Goal: Task Accomplishment & Management: Complete application form

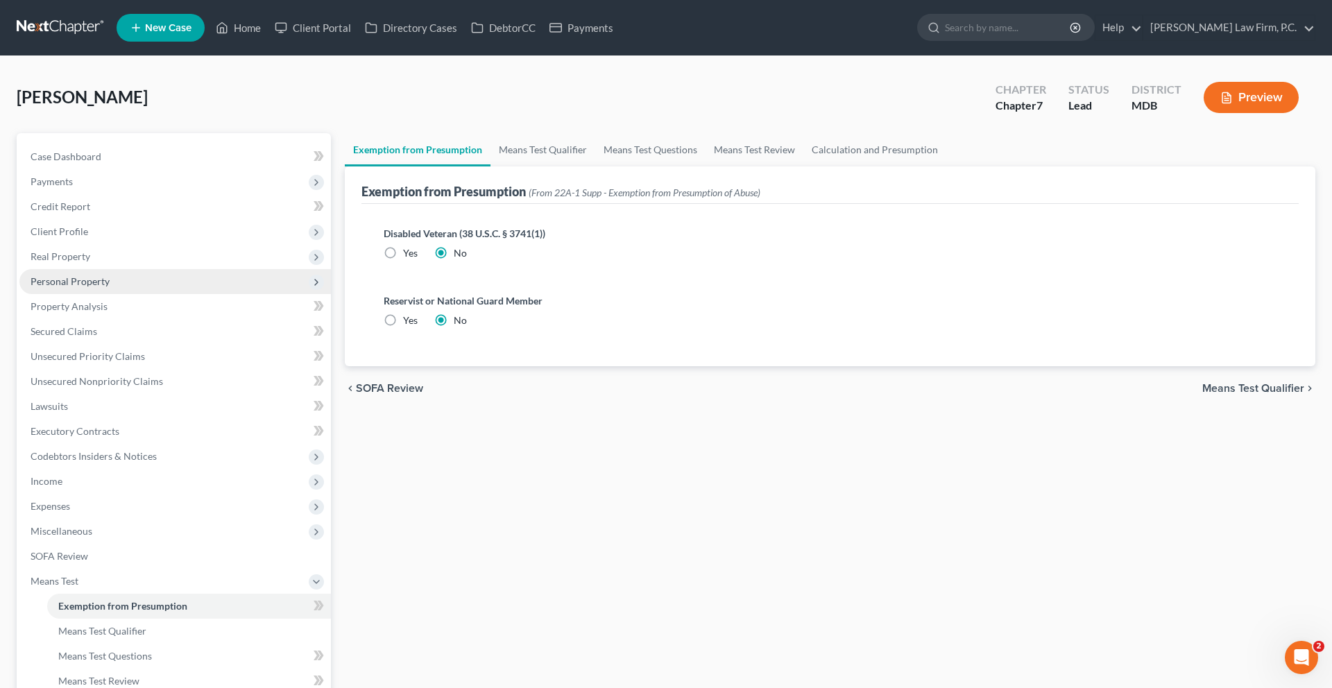
click at [110, 287] on span "Personal Property" at bounding box center [70, 282] width 79 height 12
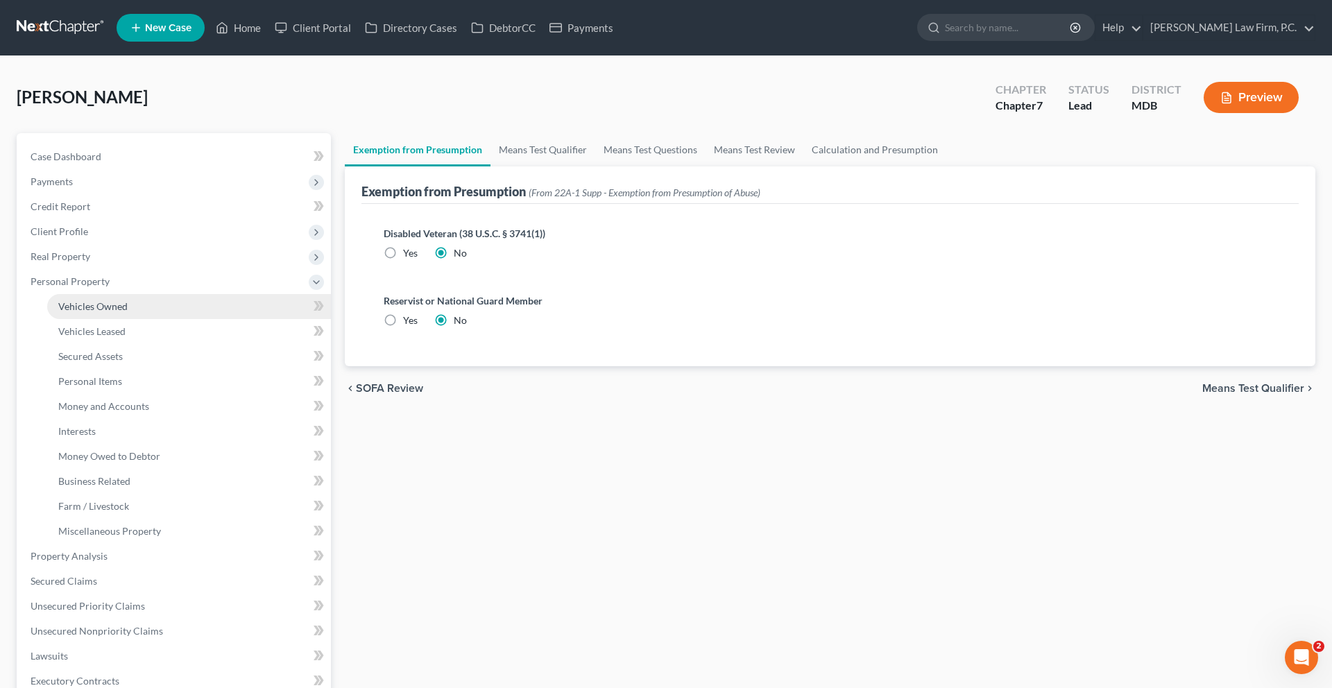
click at [111, 312] on span "Vehicles Owned" at bounding box center [92, 306] width 69 height 12
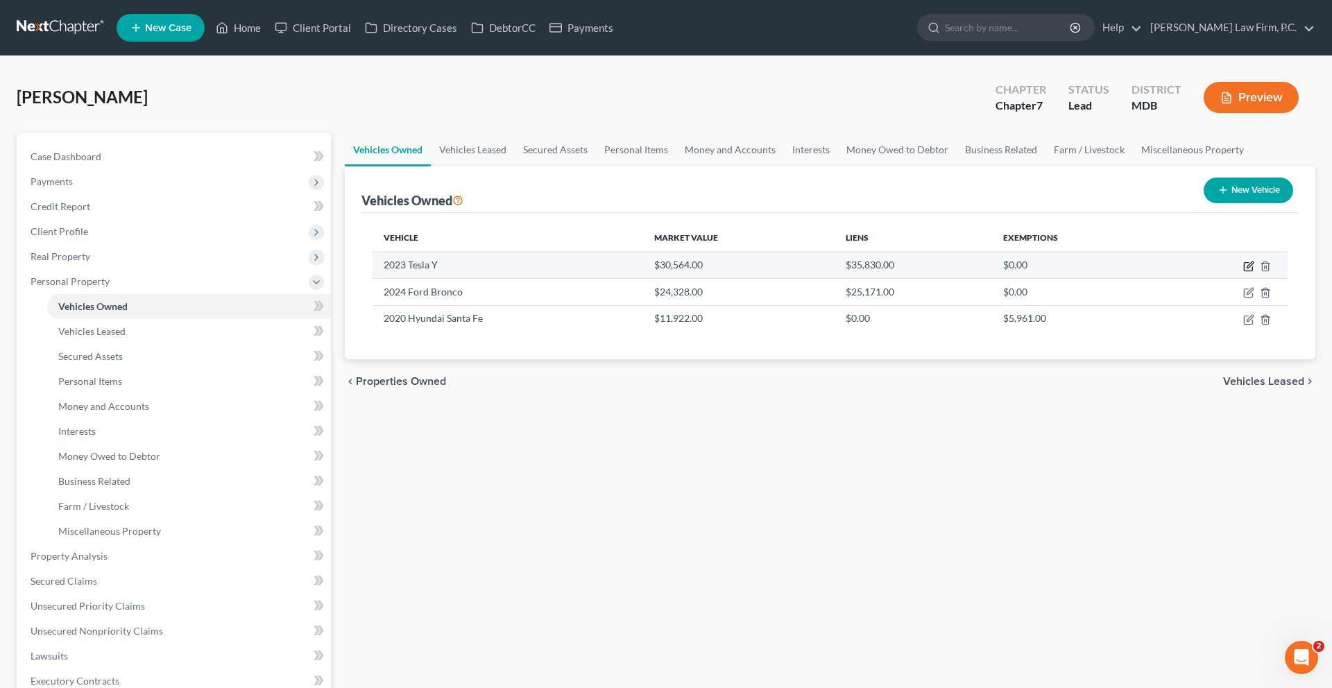
click at [1244, 272] on icon "button" at bounding box center [1249, 266] width 11 height 11
select select "0"
select select "3"
select select "2"
select select "0"
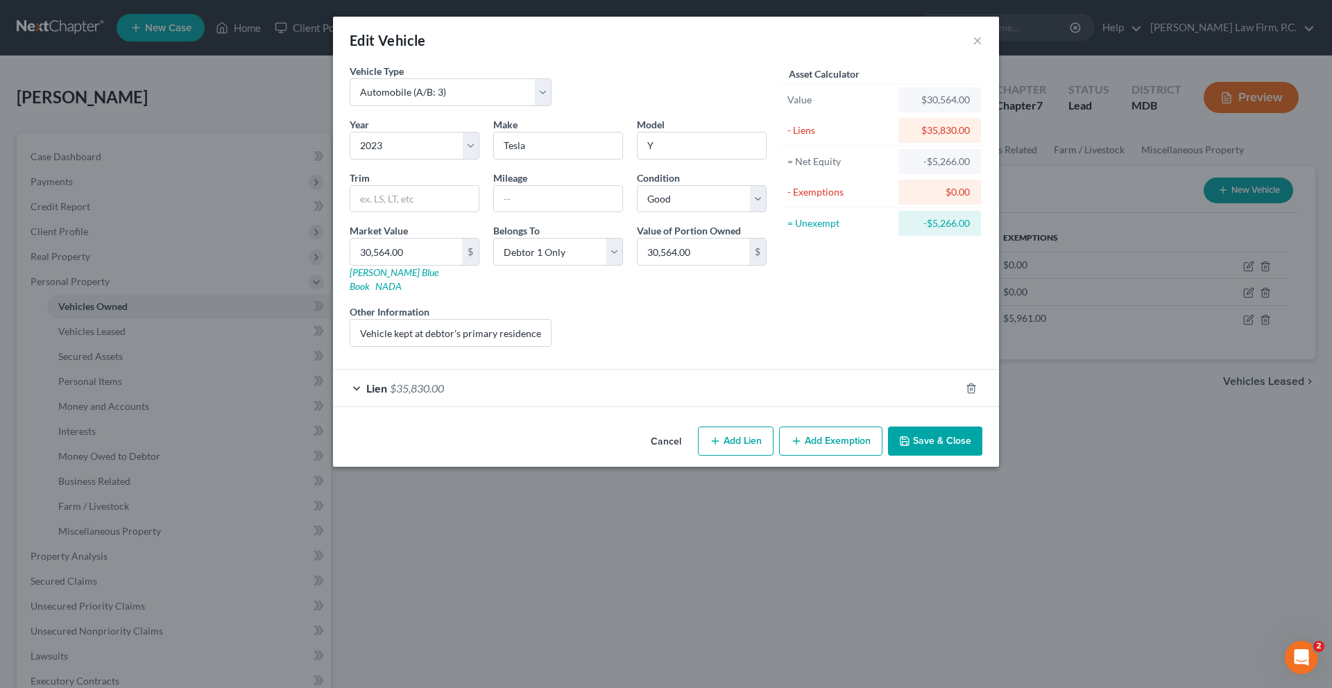
click at [670, 456] on button "Cancel" at bounding box center [666, 442] width 53 height 28
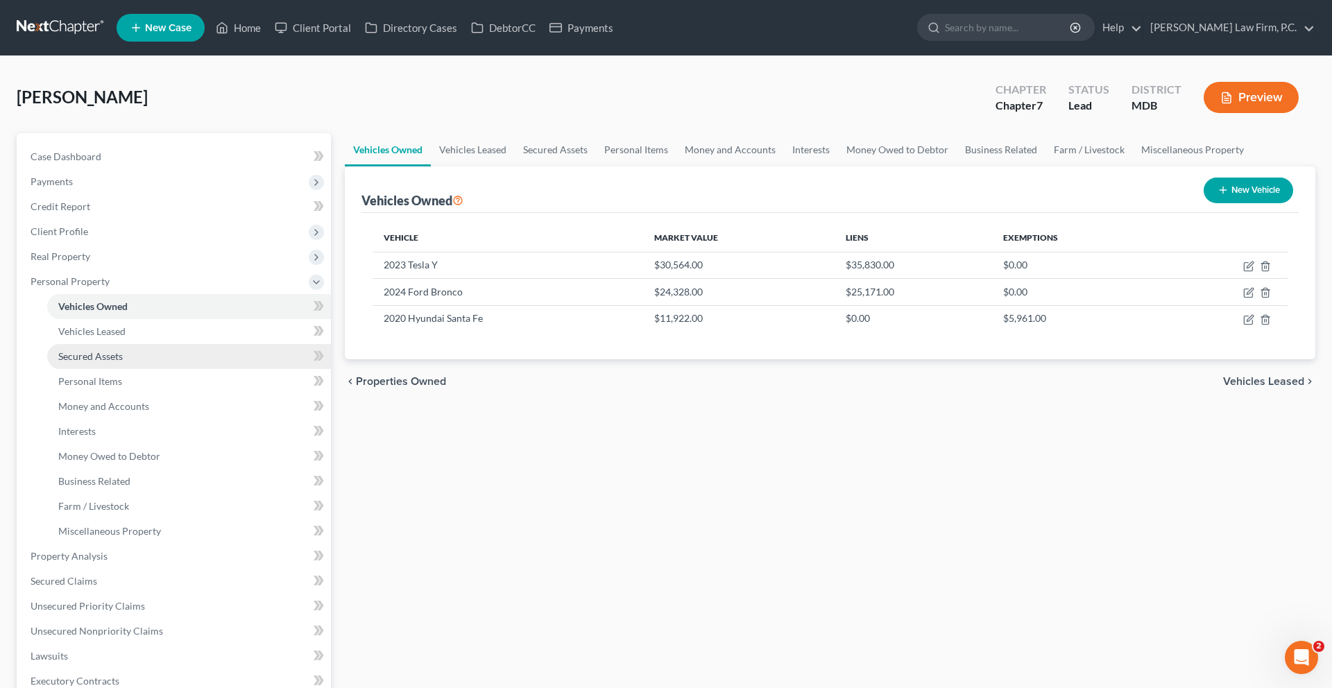
click at [123, 362] on span "Secured Assets" at bounding box center [90, 356] width 65 height 12
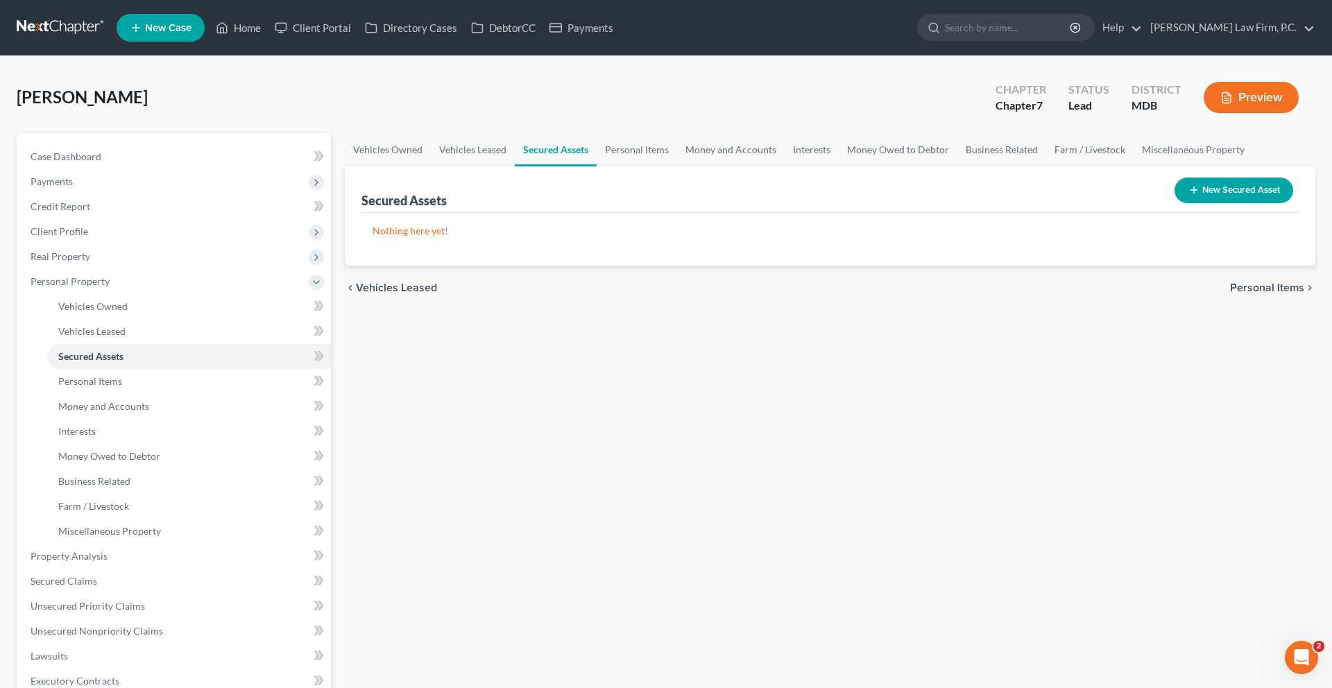
click at [1212, 203] on button "New Secured Asset" at bounding box center [1234, 191] width 119 height 26
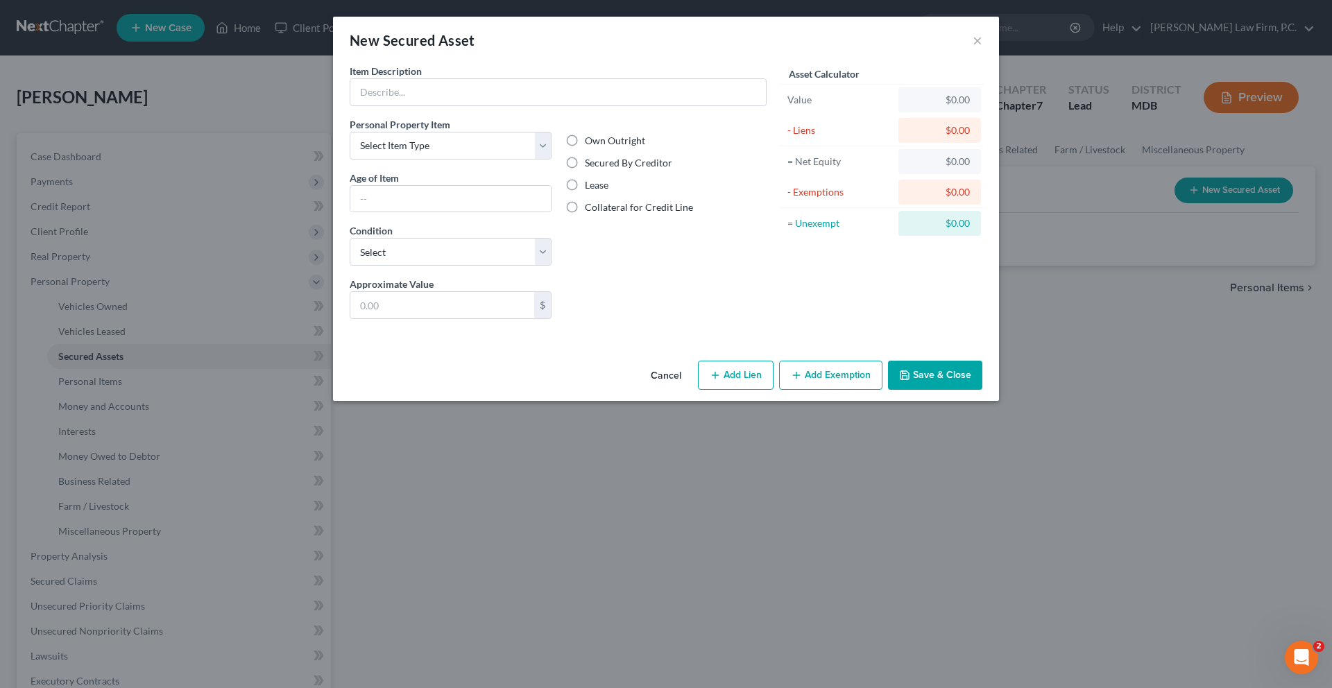
click at [653, 390] on button "Cancel" at bounding box center [666, 376] width 53 height 28
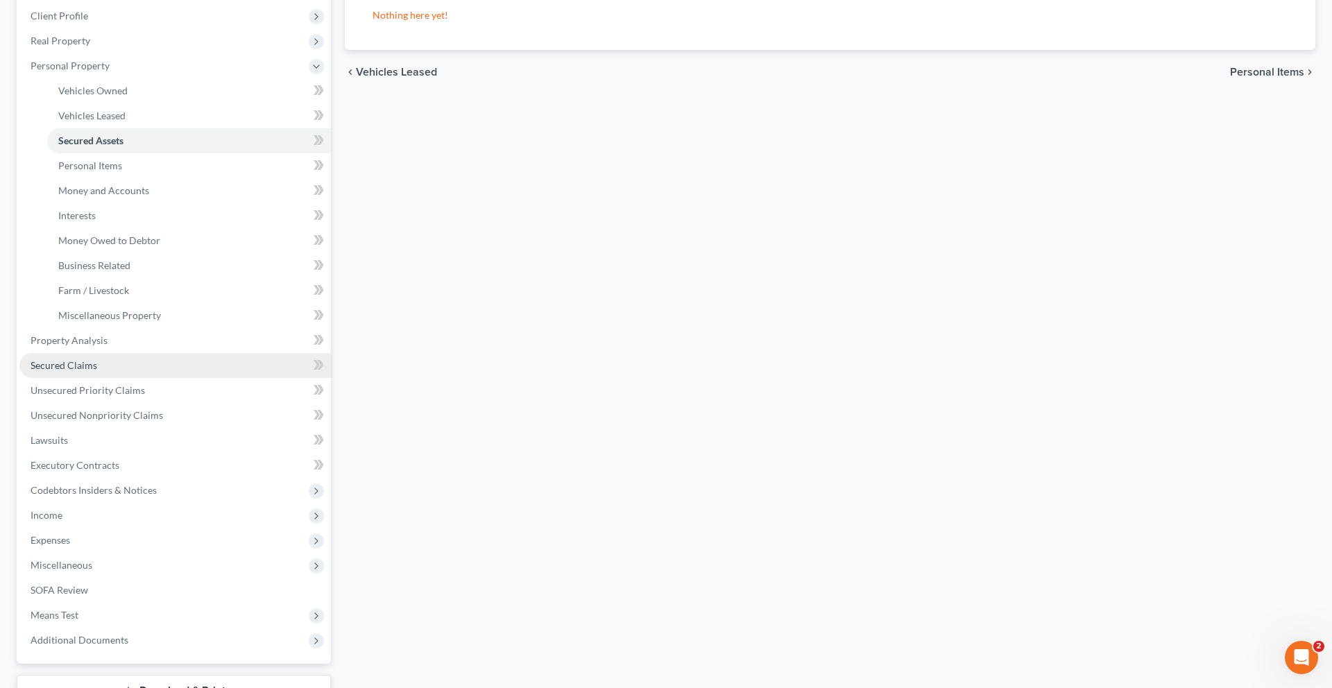
click at [160, 378] on link "Secured Claims" at bounding box center [175, 365] width 312 height 25
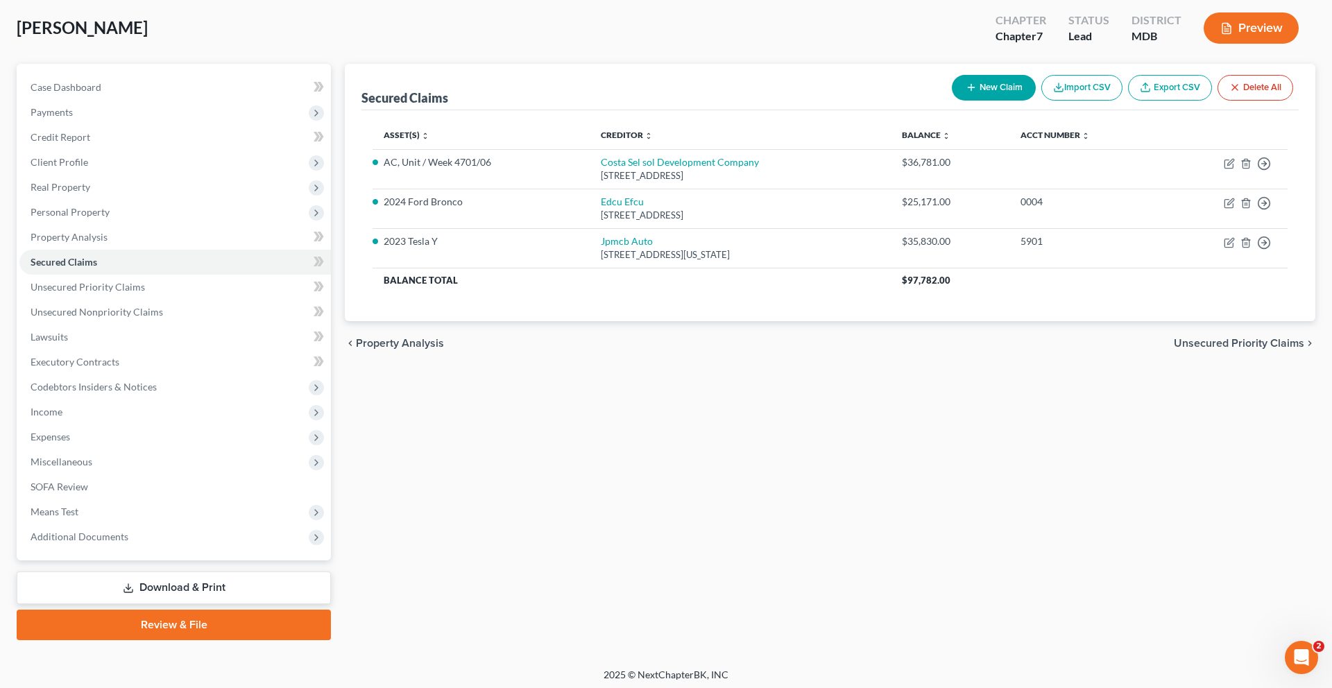
scroll to position [74, 0]
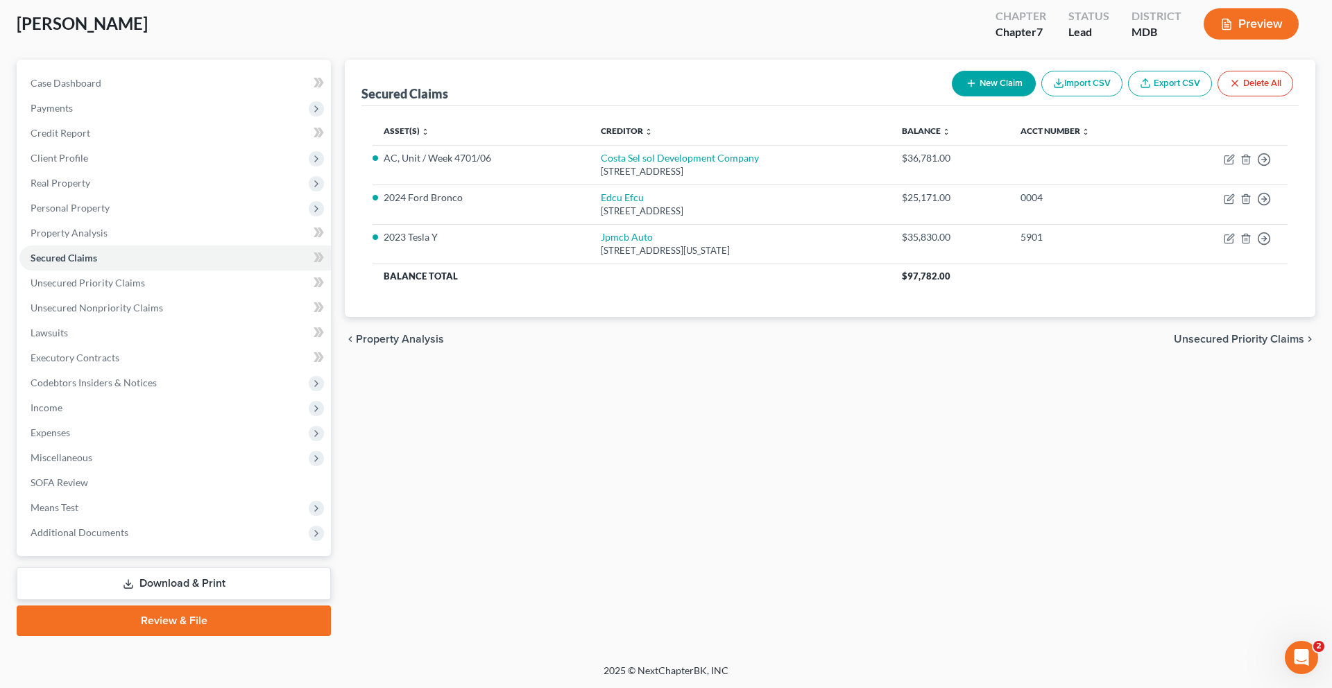
click at [952, 96] on button "New Claim" at bounding box center [994, 84] width 84 height 26
select select "0"
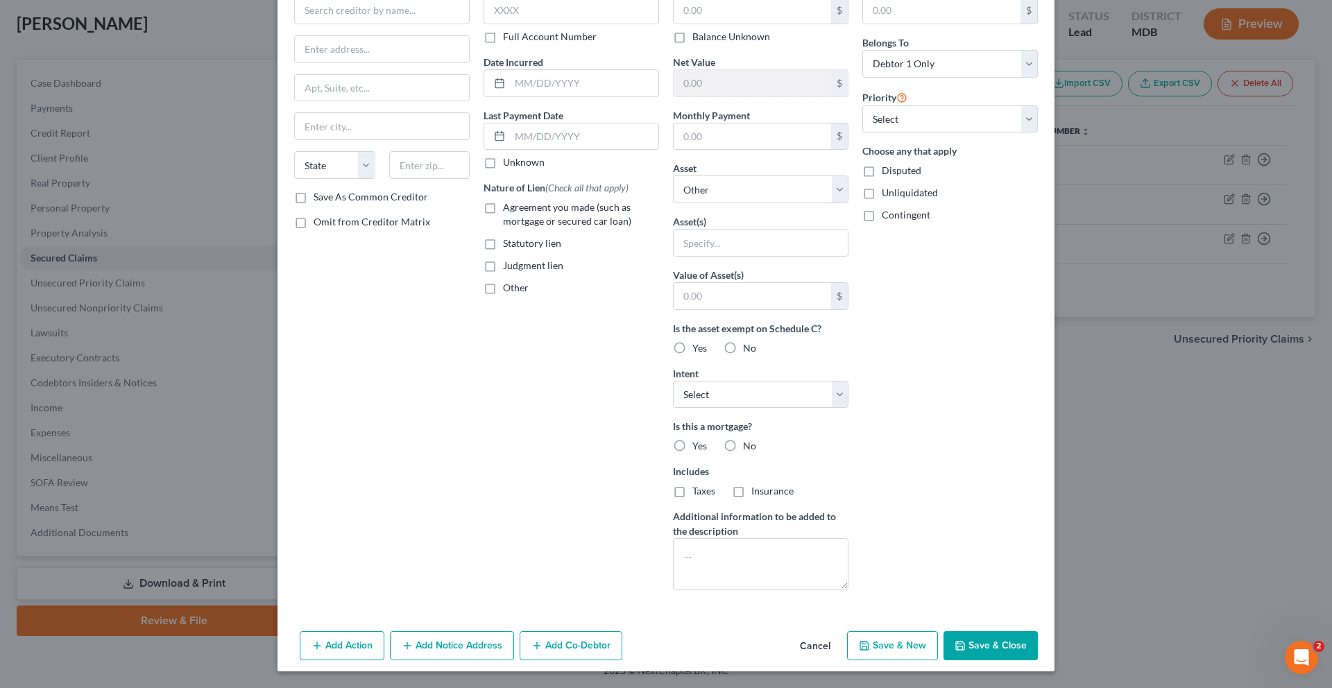
scroll to position [271, 0]
click at [300, 643] on button "Add Action" at bounding box center [342, 646] width 85 height 29
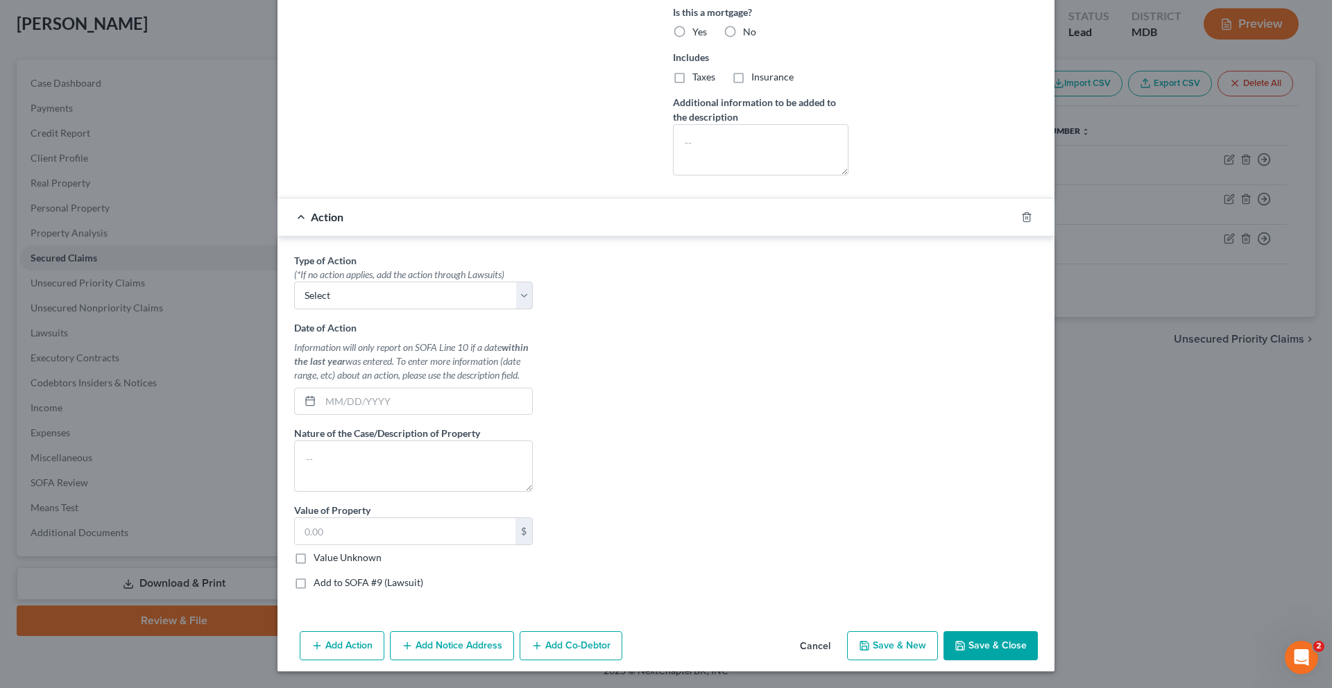
scroll to position [788, 0]
click at [842, 638] on button "Cancel" at bounding box center [815, 647] width 53 height 28
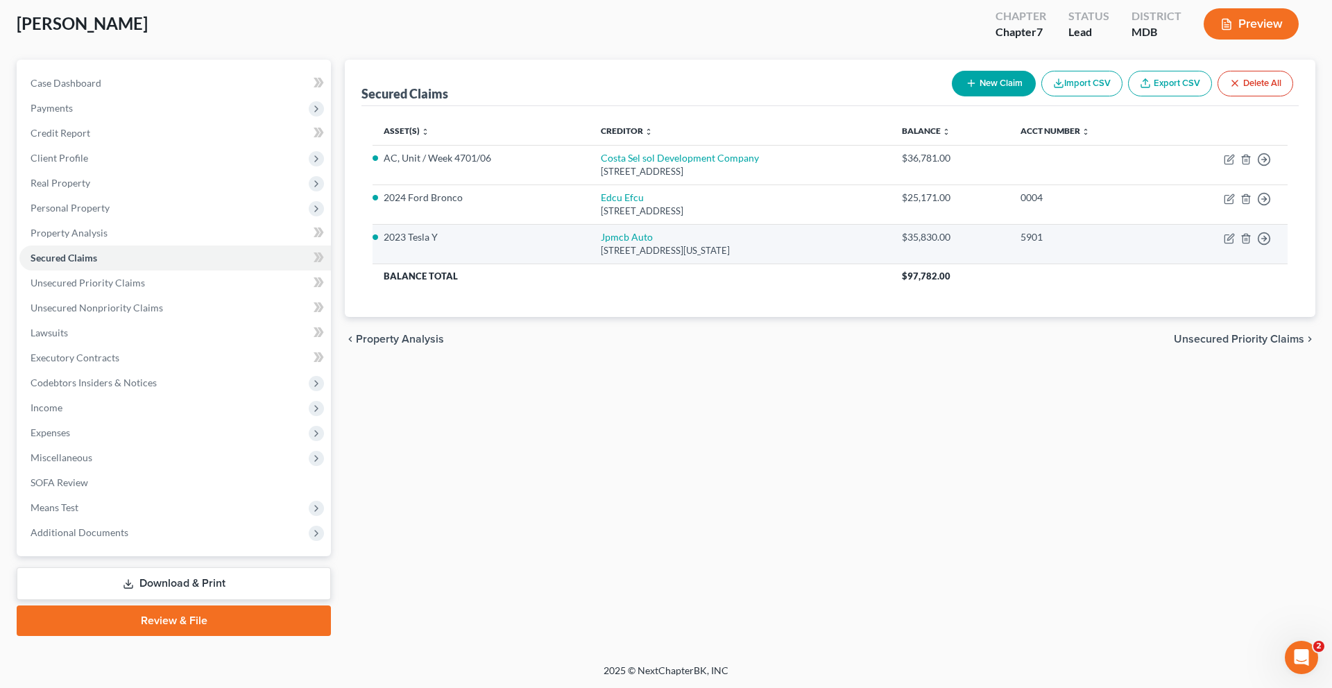
scroll to position [0, 0]
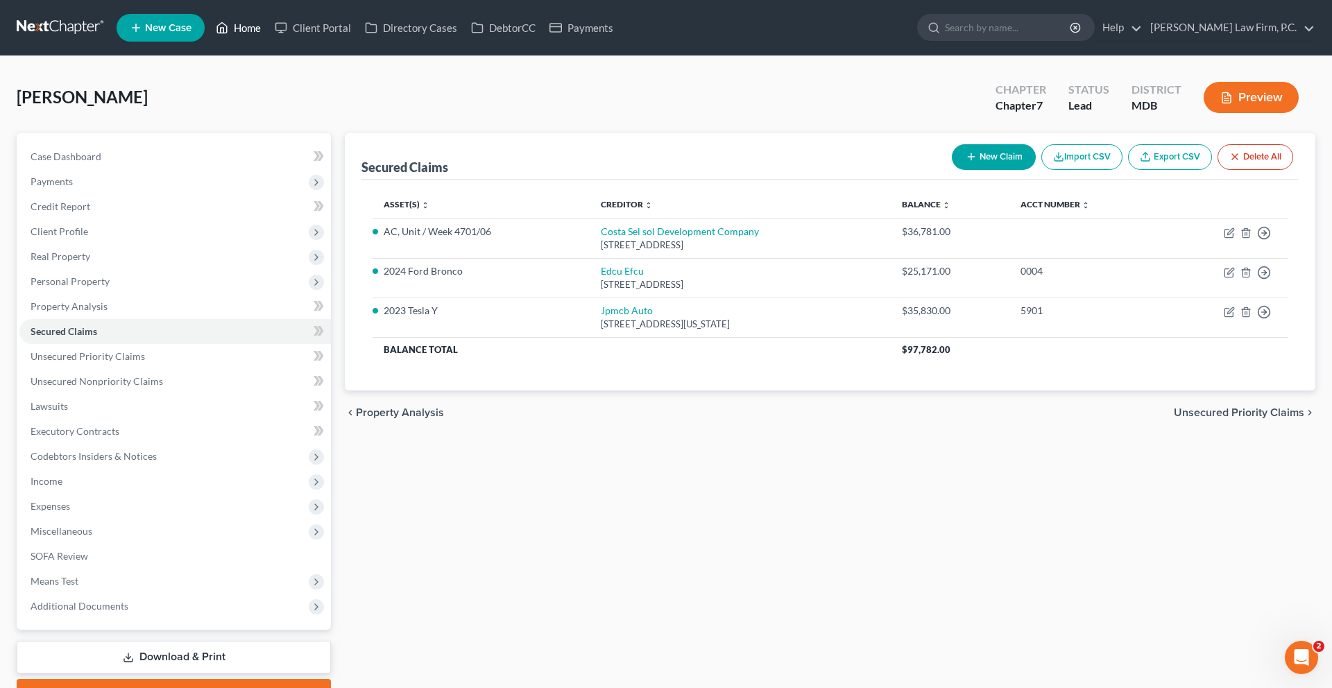
click at [268, 26] on link "Home" at bounding box center [238, 27] width 59 height 25
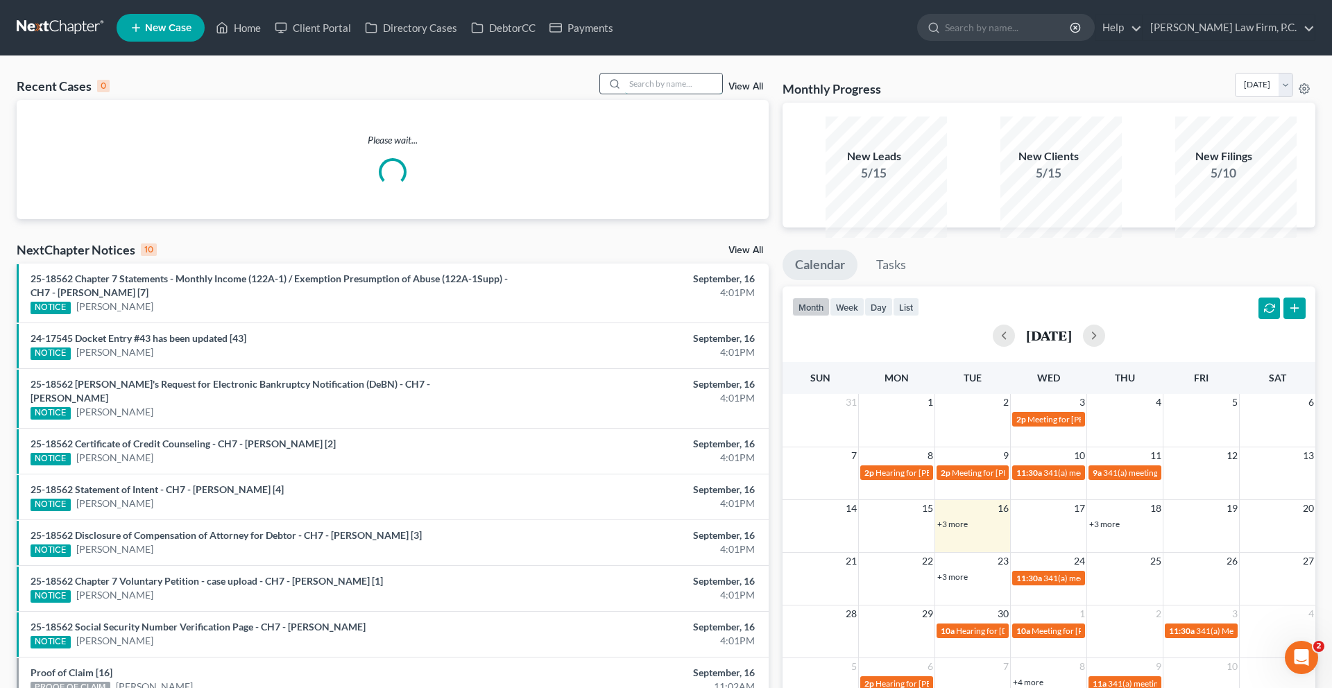
click at [625, 93] on input "search" at bounding box center [673, 84] width 97 height 20
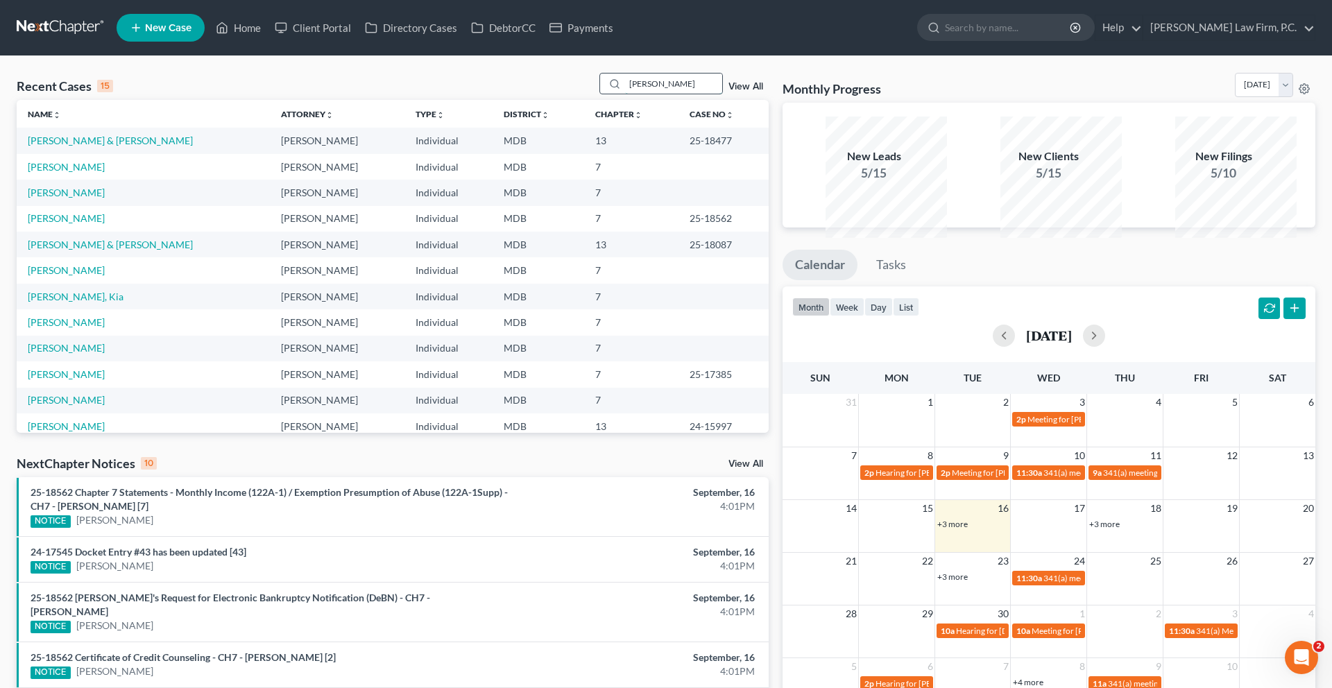
type input "[PERSON_NAME]"
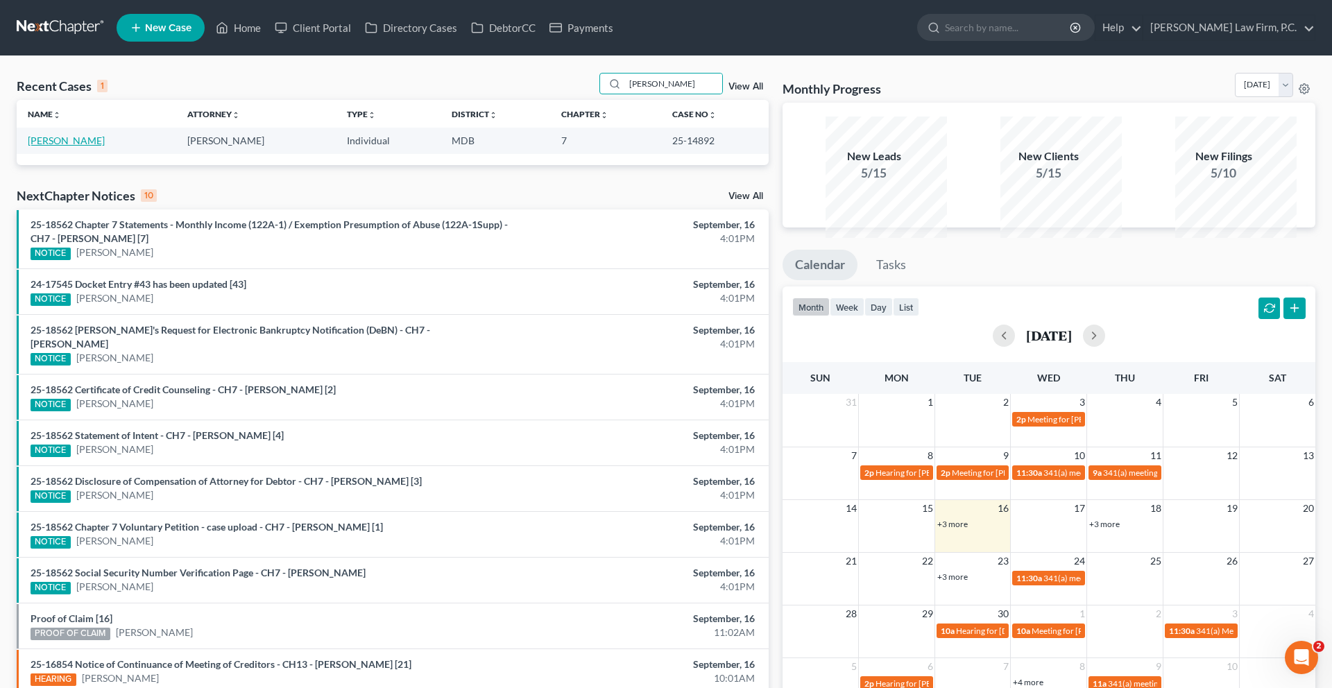
click at [71, 146] on link "[PERSON_NAME]" at bounding box center [66, 141] width 77 height 12
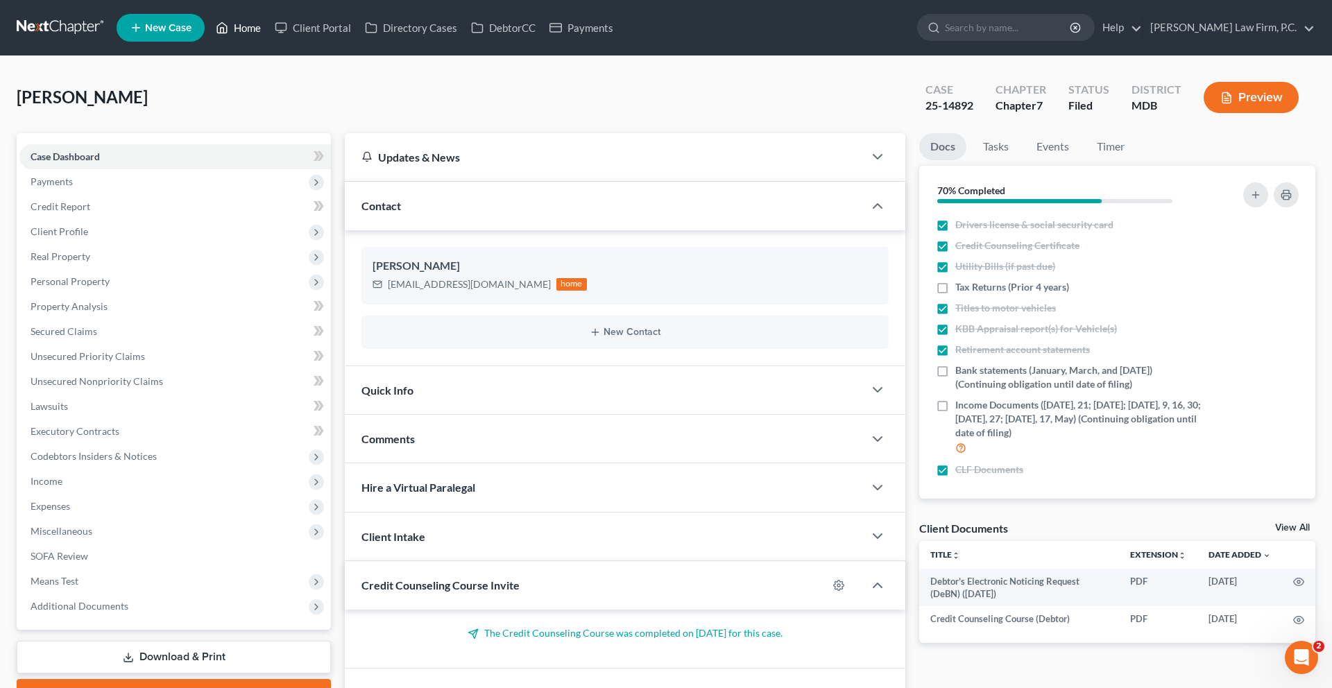
click at [268, 36] on link "Home" at bounding box center [238, 27] width 59 height 25
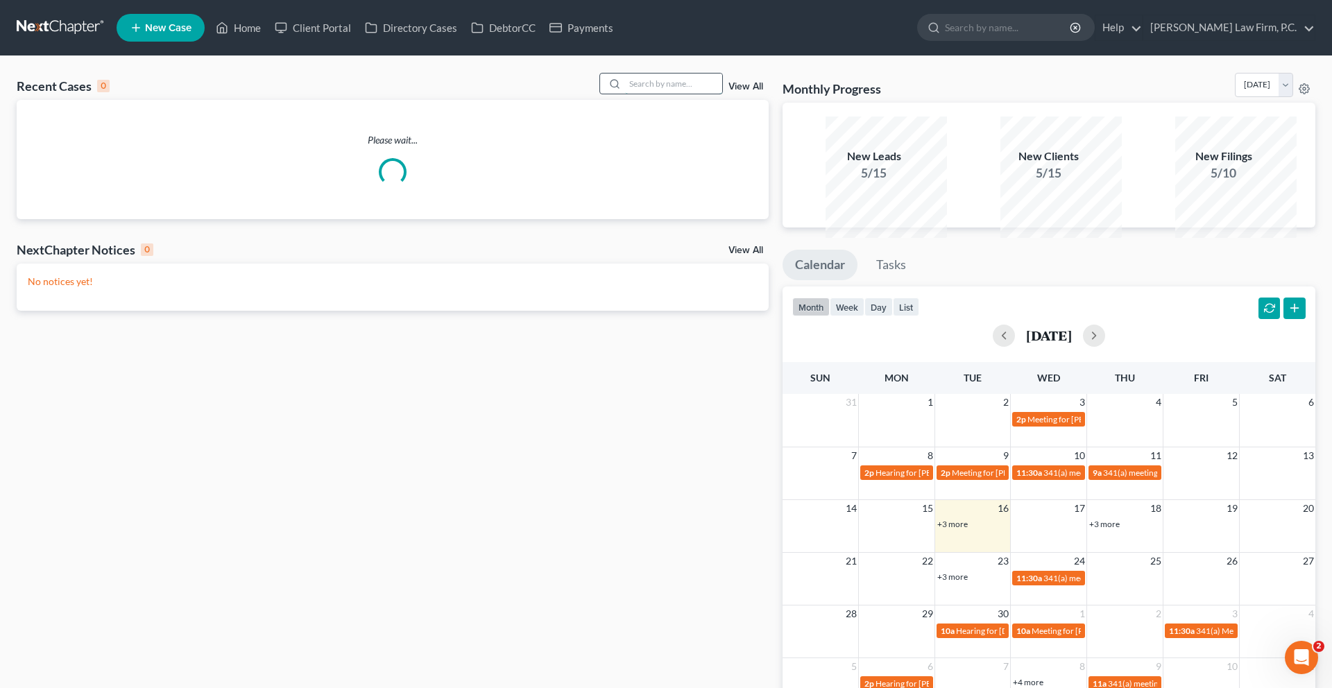
click at [678, 94] on input "search" at bounding box center [673, 84] width 97 height 20
type input "[PERSON_NAME]"
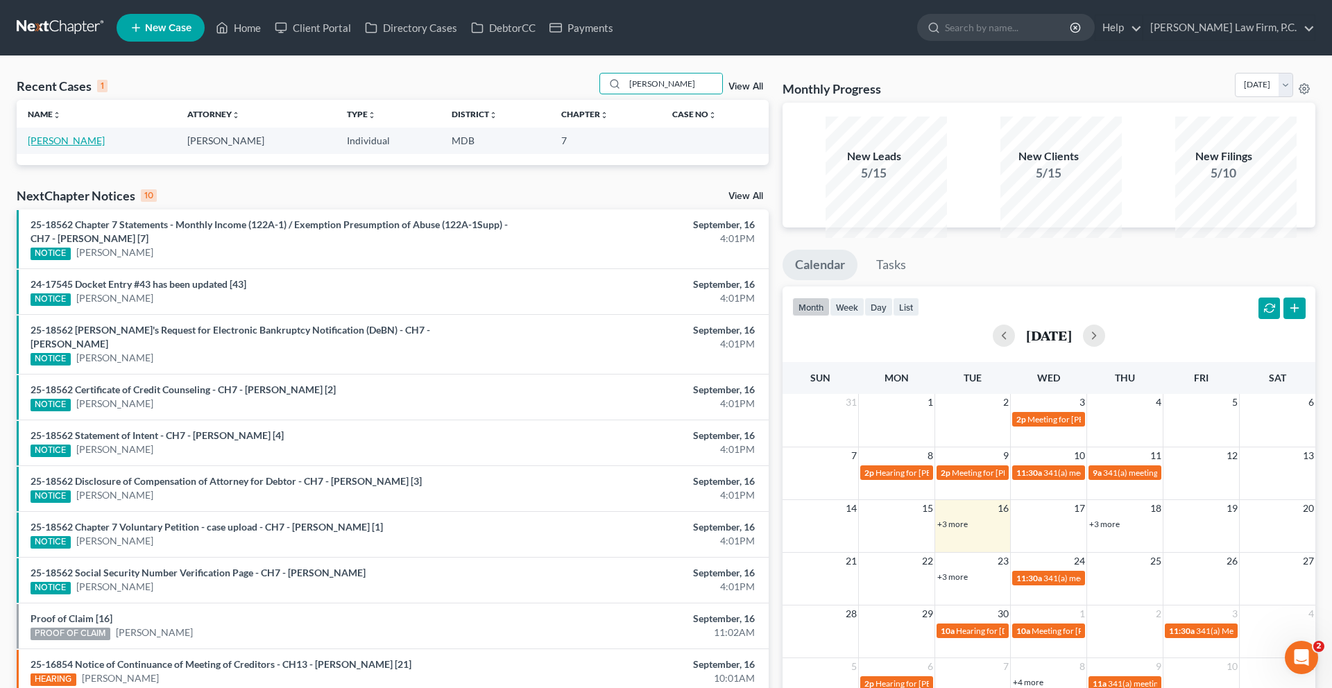
click at [74, 146] on link "[PERSON_NAME]" at bounding box center [66, 141] width 77 height 12
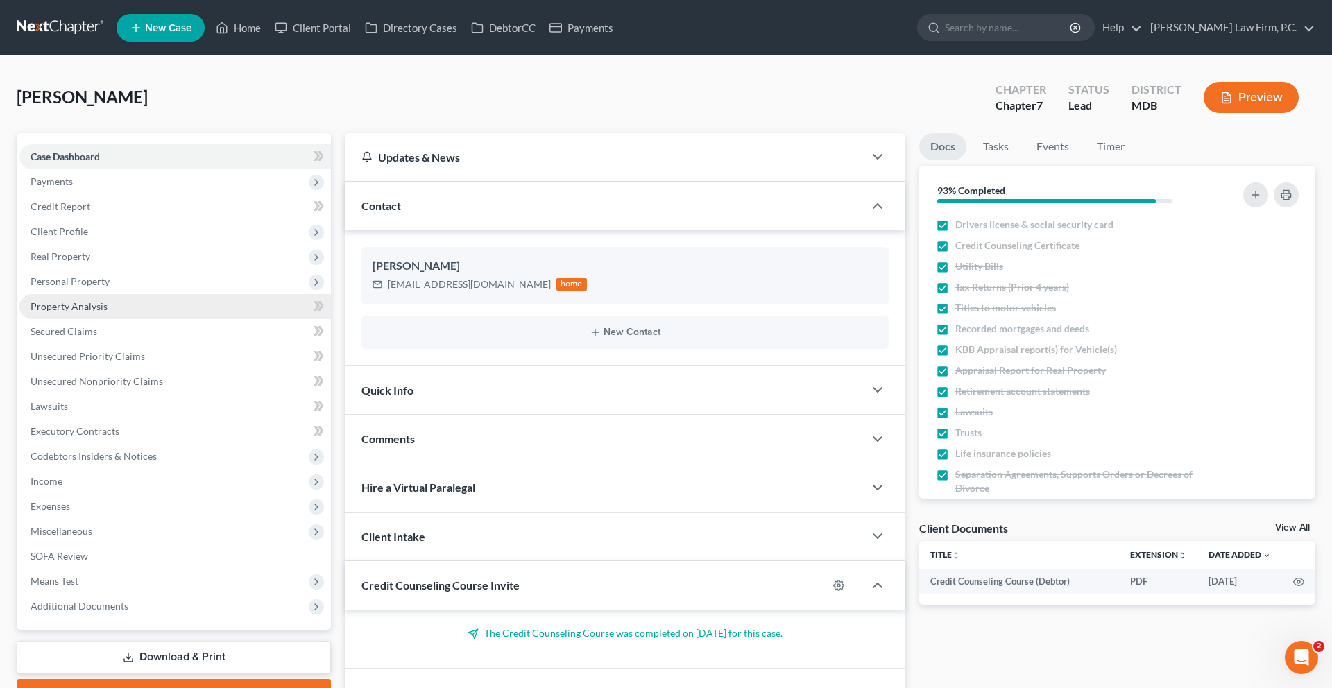
scroll to position [268, 0]
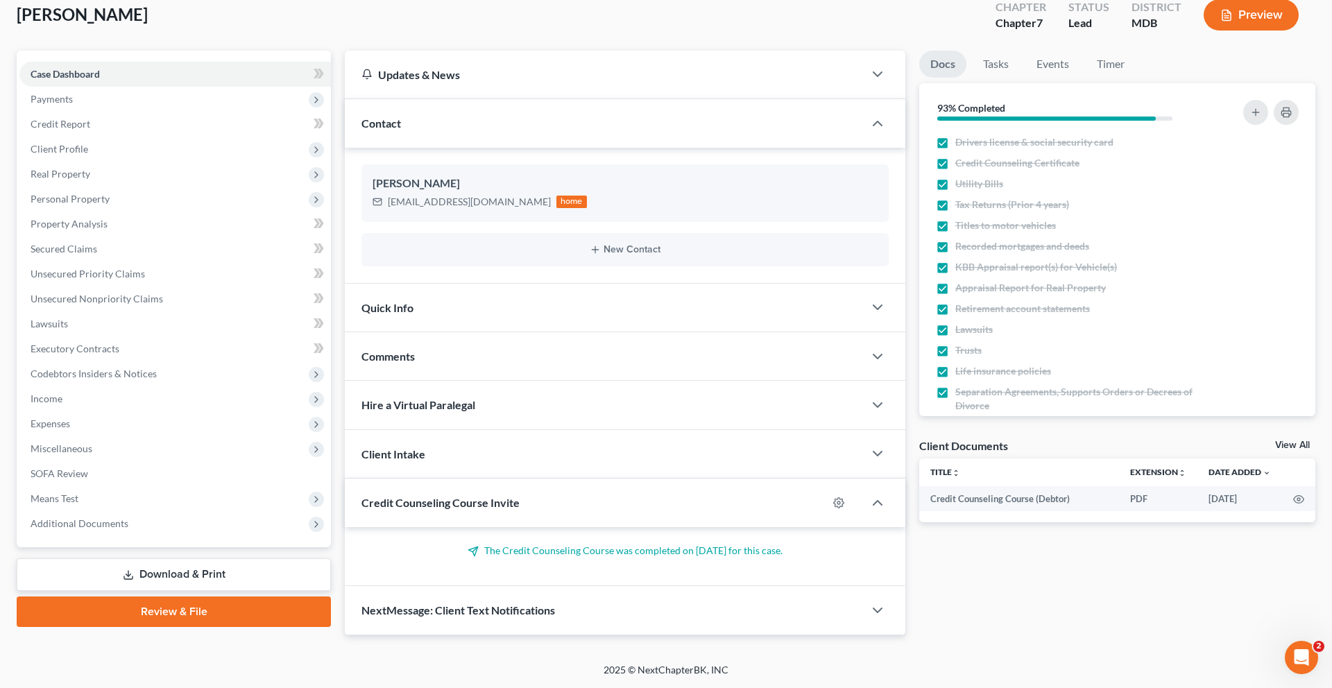
click at [123, 570] on icon at bounding box center [128, 575] width 11 height 11
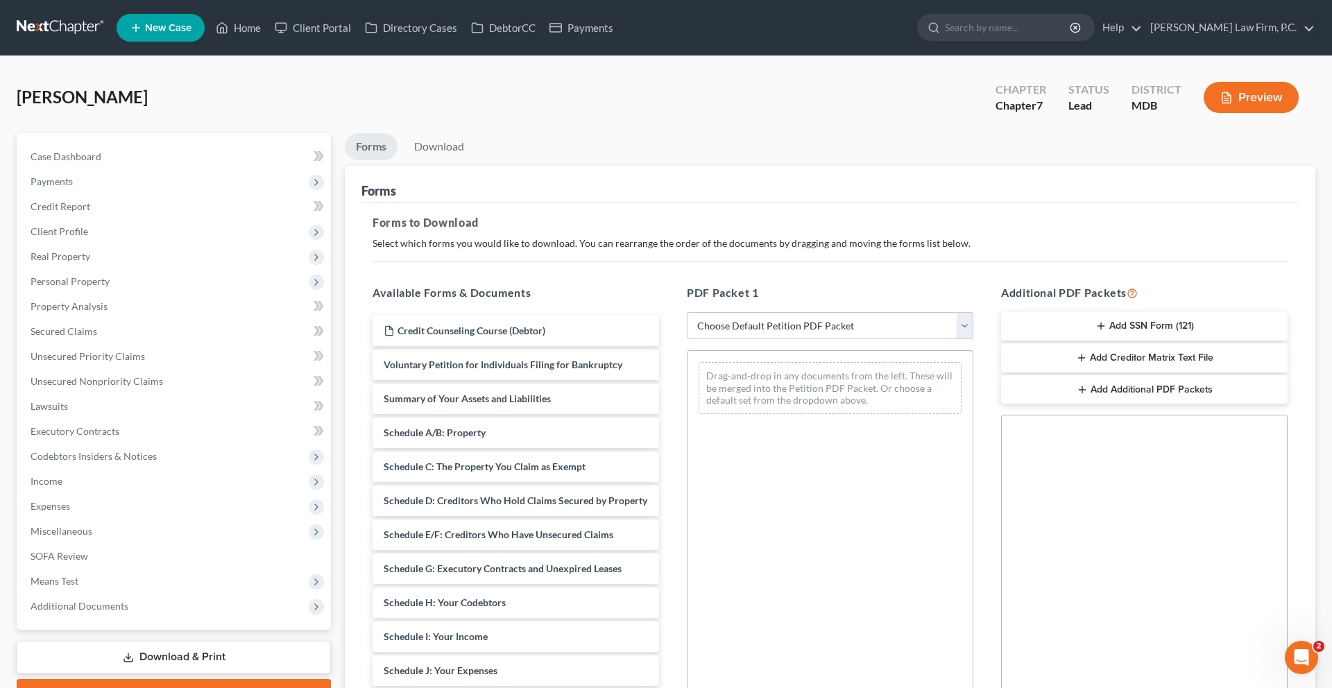
click at [858, 340] on select "Choose Default Petition PDF Packet Complete Bankruptcy Petition (all forms and …" at bounding box center [830, 326] width 287 height 28
select select "0"
click at [689, 340] on select "Choose Default Petition PDF Packet Complete Bankruptcy Petition (all forms and …" at bounding box center [830, 326] width 287 height 28
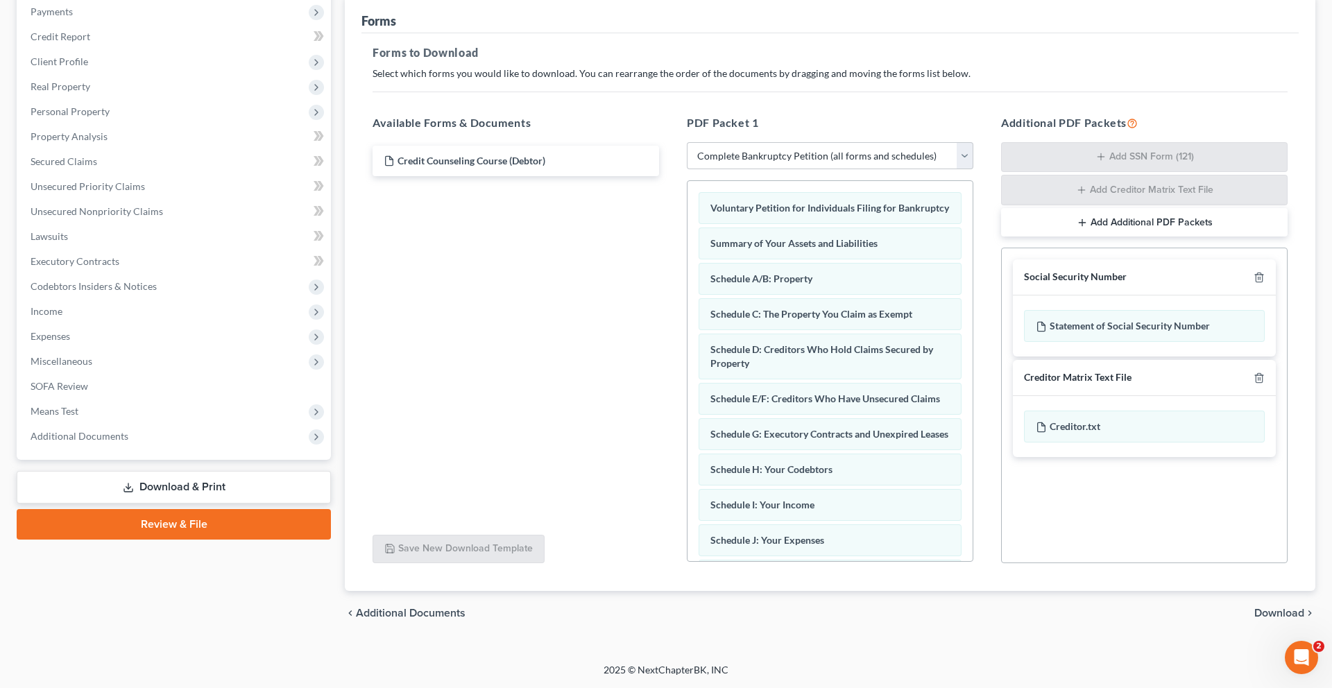
click at [1274, 608] on span "Download" at bounding box center [1280, 613] width 50 height 11
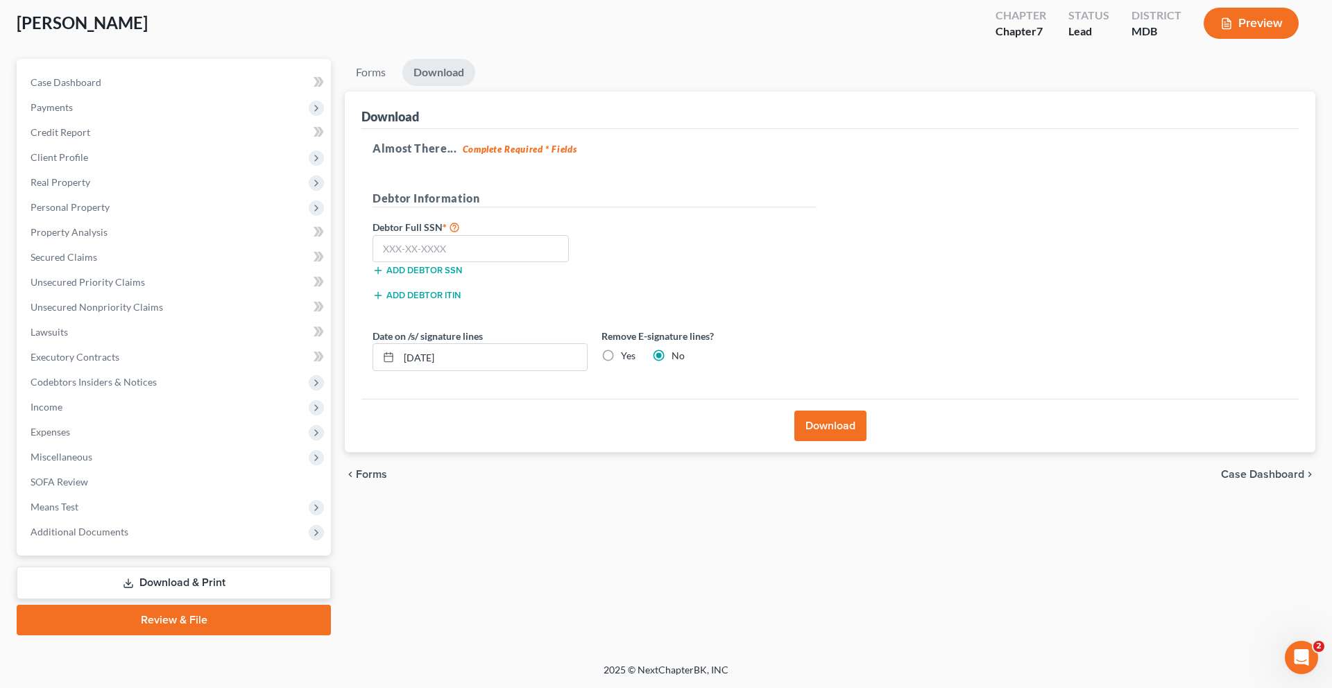
scroll to position [262, 0]
click at [837, 411] on button "Download" at bounding box center [831, 426] width 72 height 31
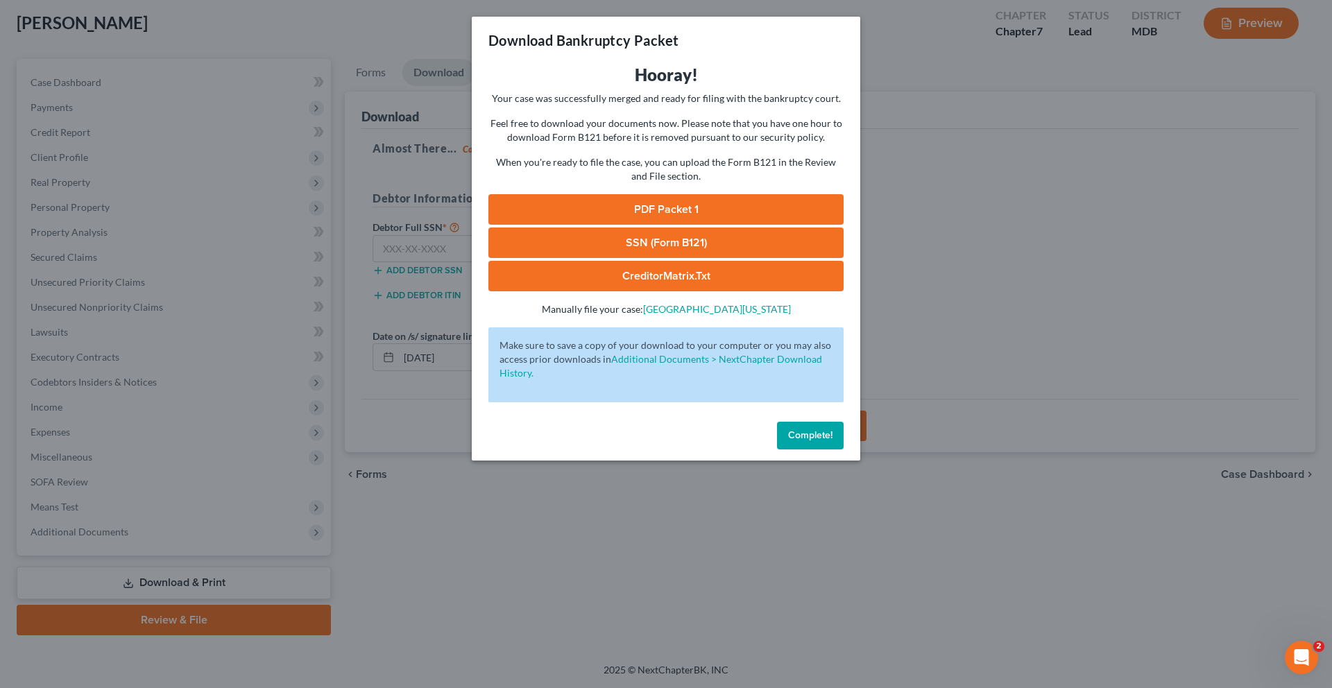
click at [828, 450] on button "Complete!" at bounding box center [810, 436] width 67 height 28
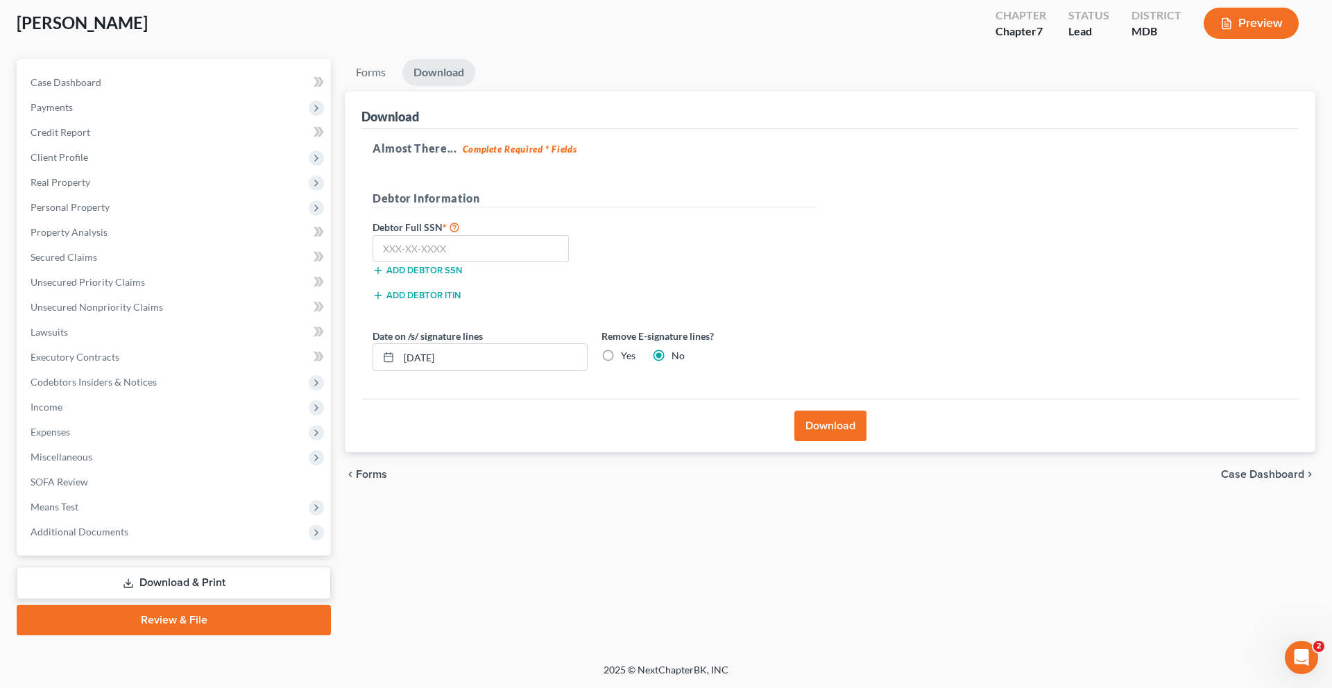
scroll to position [0, 0]
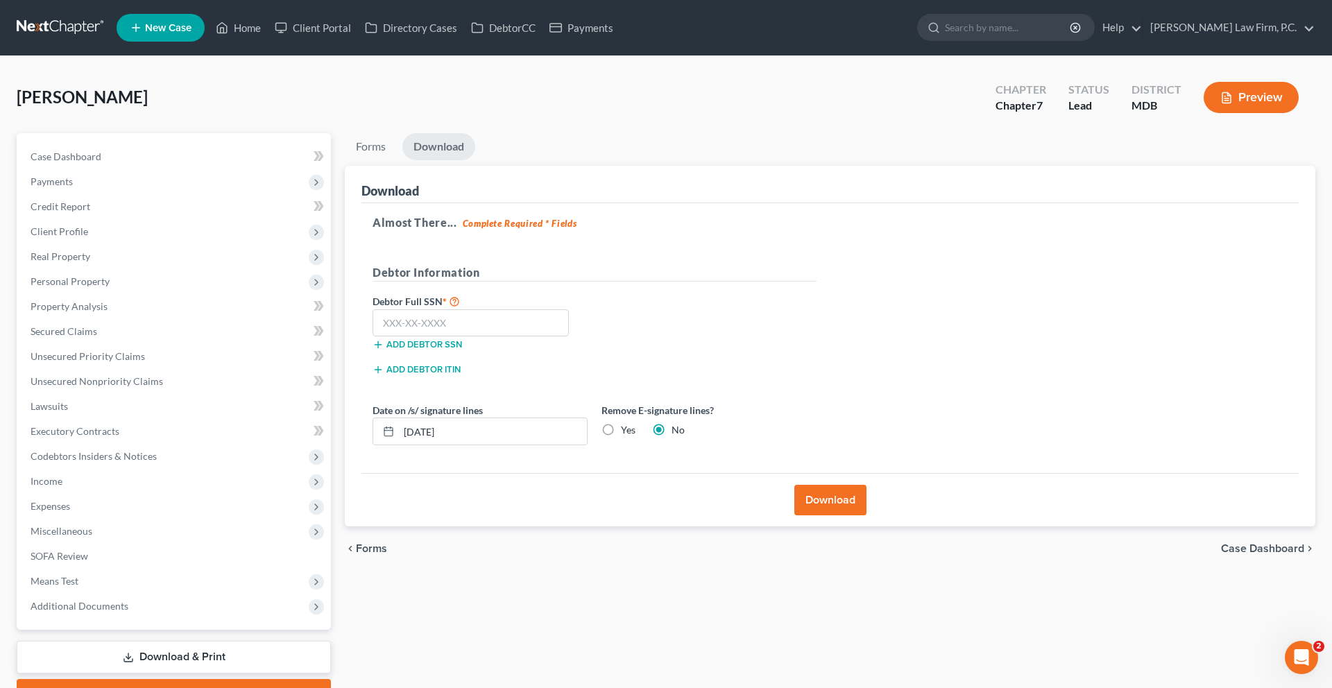
click at [808, 516] on button "Download" at bounding box center [831, 500] width 72 height 31
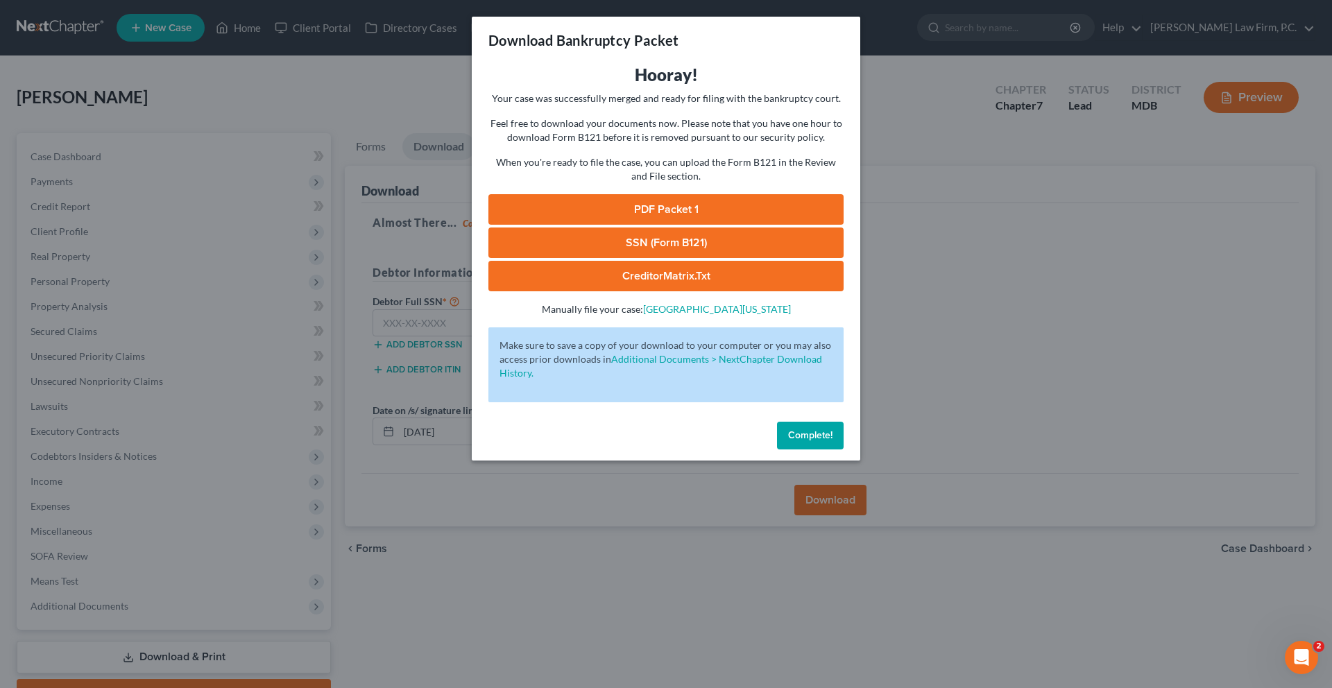
click at [602, 225] on link "PDF Packet 1" at bounding box center [666, 209] width 355 height 31
click at [836, 450] on button "Complete!" at bounding box center [810, 436] width 67 height 28
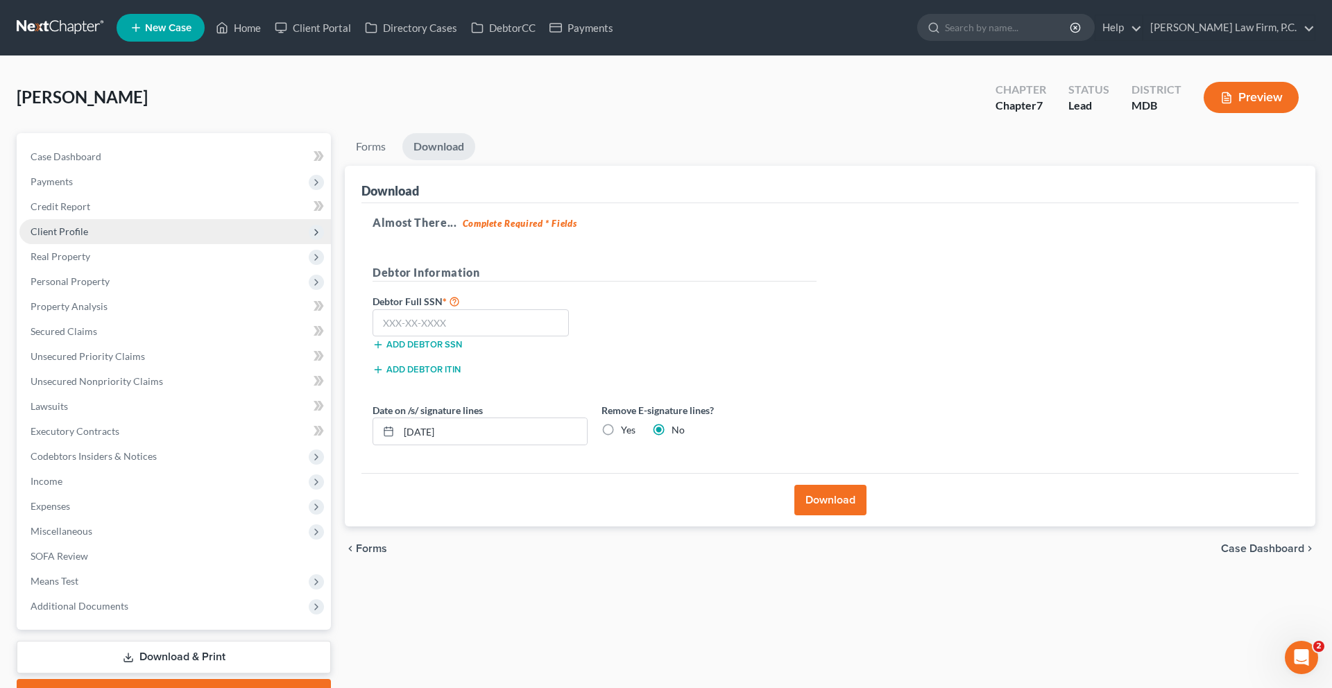
click at [108, 244] on span "Client Profile" at bounding box center [175, 231] width 312 height 25
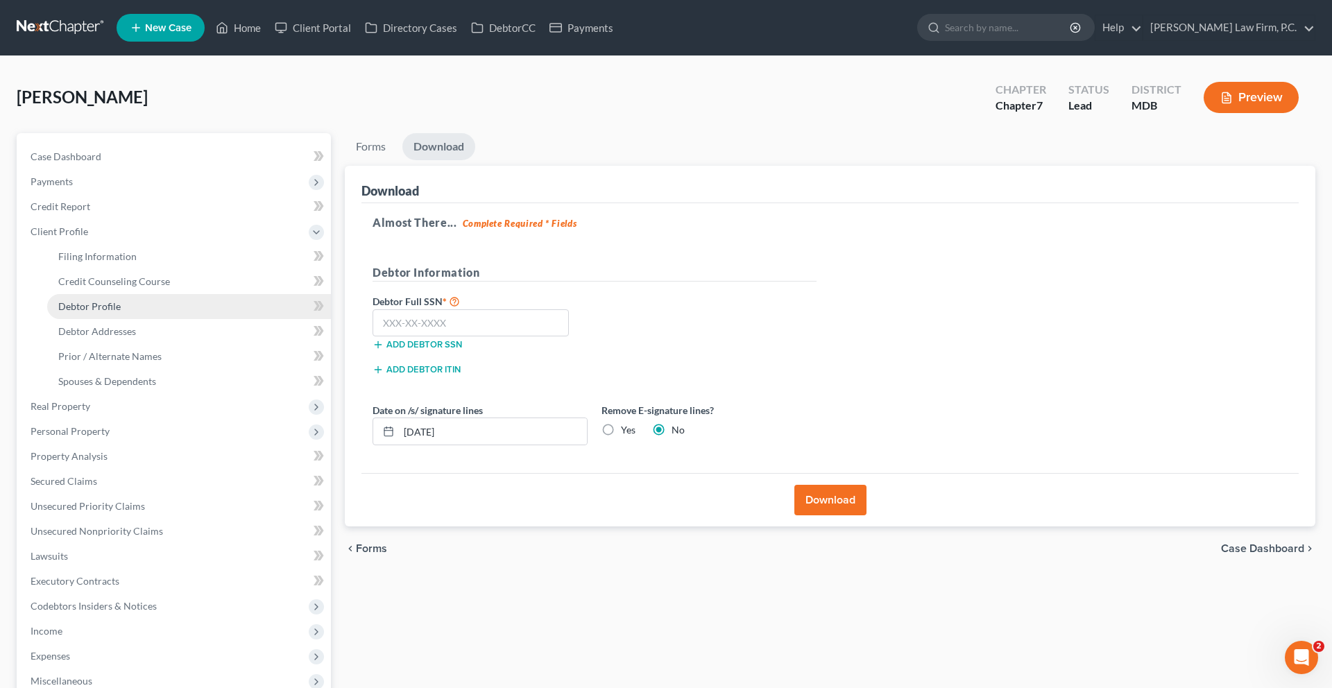
click at [119, 312] on span "Debtor Profile" at bounding box center [89, 306] width 62 height 12
select select "0"
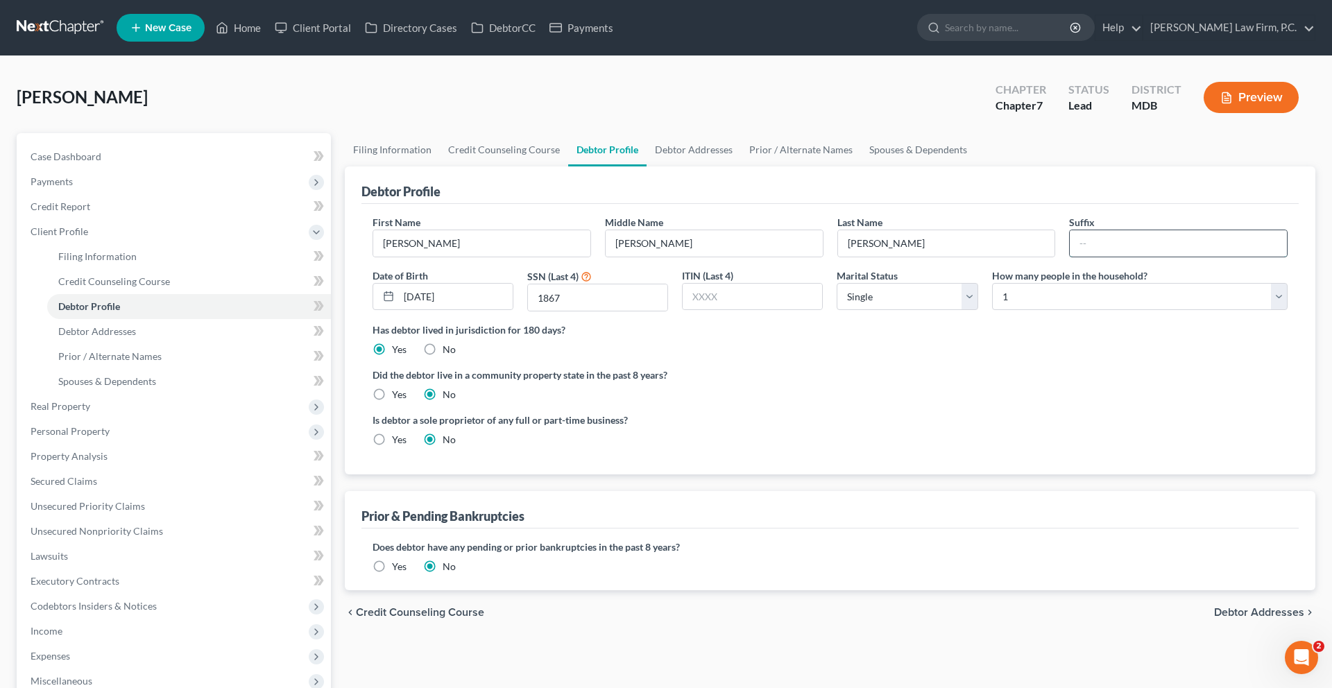
click at [1123, 257] on input "text" at bounding box center [1178, 243] width 217 height 26
click at [1162, 458] on div "Is debtor a sole proprietor of any full or part-time business? Yes No" at bounding box center [830, 435] width 929 height 45
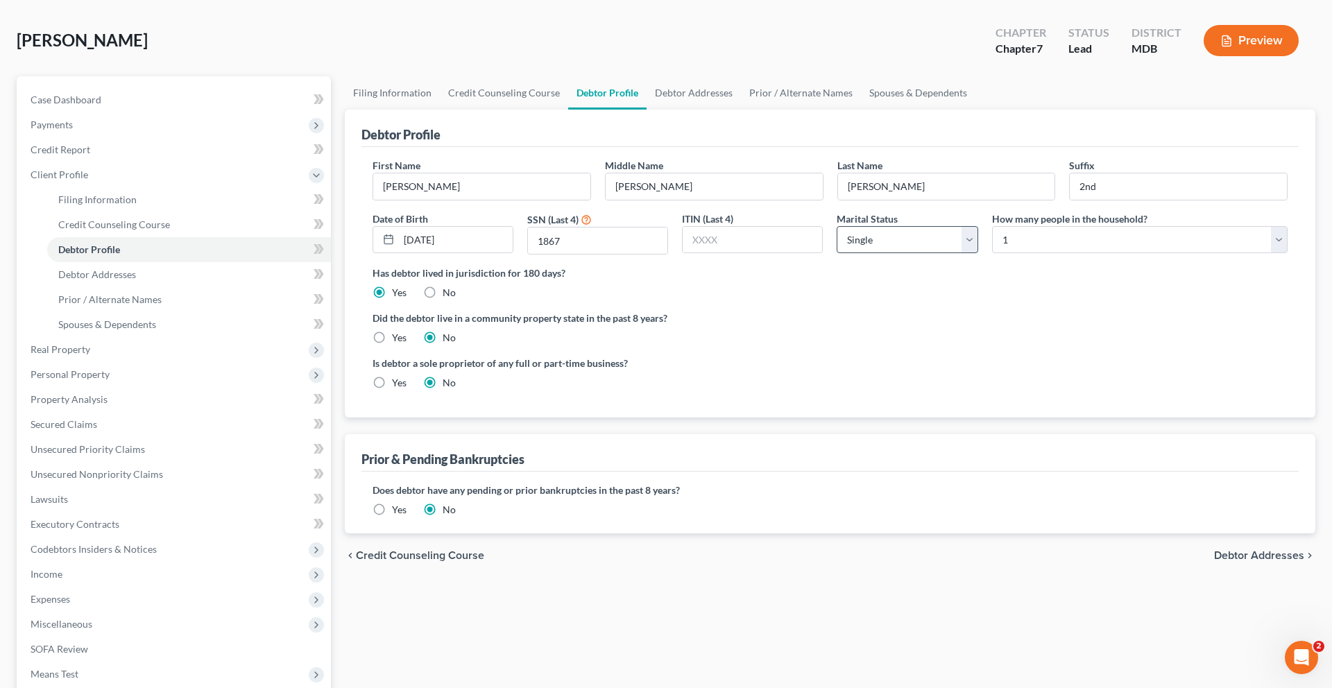
scroll to position [58, 0]
click at [1153, 198] on input "2nd" at bounding box center [1178, 185] width 217 height 26
type input "II"
click at [1126, 324] on label "Did the debtor live in a community property state in the past 8 years?" at bounding box center [830, 317] width 915 height 15
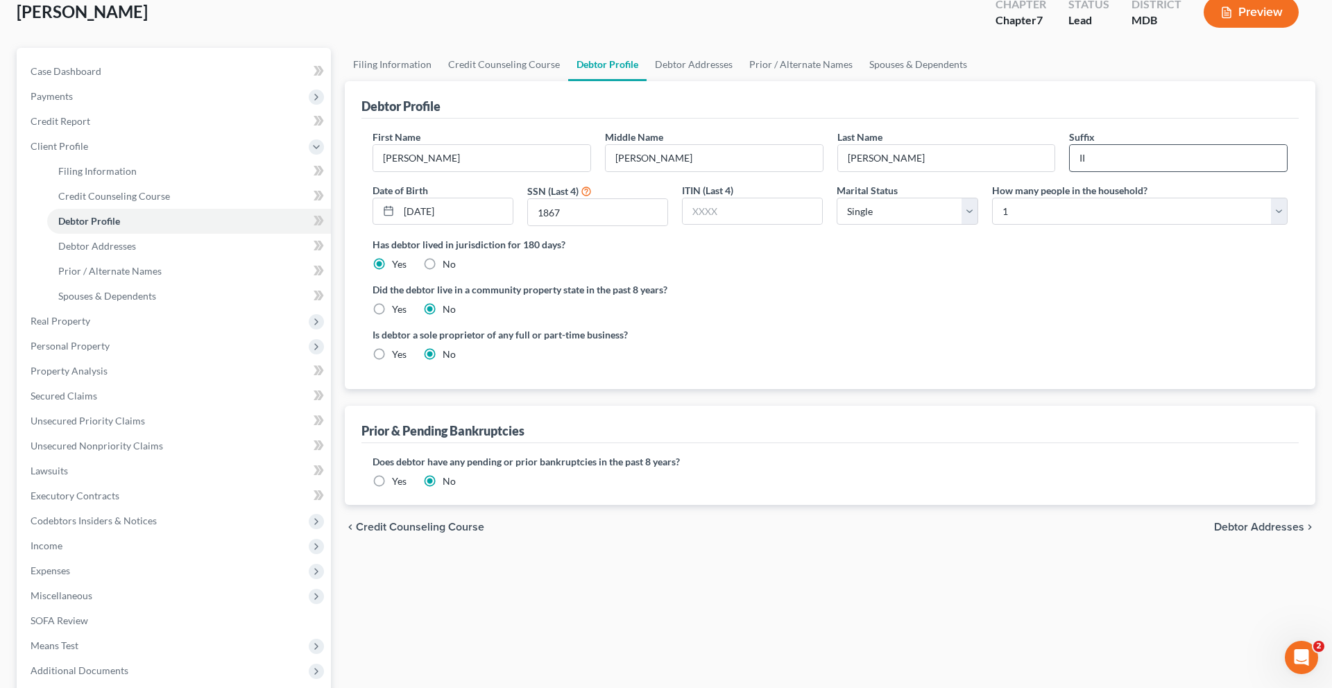
scroll to position [94, 0]
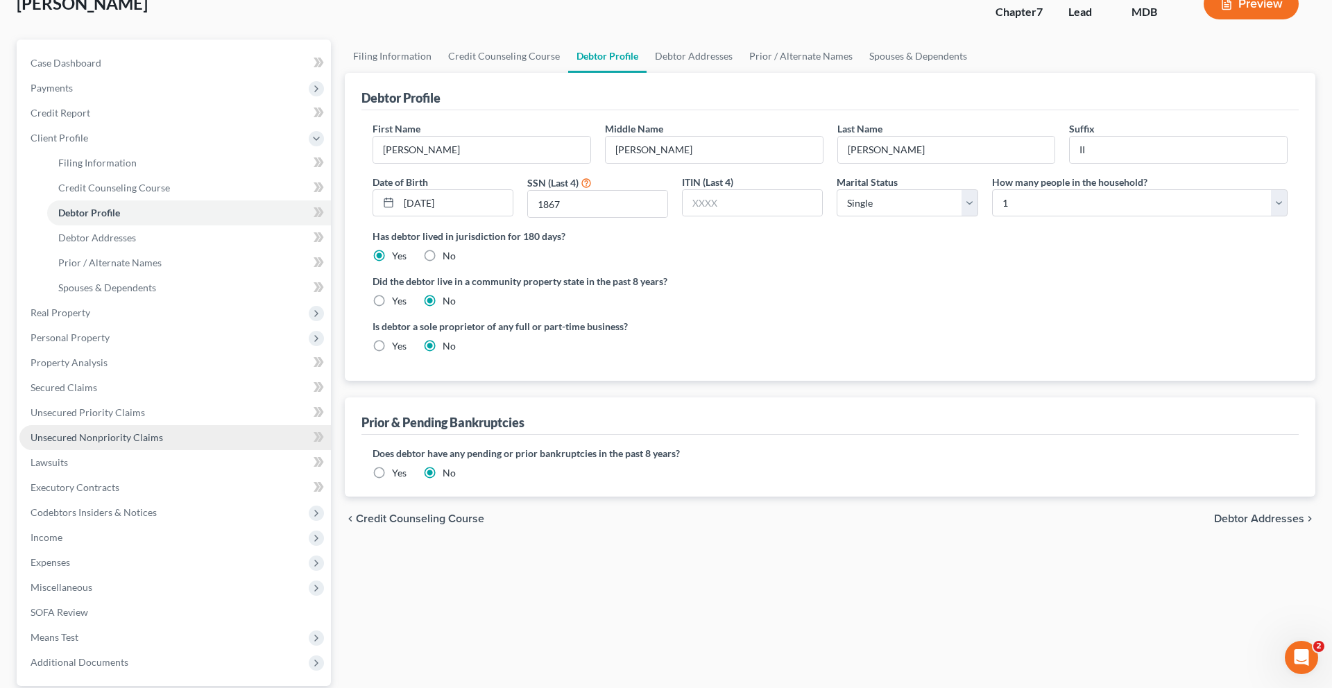
click at [163, 443] on span "Unsecured Nonpriority Claims" at bounding box center [97, 438] width 133 height 12
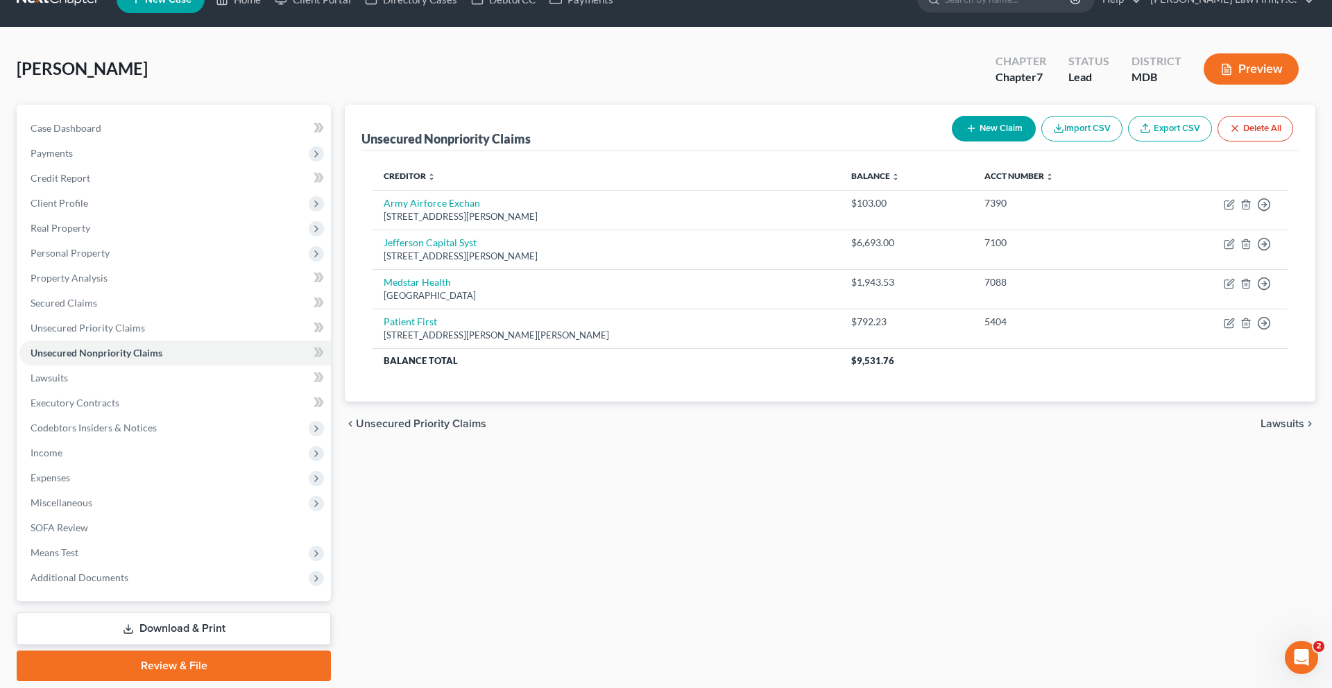
scroll to position [31, 0]
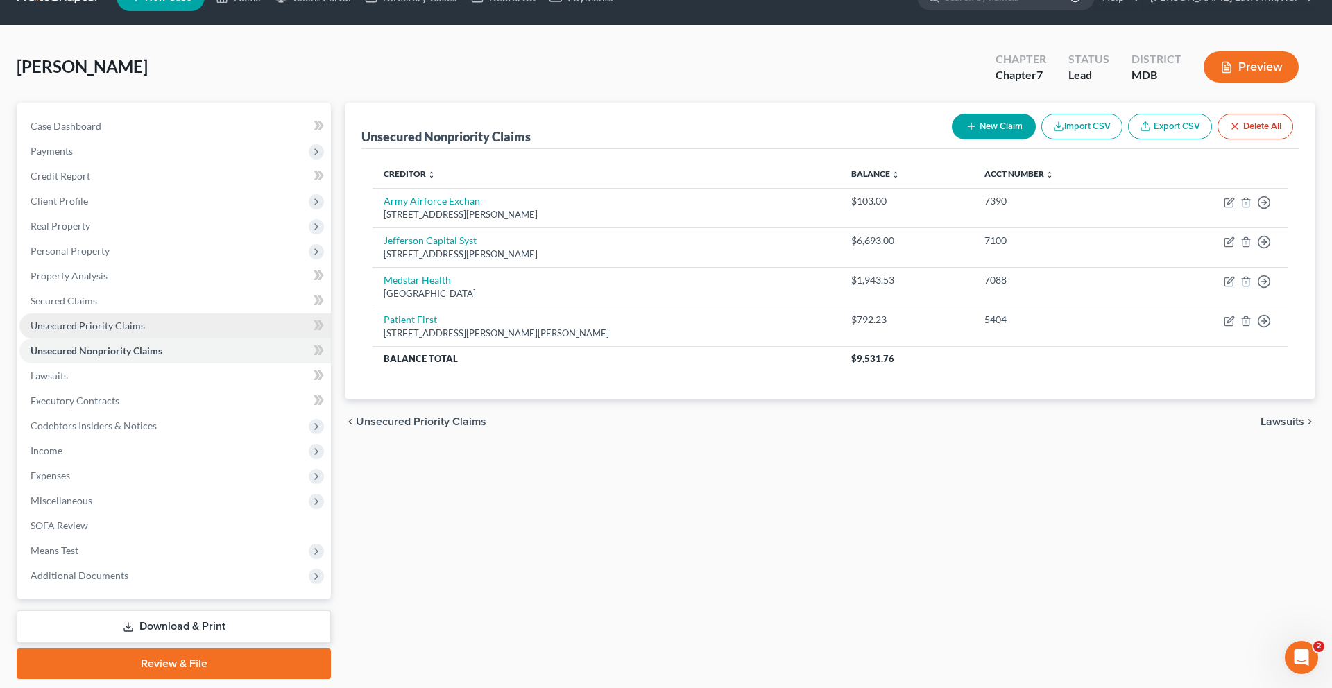
click at [178, 339] on link "Unsecured Priority Claims" at bounding box center [175, 326] width 312 height 25
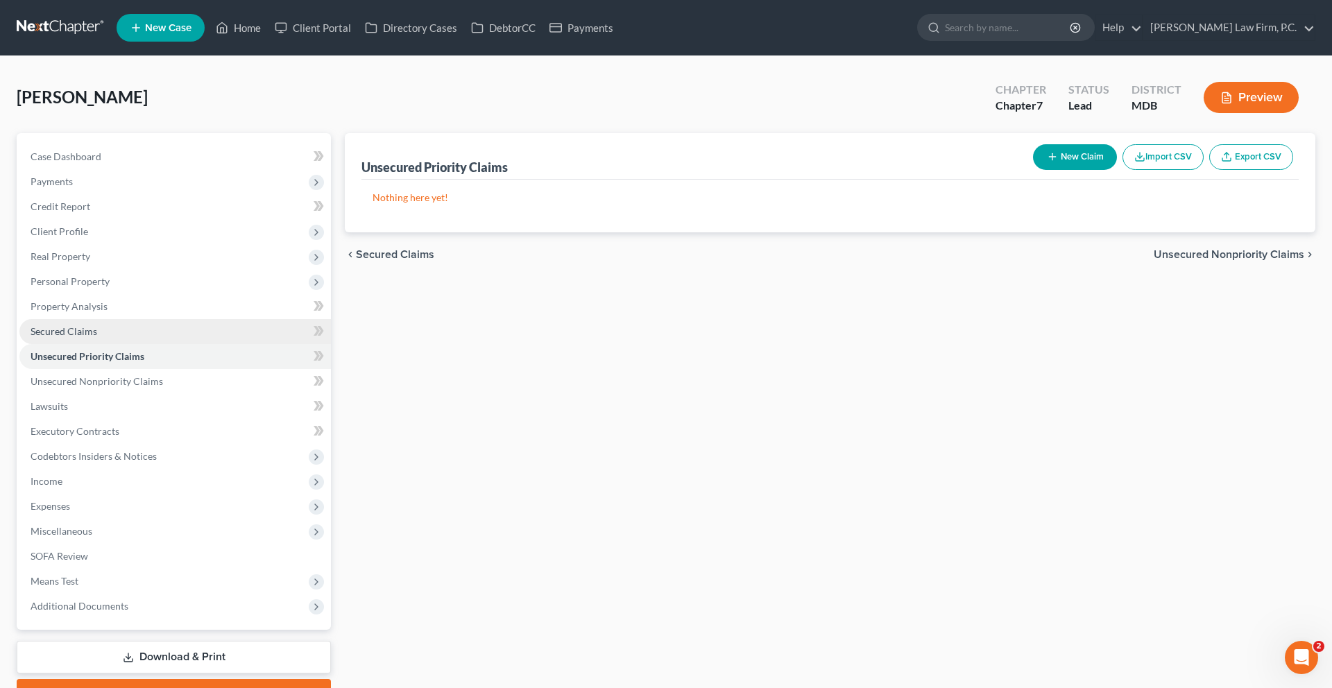
click at [155, 344] on link "Secured Claims" at bounding box center [175, 331] width 312 height 25
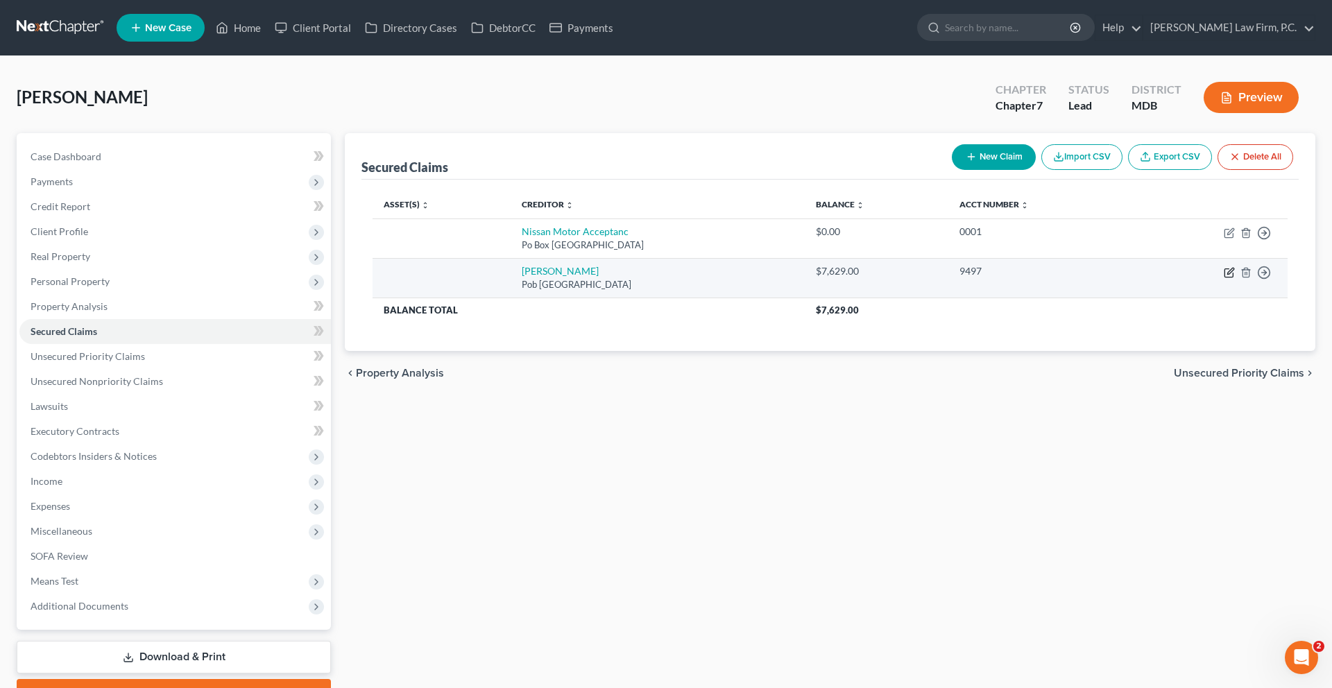
click at [1224, 278] on icon "button" at bounding box center [1229, 272] width 11 height 11
select select "45"
select select "0"
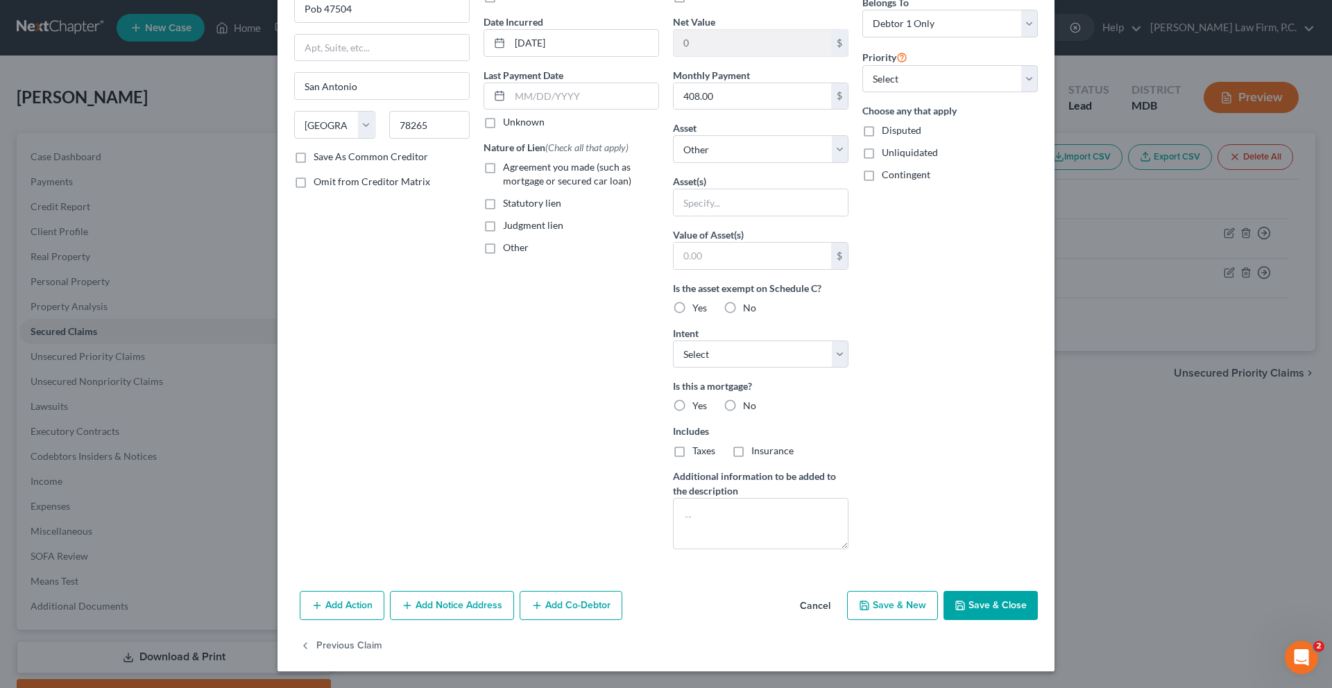
scroll to position [320, 0]
click at [300, 601] on button "Add Action" at bounding box center [342, 605] width 85 height 29
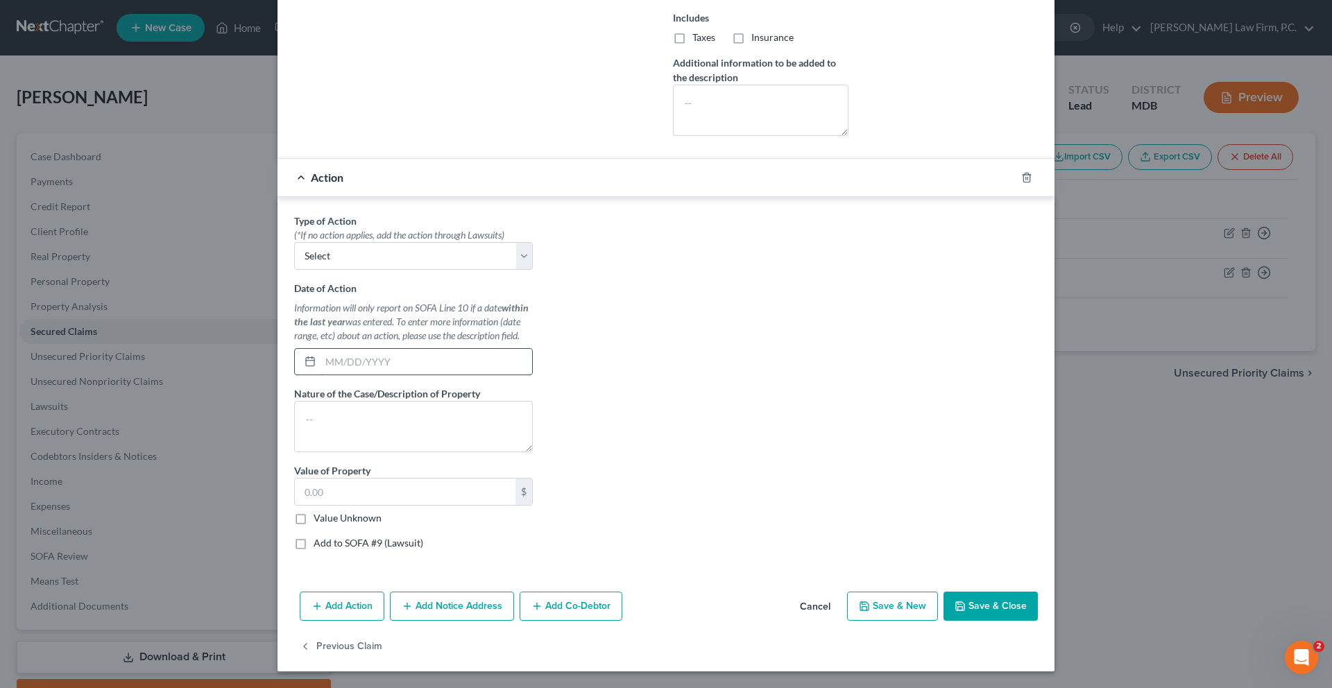
scroll to position [657, 0]
click at [319, 270] on select "Select Repossession Garnishment Foreclosure Personal Injury Attached, Seized, O…" at bounding box center [413, 256] width 239 height 28
select select "0"
click at [294, 270] on select "Select Repossession Garnishment Foreclosure Personal Injury Attached, Seized, O…" at bounding box center [413, 256] width 239 height 28
click at [321, 375] on input "text" at bounding box center [427, 362] width 212 height 26
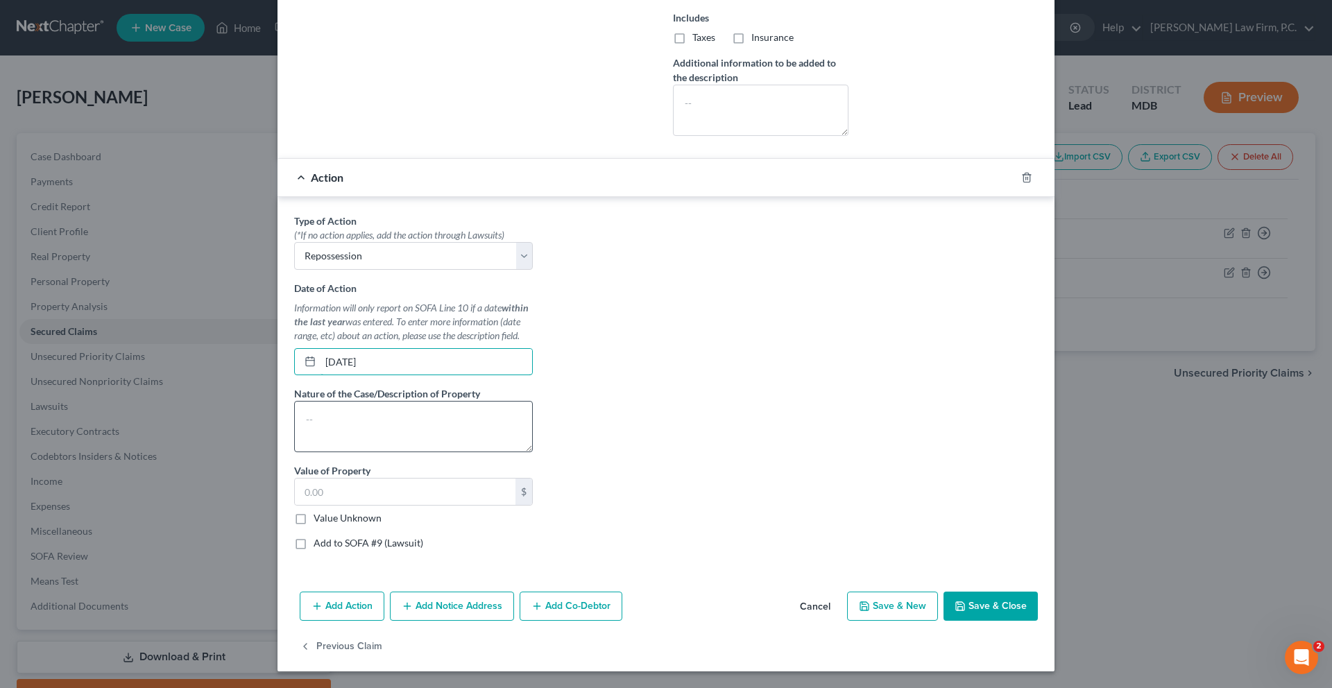
type input "[DATE]"
click at [296, 452] on textarea at bounding box center [413, 426] width 239 height 51
type textarea "2016 [PERSON_NAME]"
click at [314, 511] on label "Value Unknown" at bounding box center [348, 518] width 68 height 14
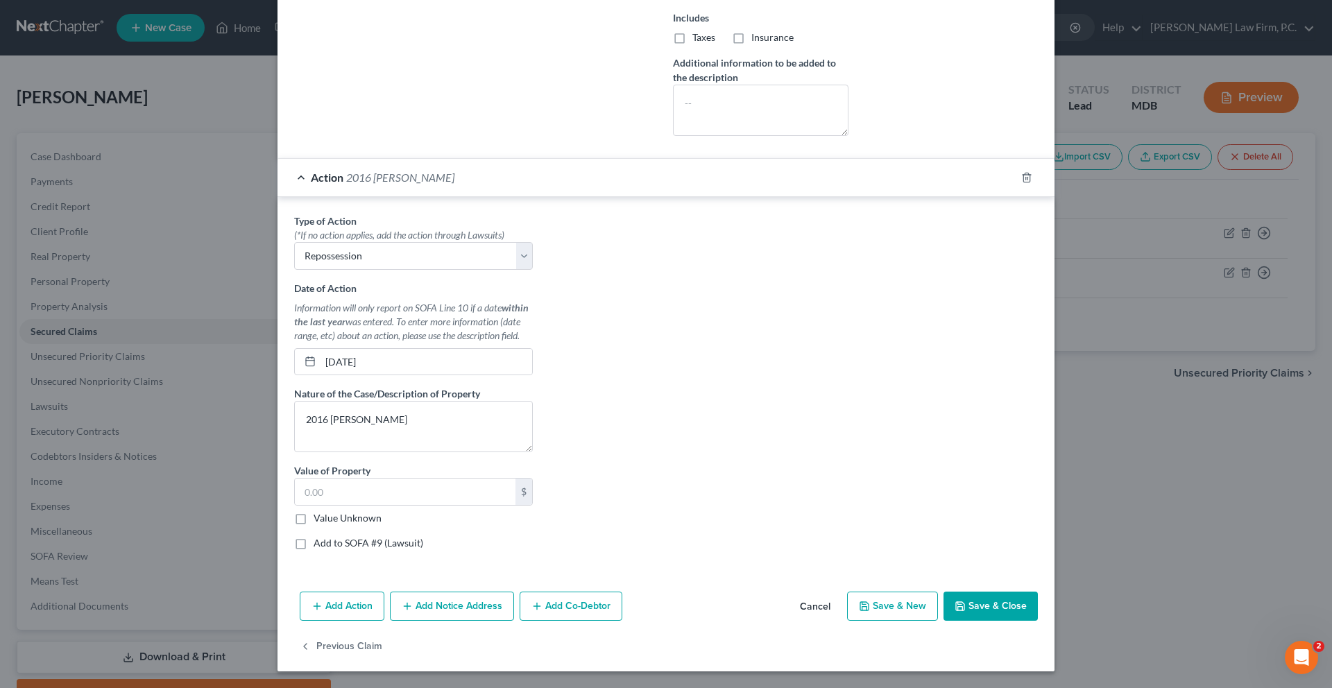
click at [319, 511] on input "Value Unknown" at bounding box center [323, 515] width 9 height 9
checkbox input "true"
type input "0.00"
click at [1038, 594] on button "Save & Close" at bounding box center [991, 606] width 94 height 29
select select
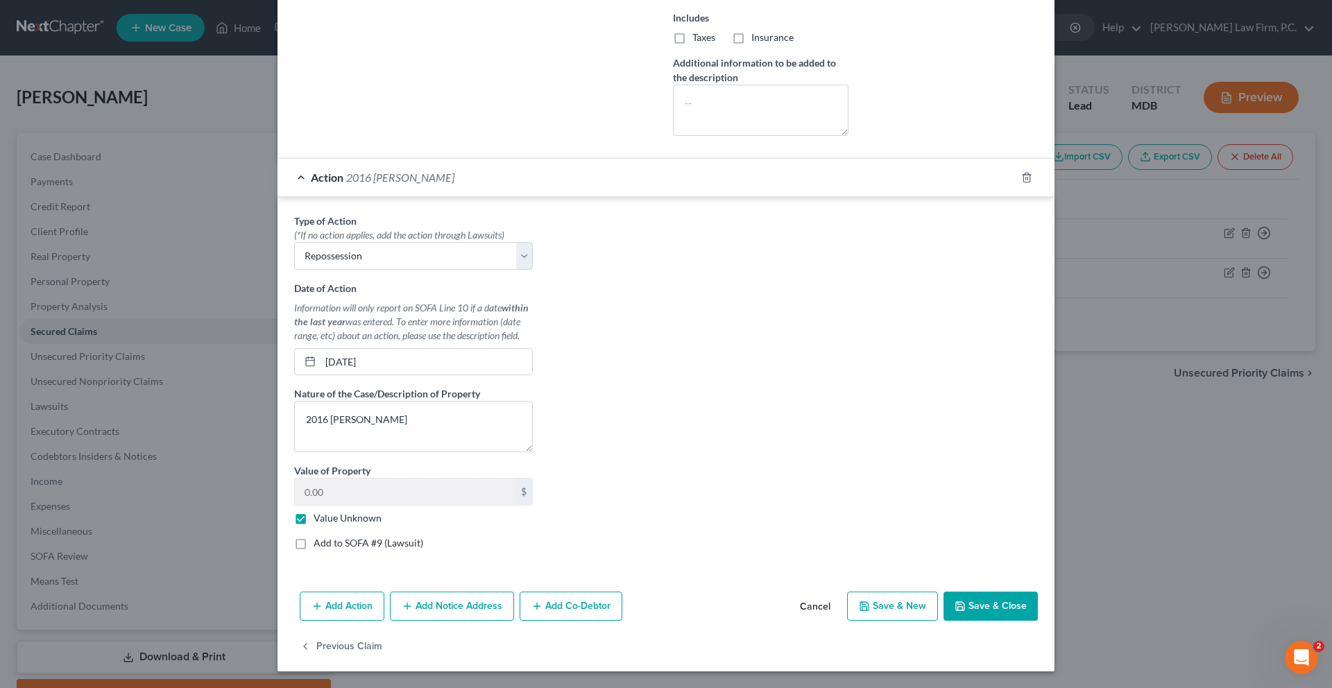
type input "0"
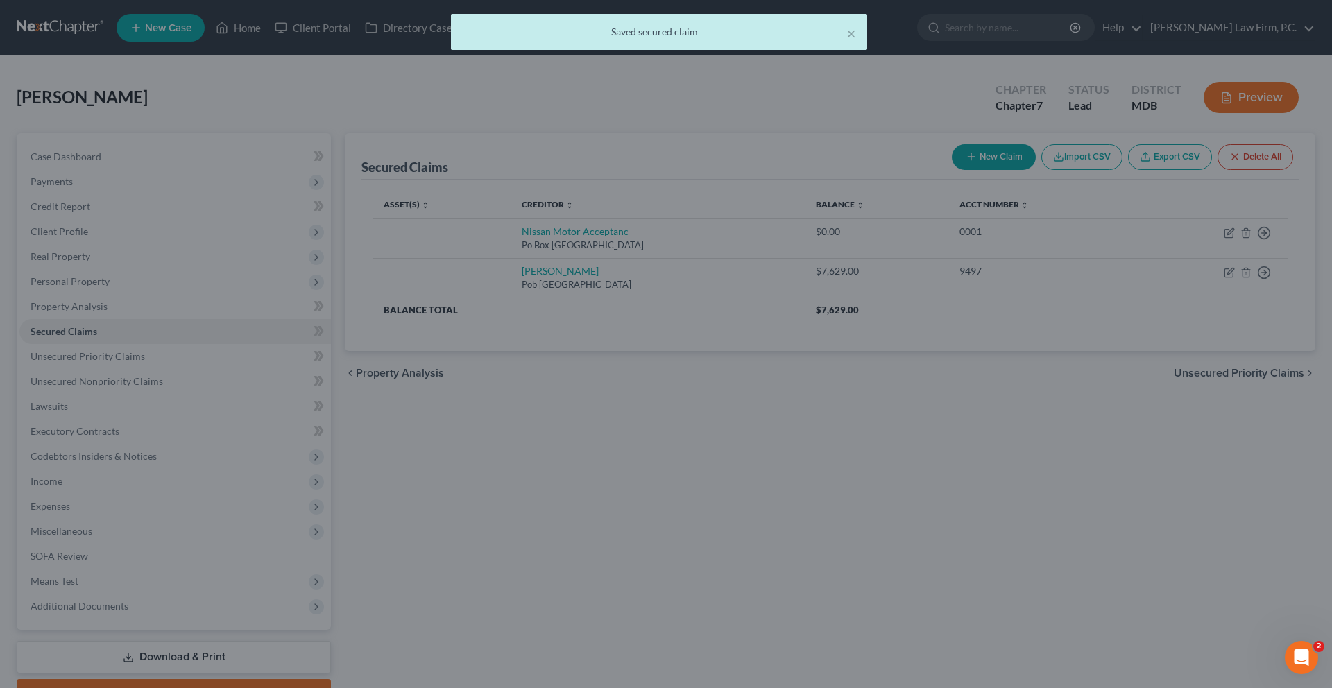
scroll to position [179, 0]
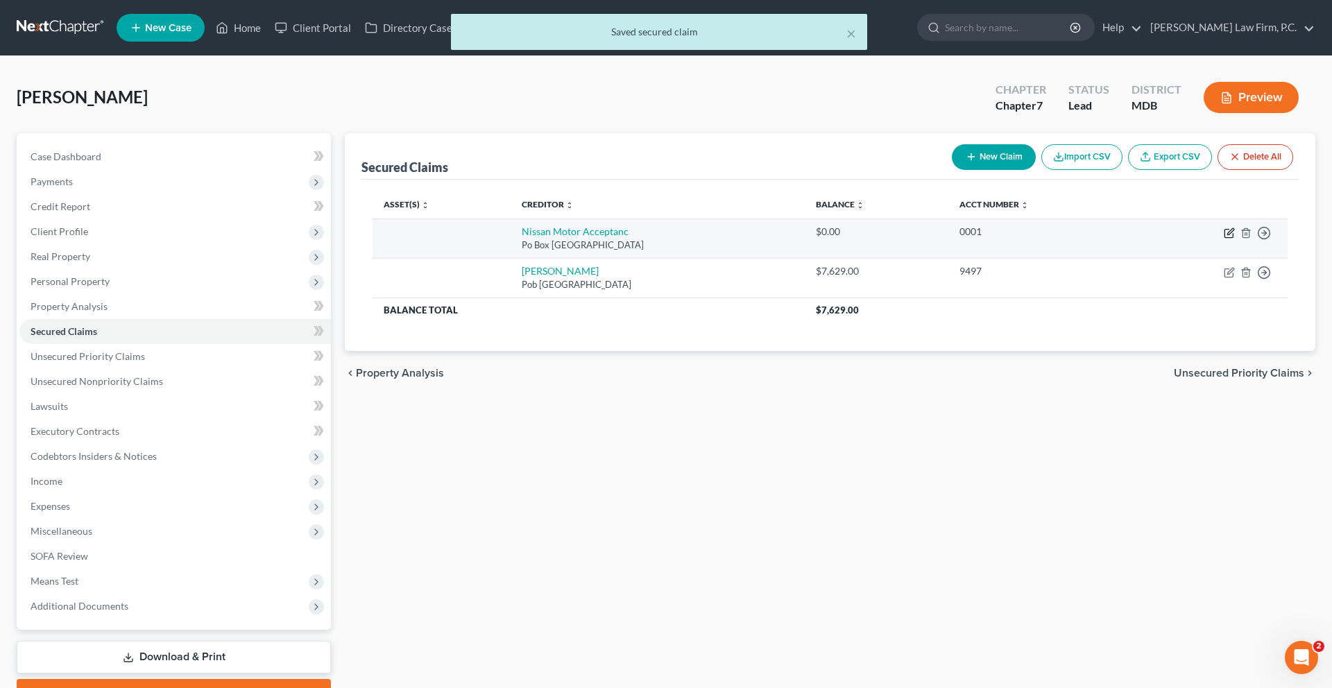
click at [1224, 239] on icon "button" at bounding box center [1229, 233] width 11 height 11
select select "45"
select select "0"
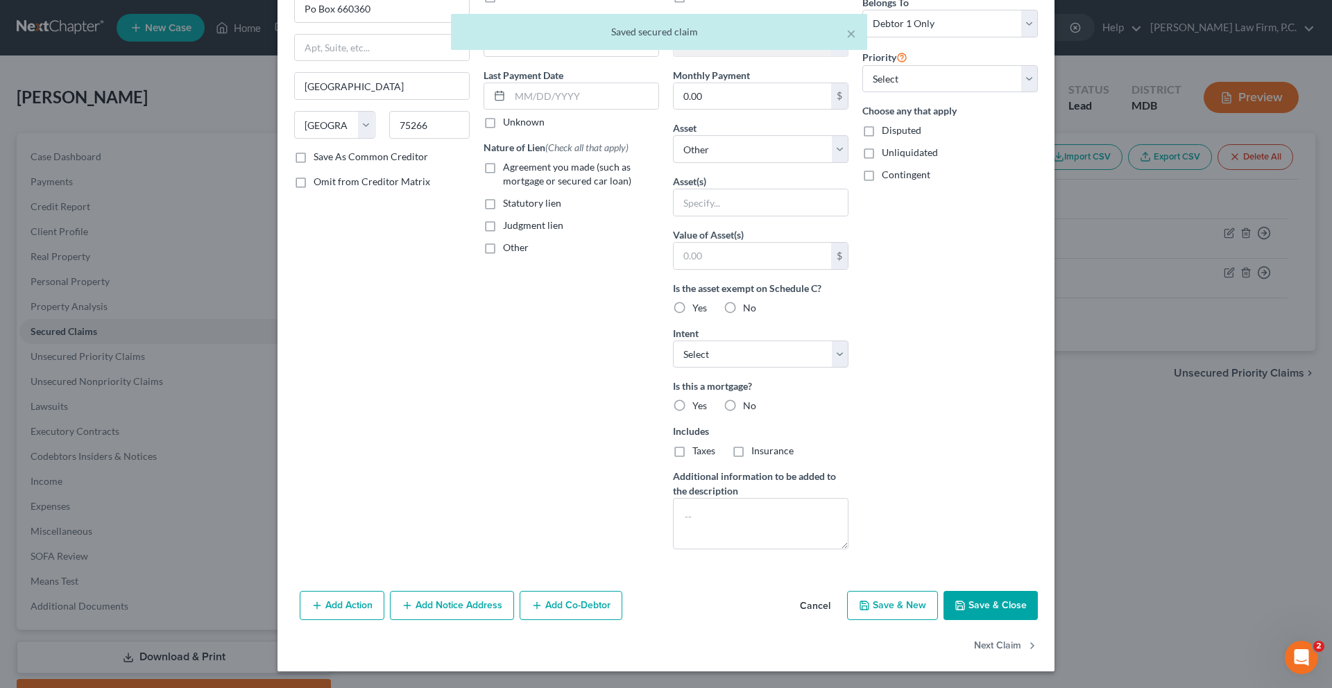
scroll to position [320, 0]
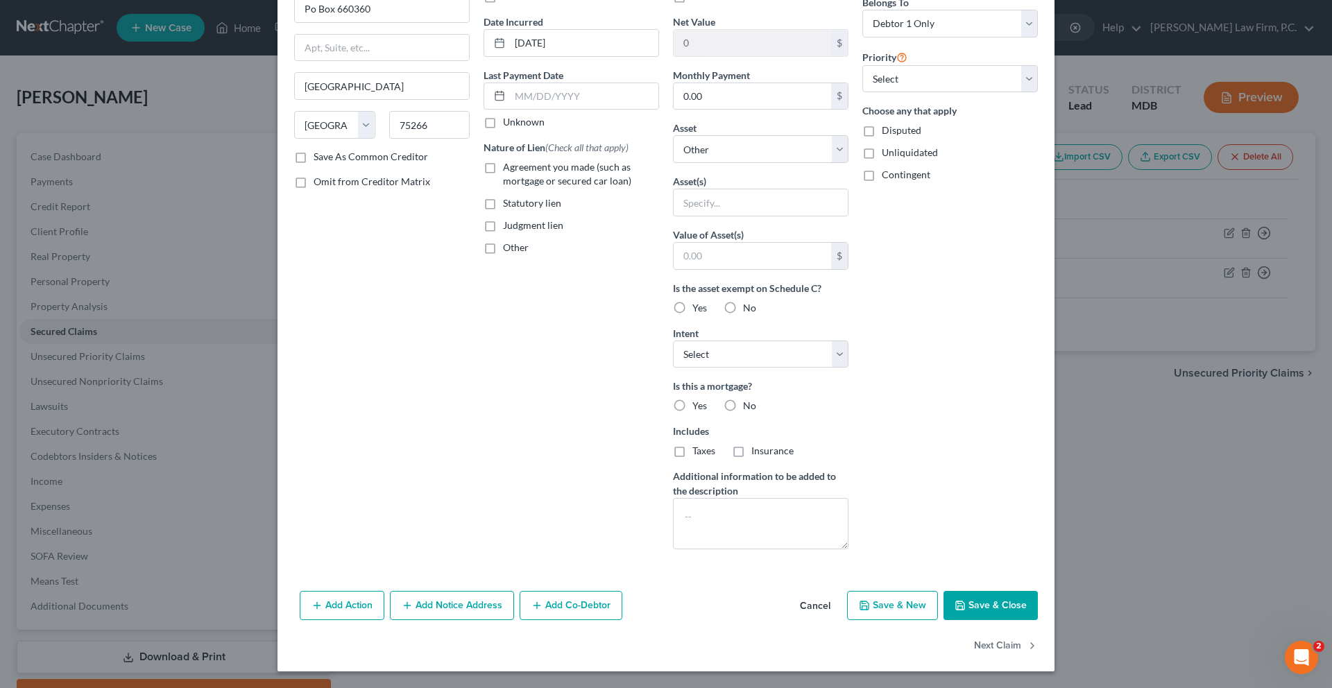
click at [300, 595] on button "Add Action" at bounding box center [342, 605] width 85 height 29
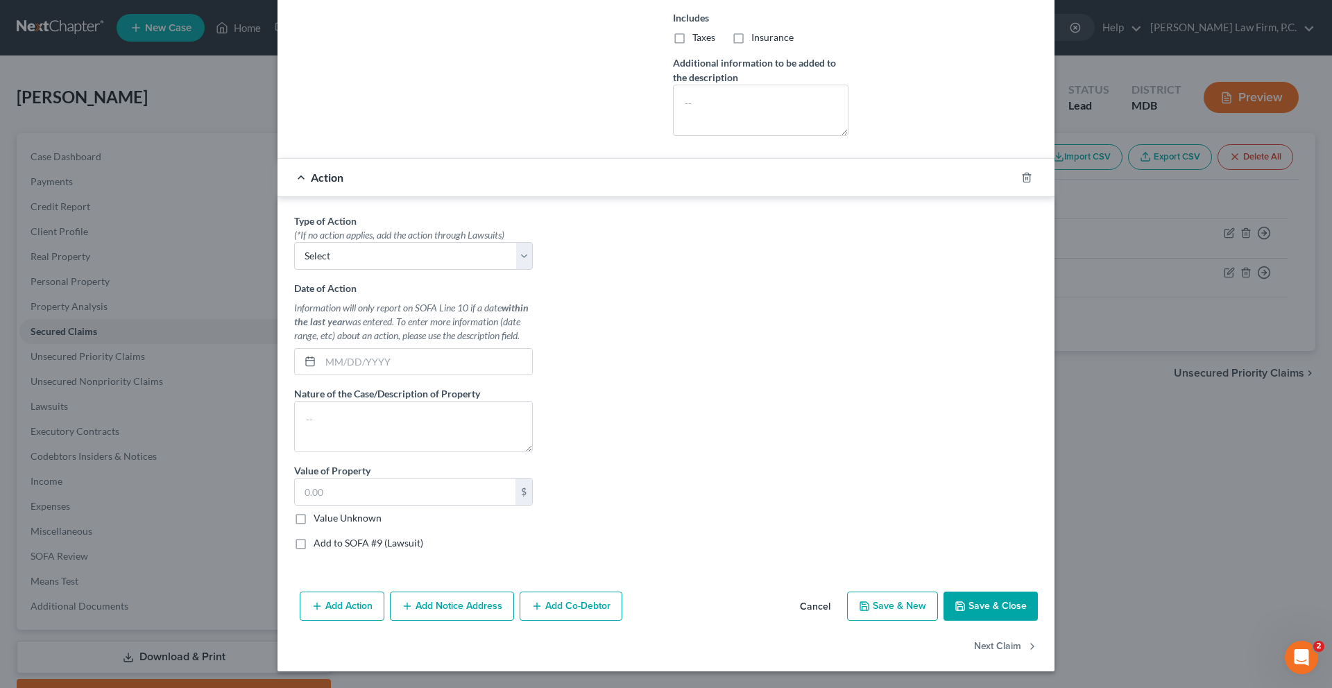
scroll to position [706, 0]
click at [297, 270] on select "Select Repossession Garnishment Foreclosure Personal Injury Attached, Seized, O…" at bounding box center [413, 256] width 239 height 28
select select "0"
click at [294, 263] on select "Select Repossession Garnishment Foreclosure Personal Injury Attached, Seized, O…" at bounding box center [413, 256] width 239 height 28
click at [321, 375] on input "text" at bounding box center [427, 362] width 212 height 26
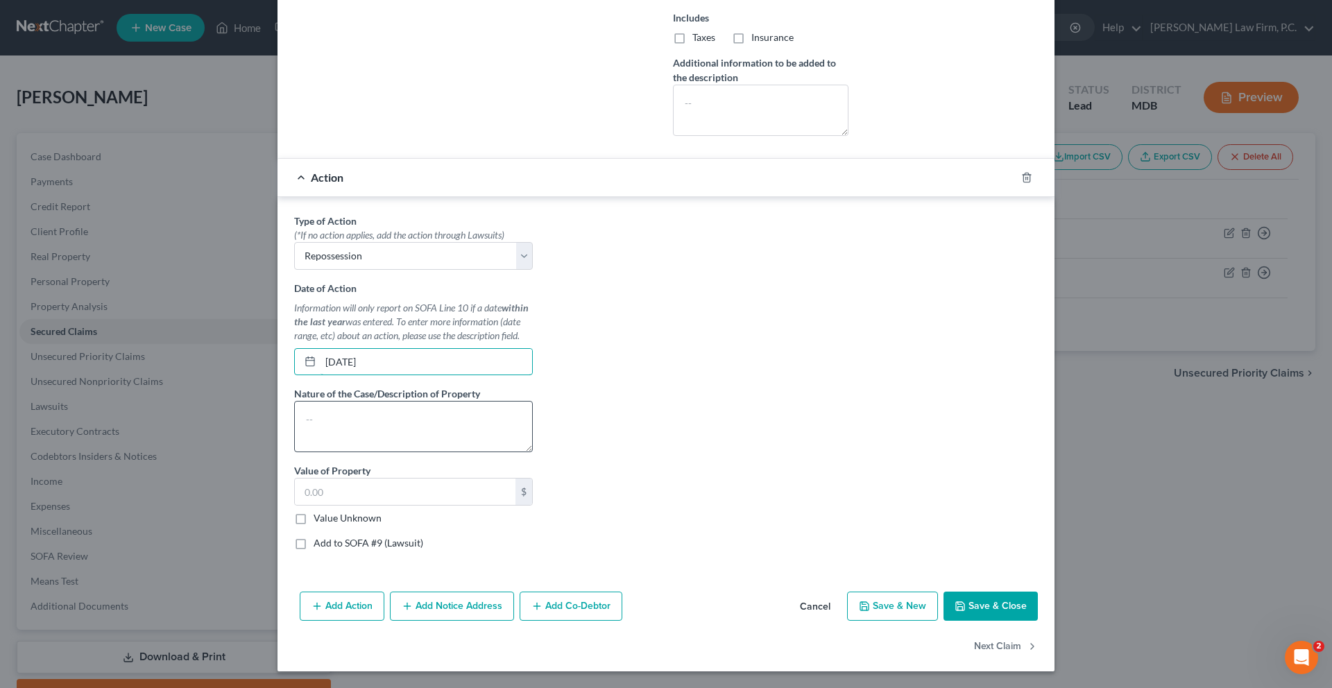
type input "[DATE]"
click at [294, 452] on textarea at bounding box center [413, 426] width 239 height 51
type textarea "2023 Nissan Sentra"
click at [314, 525] on label "Value Unknown" at bounding box center [348, 518] width 68 height 14
click at [319, 520] on input "Value Unknown" at bounding box center [323, 515] width 9 height 9
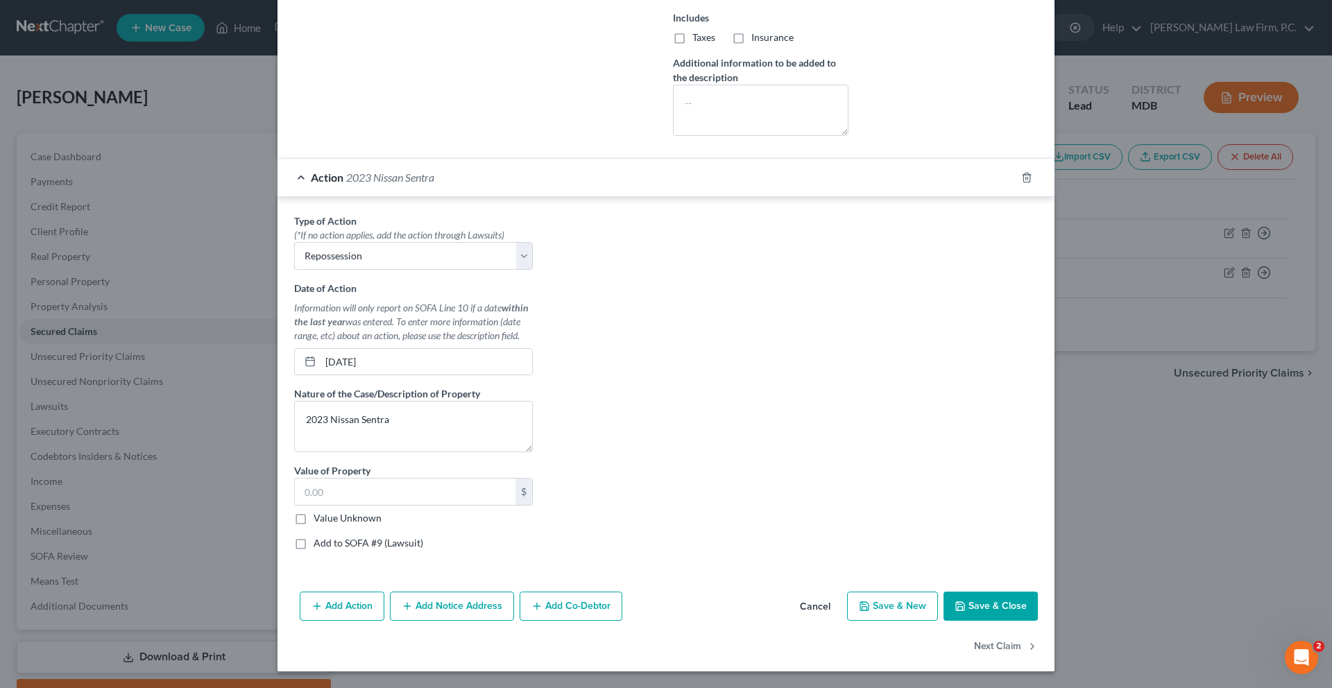
checkbox input "true"
type input "0.00"
click at [1038, 592] on button "Save & Close" at bounding box center [991, 606] width 94 height 29
select select
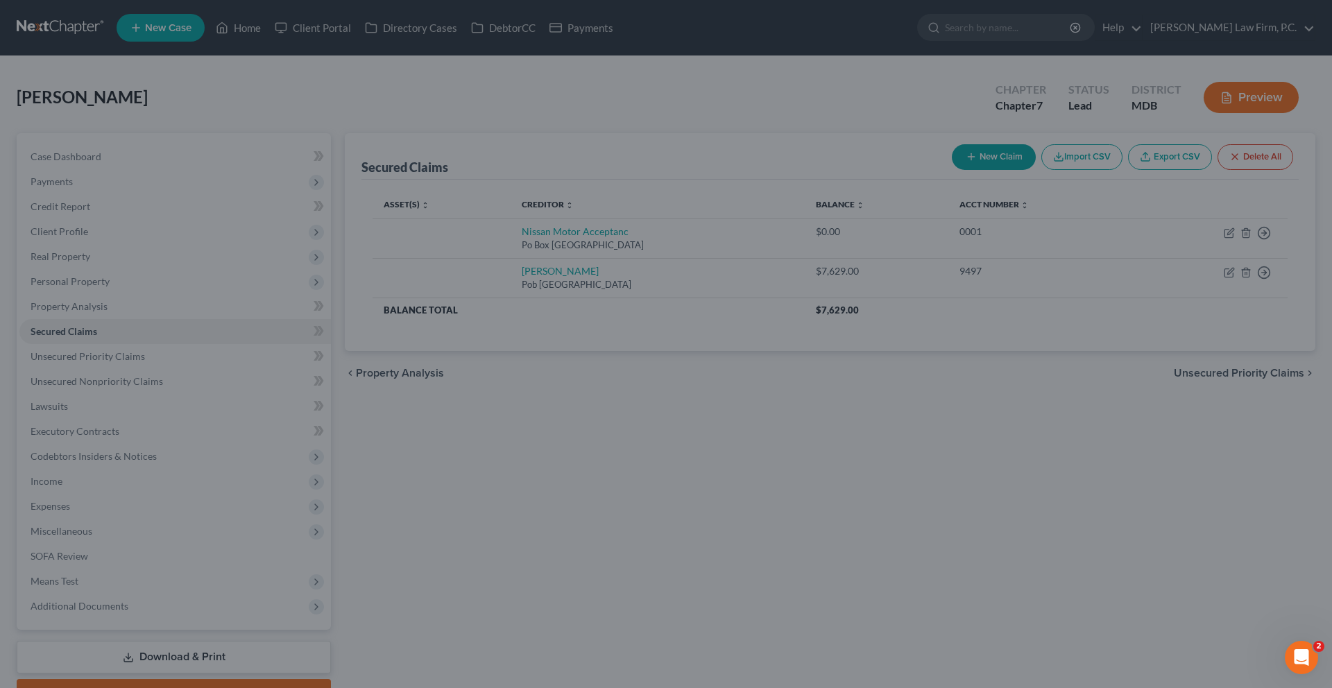
type input "0"
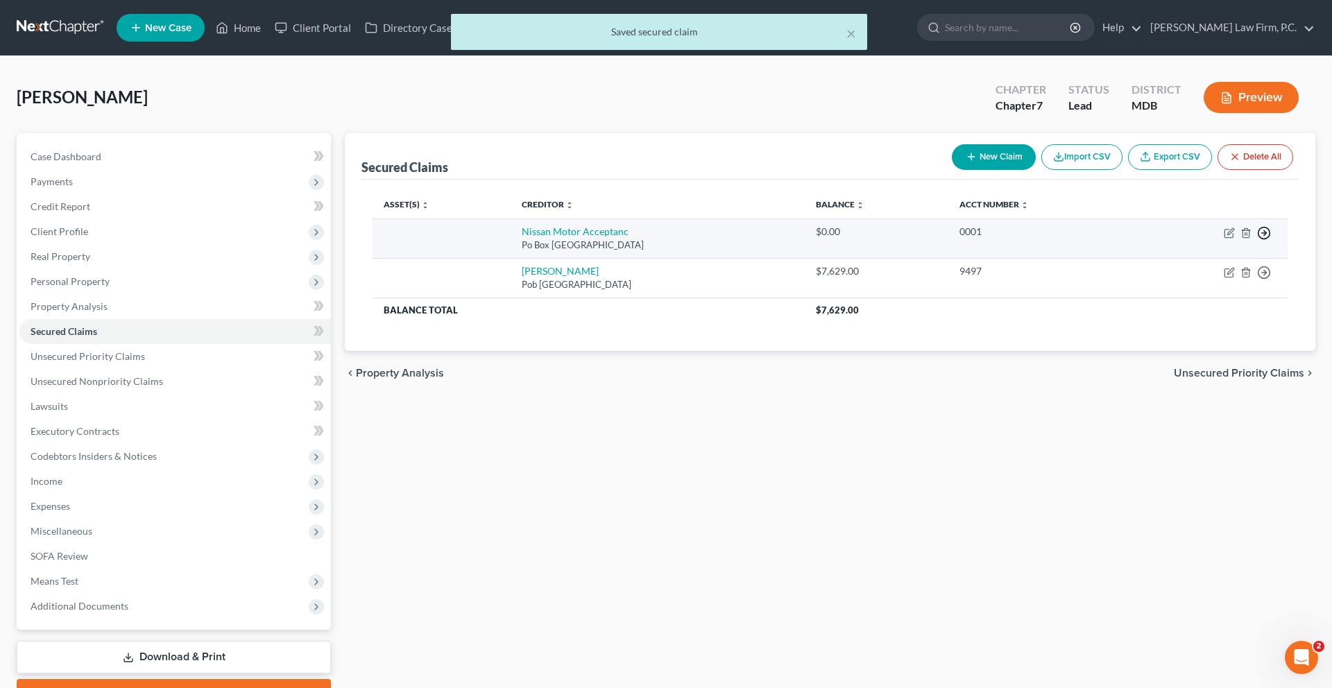
click at [1257, 240] on icon "button" at bounding box center [1264, 233] width 14 height 14
click at [1207, 281] on link "Move to F" at bounding box center [1173, 269] width 116 height 24
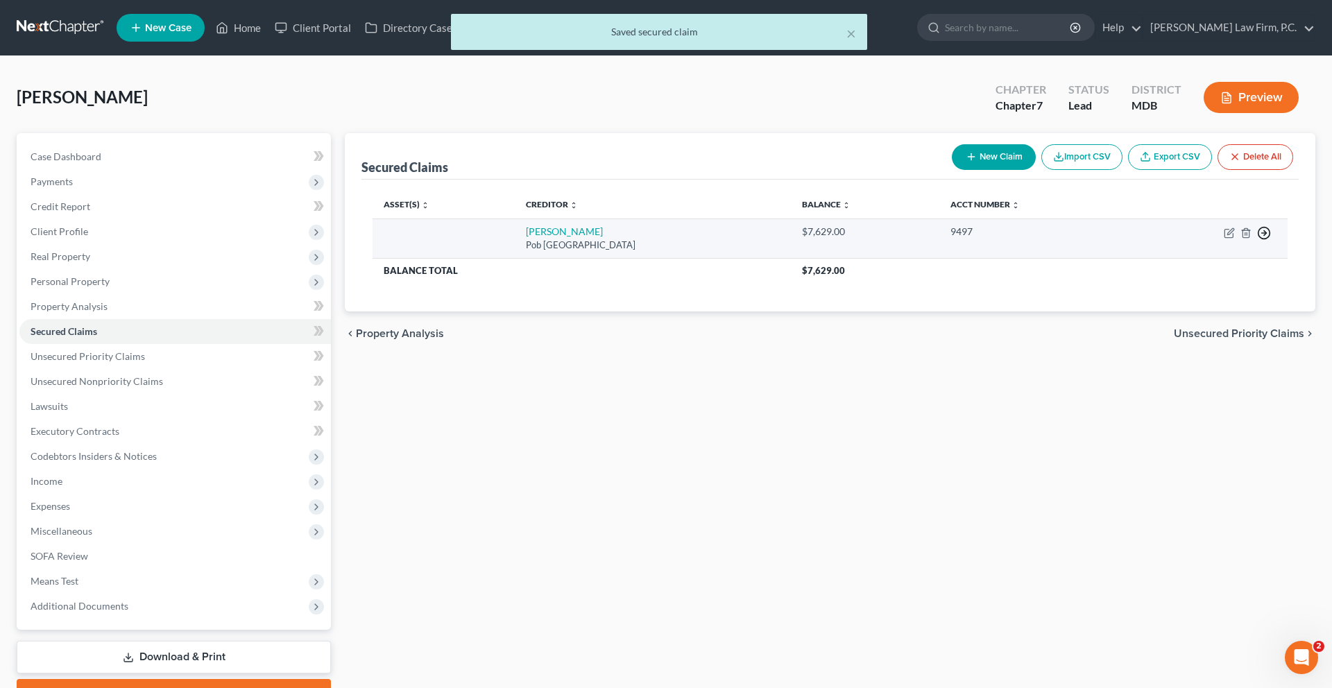
click at [1262, 233] on line "button" at bounding box center [1264, 233] width 5 height 0
click at [1221, 281] on link "Move to F" at bounding box center [1173, 269] width 116 height 24
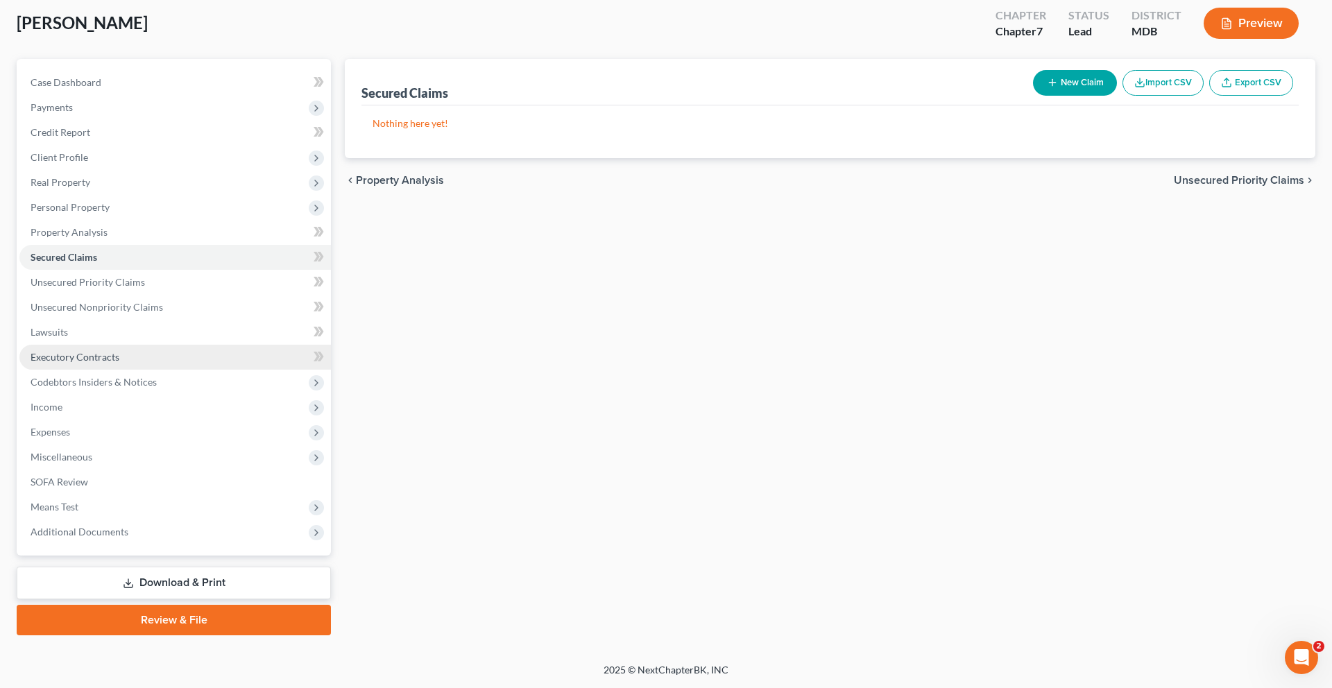
scroll to position [110, 0]
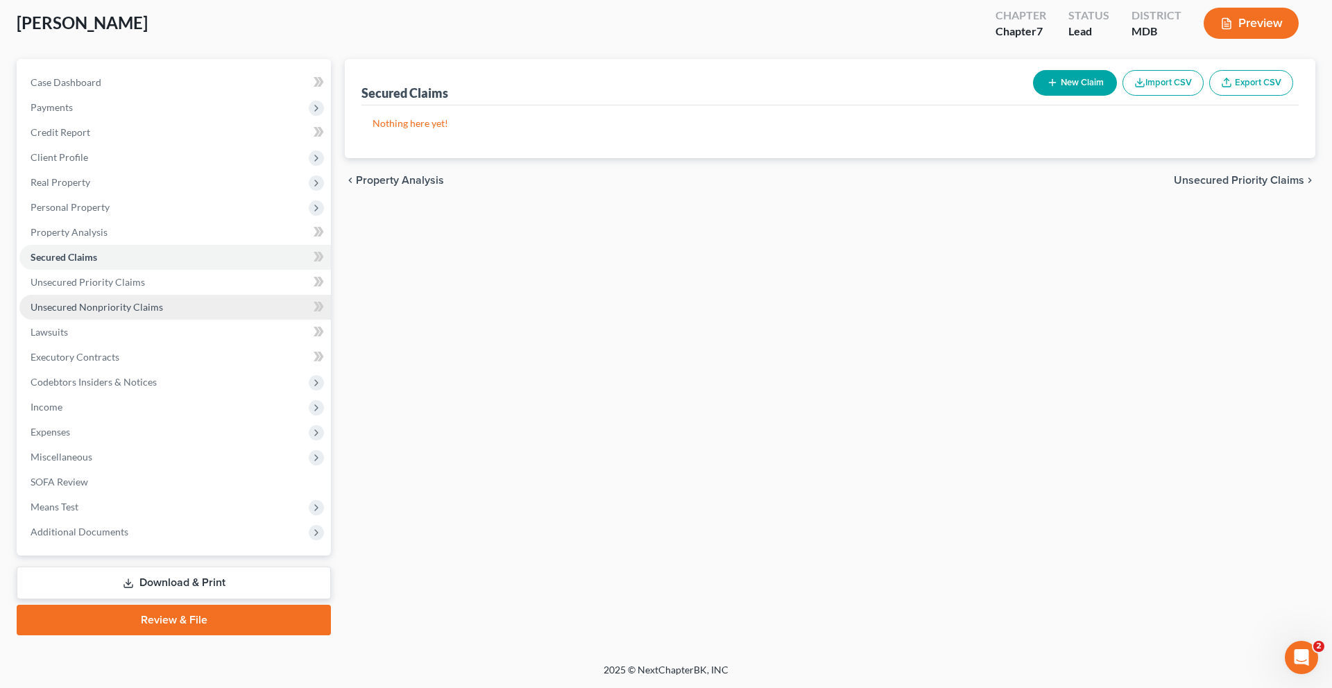
click at [163, 313] on span "Unsecured Nonpriority Claims" at bounding box center [97, 307] width 133 height 12
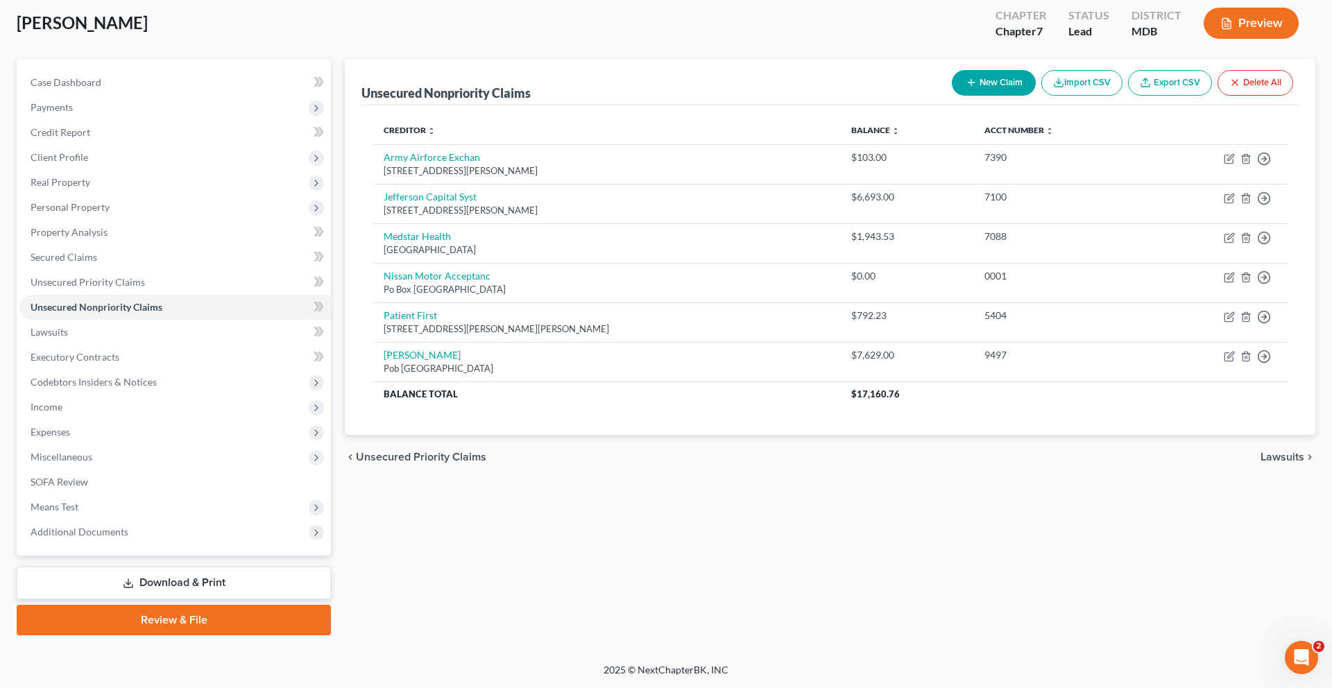
scroll to position [108, 0]
click at [110, 213] on span "Personal Property" at bounding box center [70, 207] width 79 height 12
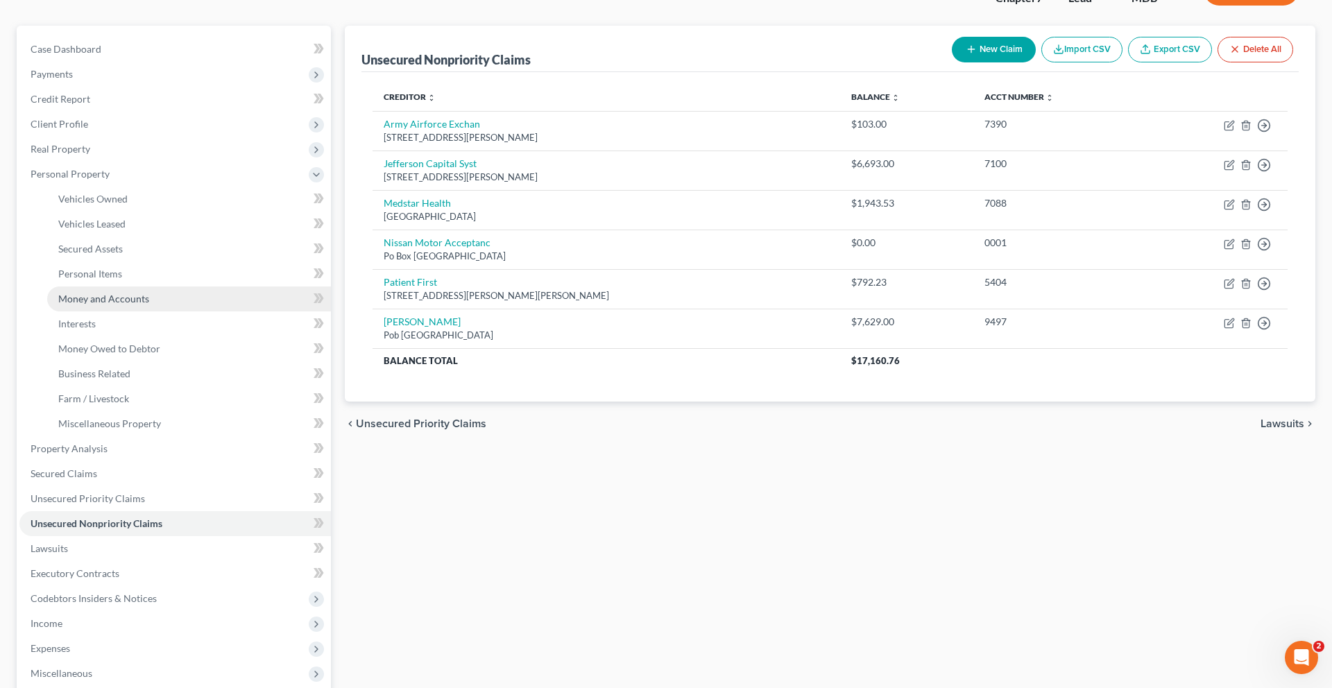
click at [125, 305] on span "Money and Accounts" at bounding box center [103, 299] width 91 height 12
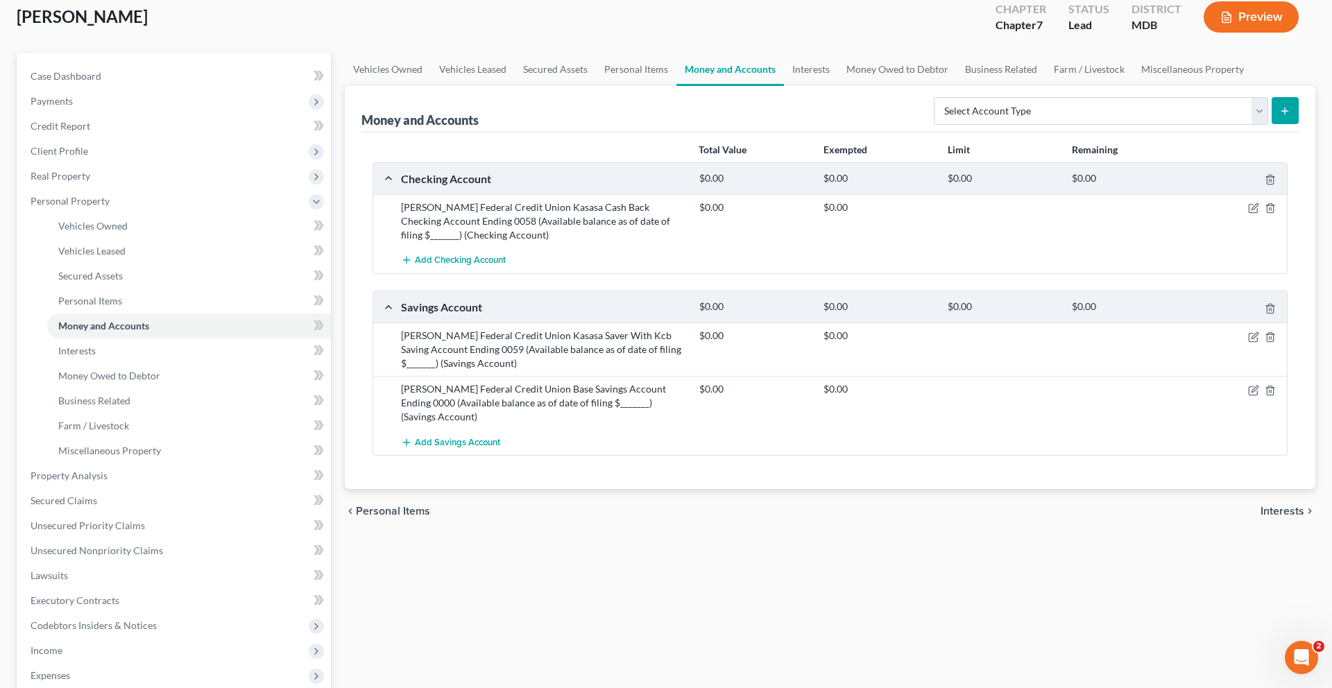
scroll to position [87, 0]
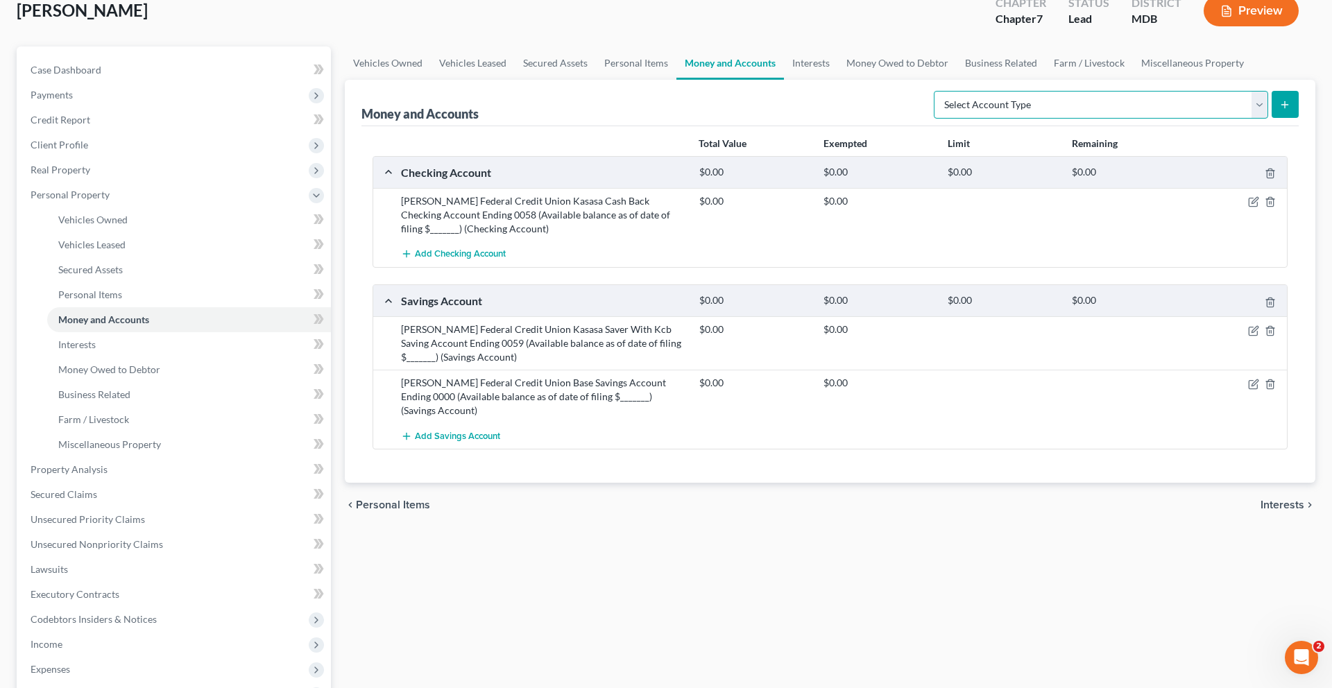
click at [1168, 119] on select "Select Account Type Brokerage (A/B: 18, SOFA: 20) Cash on Hand (A/B: 16) Certif…" at bounding box center [1101, 105] width 334 height 28
select select "checking"
click at [934, 119] on select "Select Account Type Brokerage (A/B: 18, SOFA: 20) Cash on Hand (A/B: 16) Certif…" at bounding box center [1101, 105] width 334 height 28
click at [1280, 110] on icon "submit" at bounding box center [1285, 104] width 11 height 11
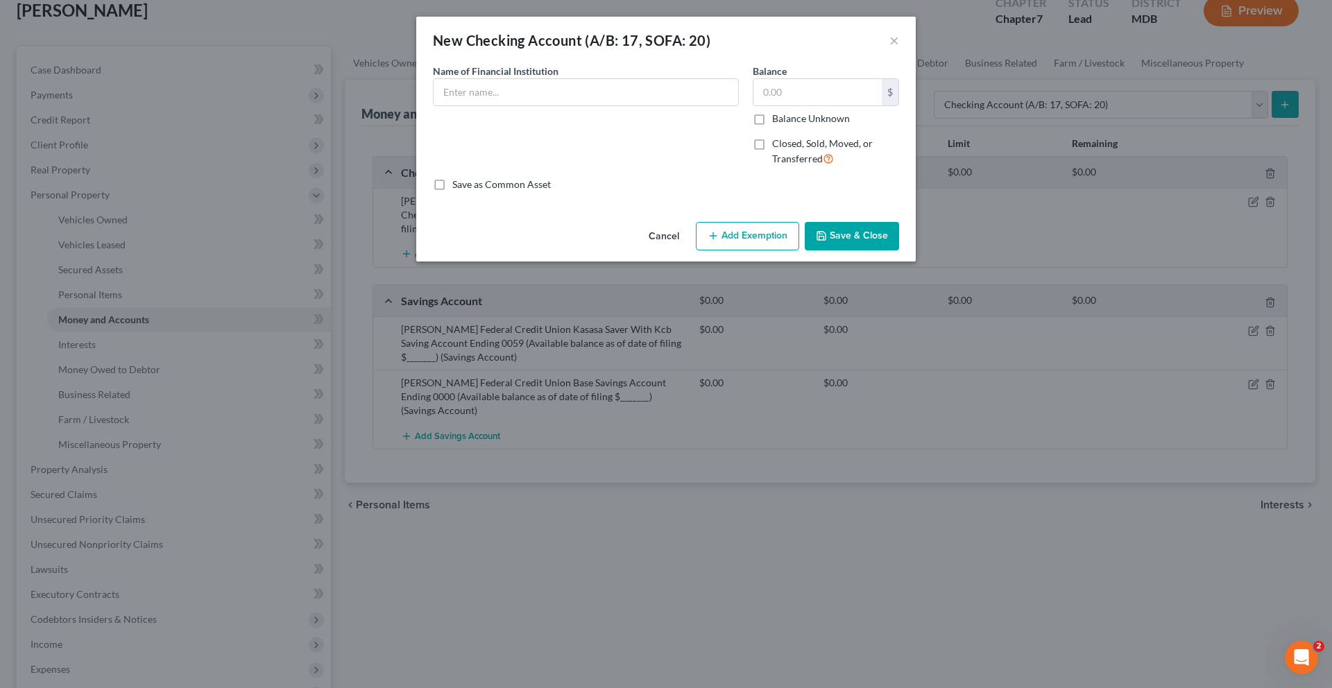
click at [827, 167] on label "Closed, Sold, Moved, or Transferred" at bounding box center [835, 152] width 127 height 30
click at [787, 146] on input "Closed, Sold, Moved, or Transferred" at bounding box center [782, 141] width 9 height 9
checkbox input "true"
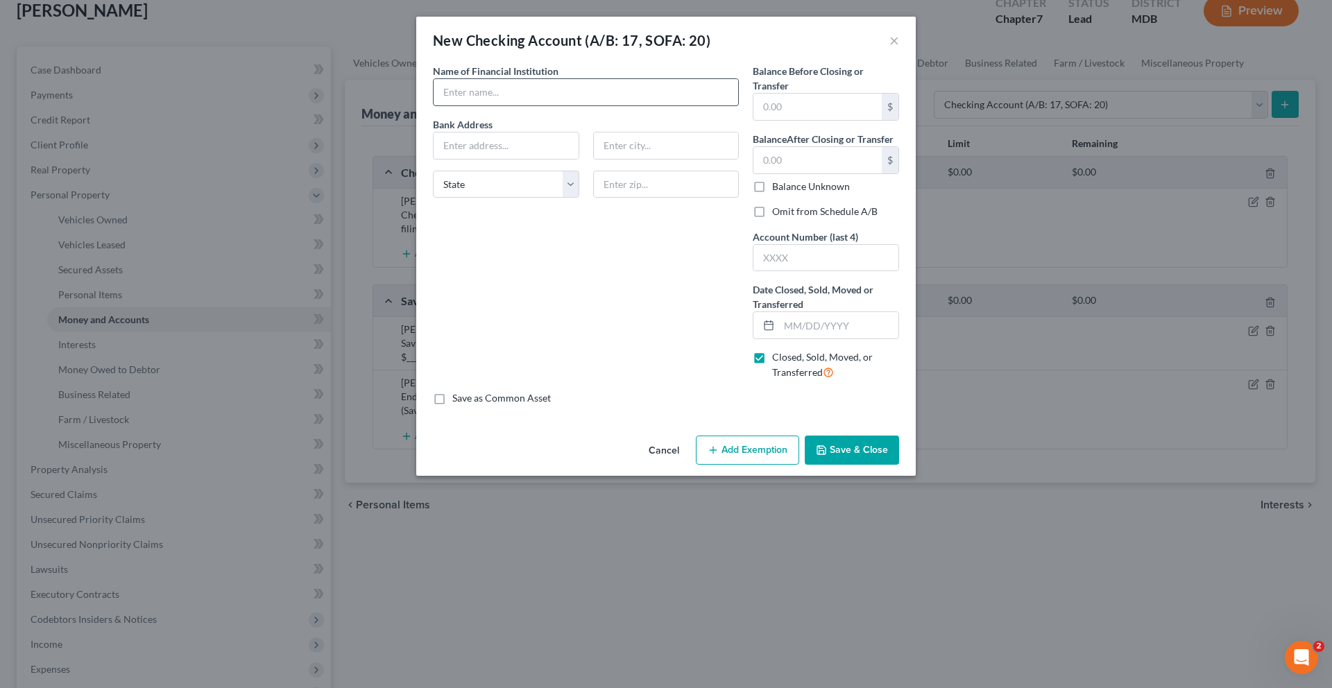
click at [650, 105] on input "text" at bounding box center [586, 92] width 305 height 26
type input "Navy Federal Credit Union"
click at [865, 173] on input "text" at bounding box center [818, 160] width 128 height 26
type input "595.00"
click at [880, 271] on input "text" at bounding box center [826, 258] width 145 height 26
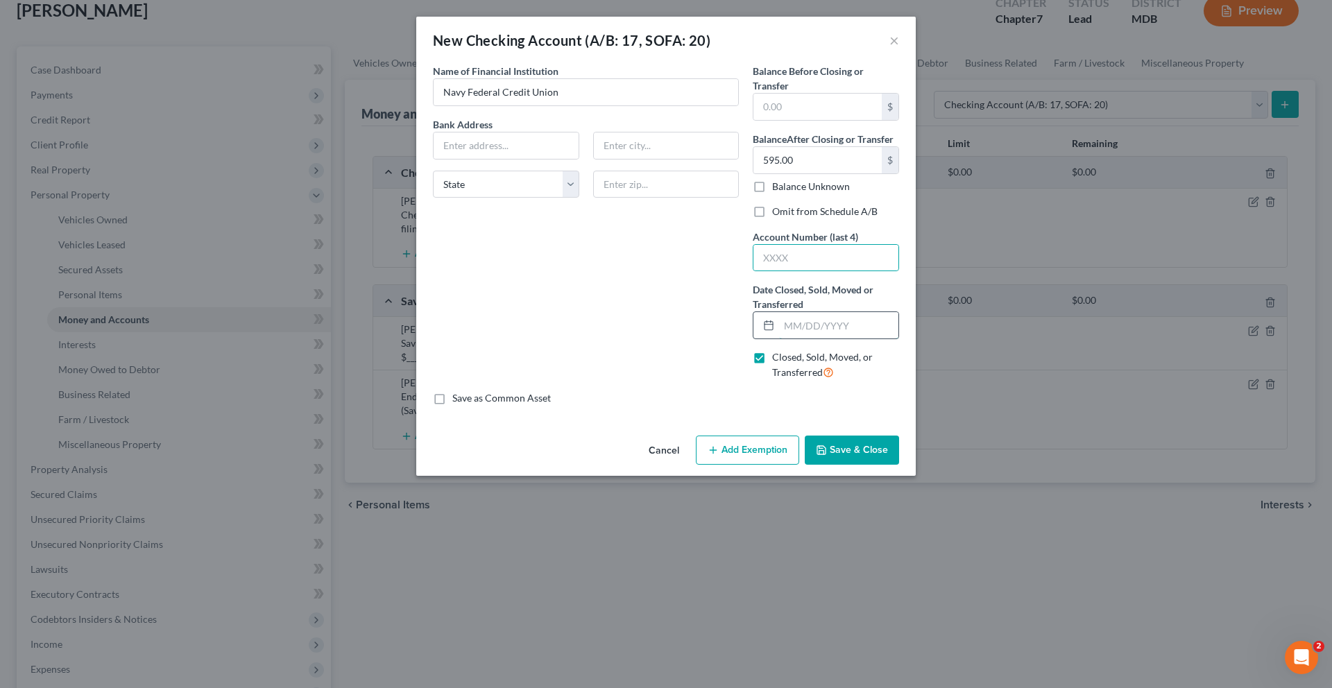
click at [817, 339] on input "text" at bounding box center [838, 325] width 119 height 26
type input "[DATE]"
click at [880, 465] on button "Save & Close" at bounding box center [852, 450] width 94 height 29
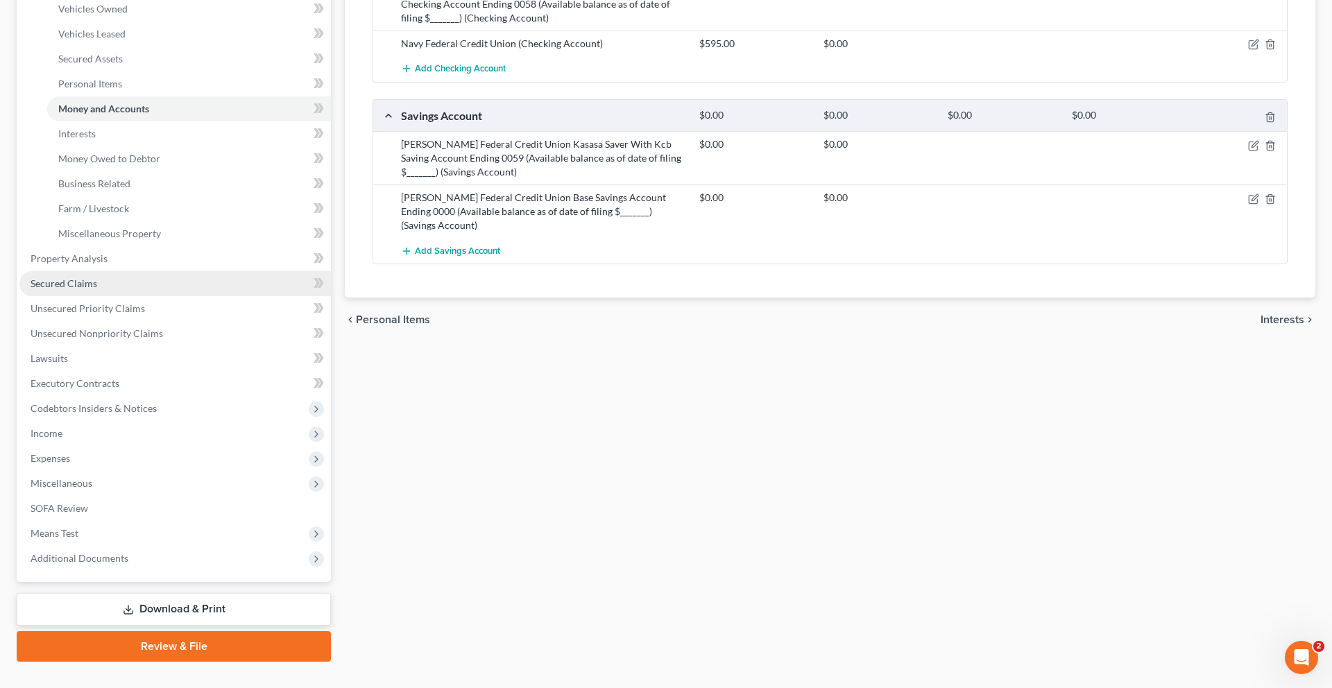
scroll to position [316, 0]
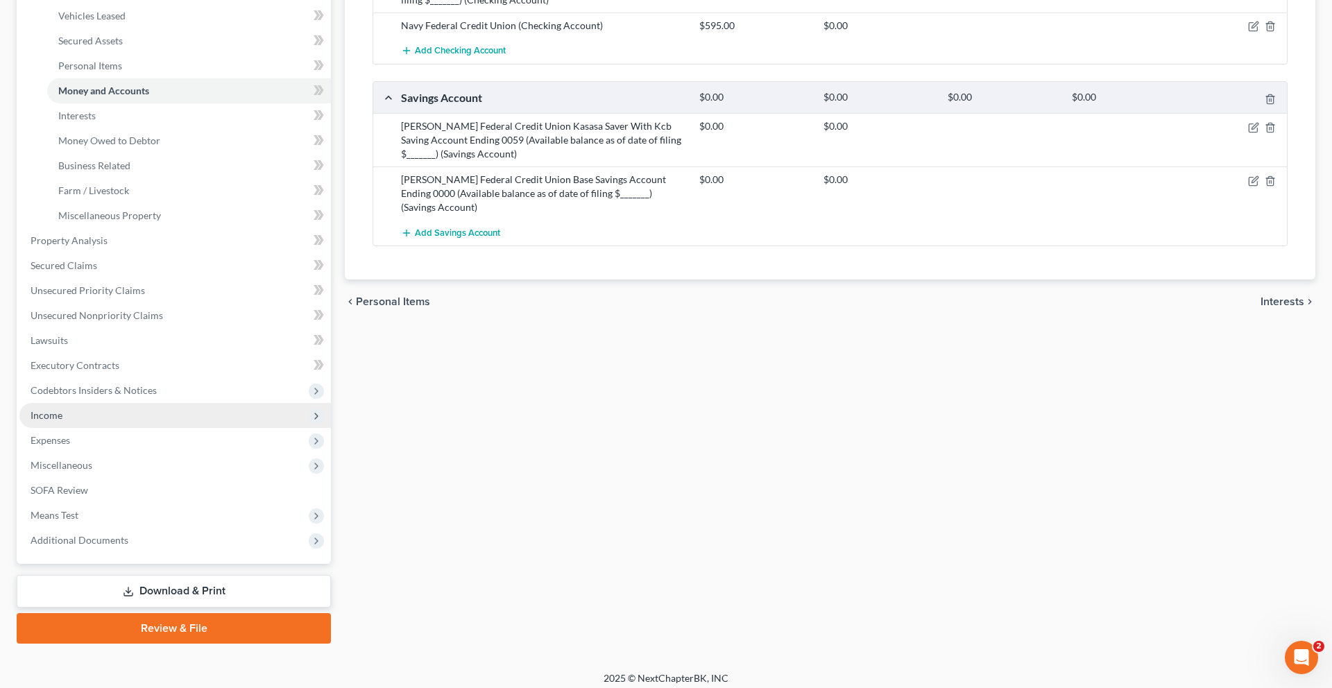
click at [104, 428] on span "Income" at bounding box center [175, 415] width 312 height 25
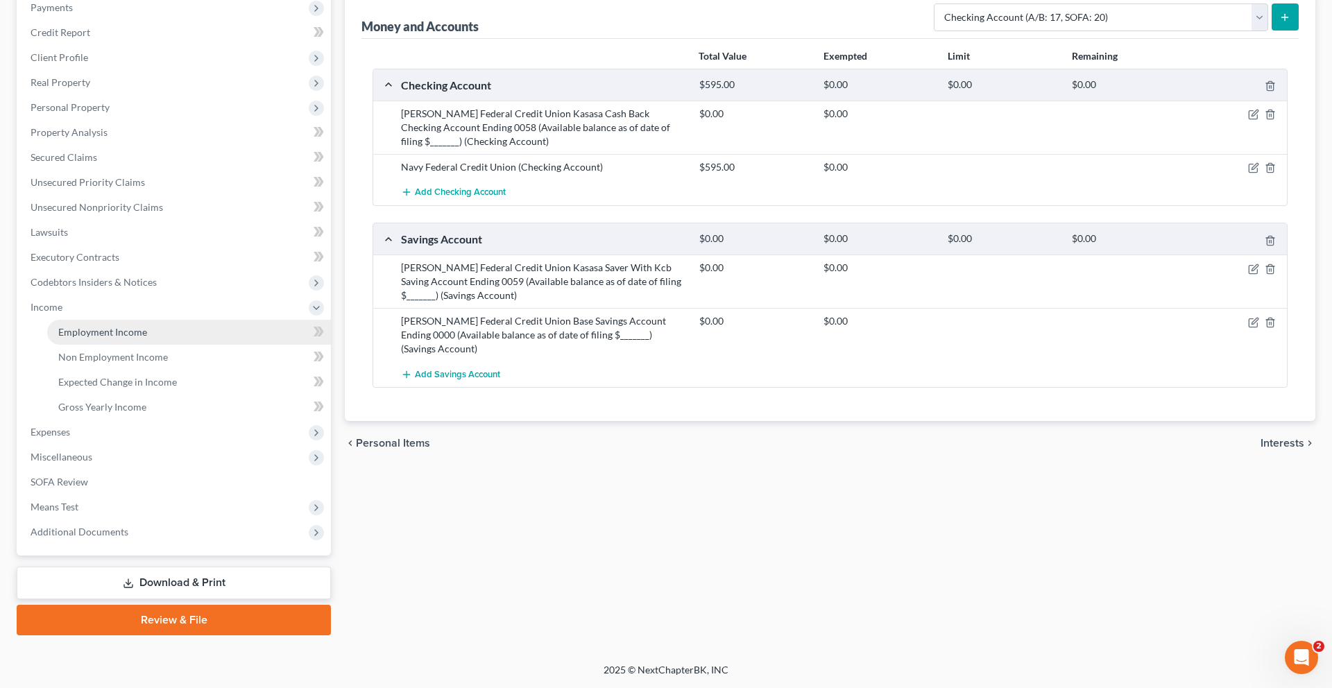
click at [145, 326] on span "Employment Income" at bounding box center [102, 332] width 89 height 12
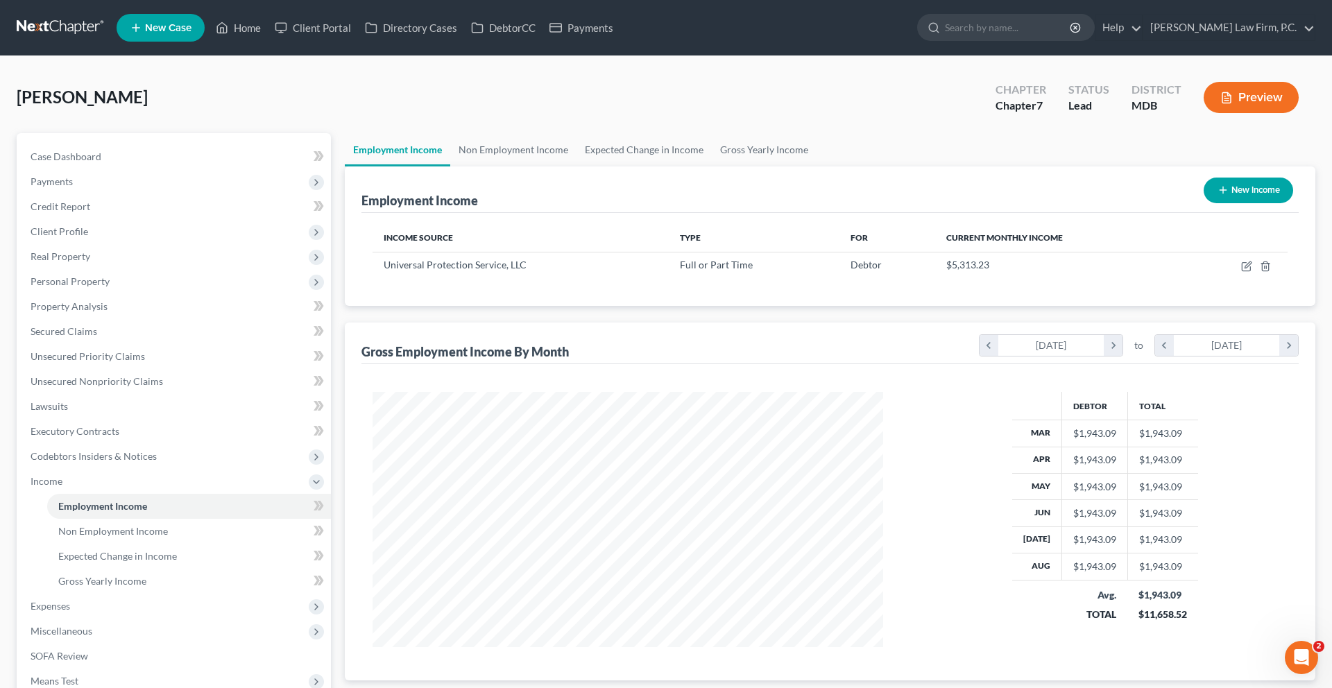
scroll to position [310, 539]
click at [1241, 272] on icon "button" at bounding box center [1246, 266] width 11 height 11
select select "0"
select select "39"
select select "3"
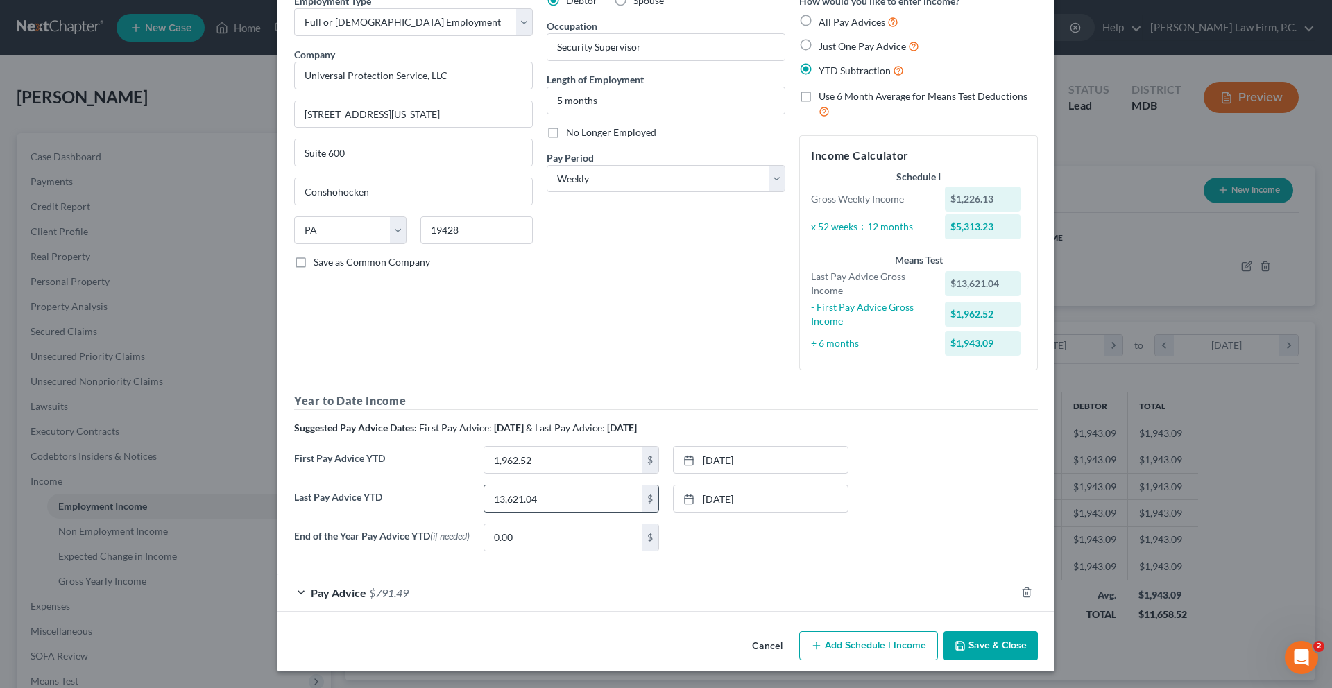
scroll to position [243, 0]
click at [1038, 632] on button "Save & Close" at bounding box center [991, 646] width 94 height 29
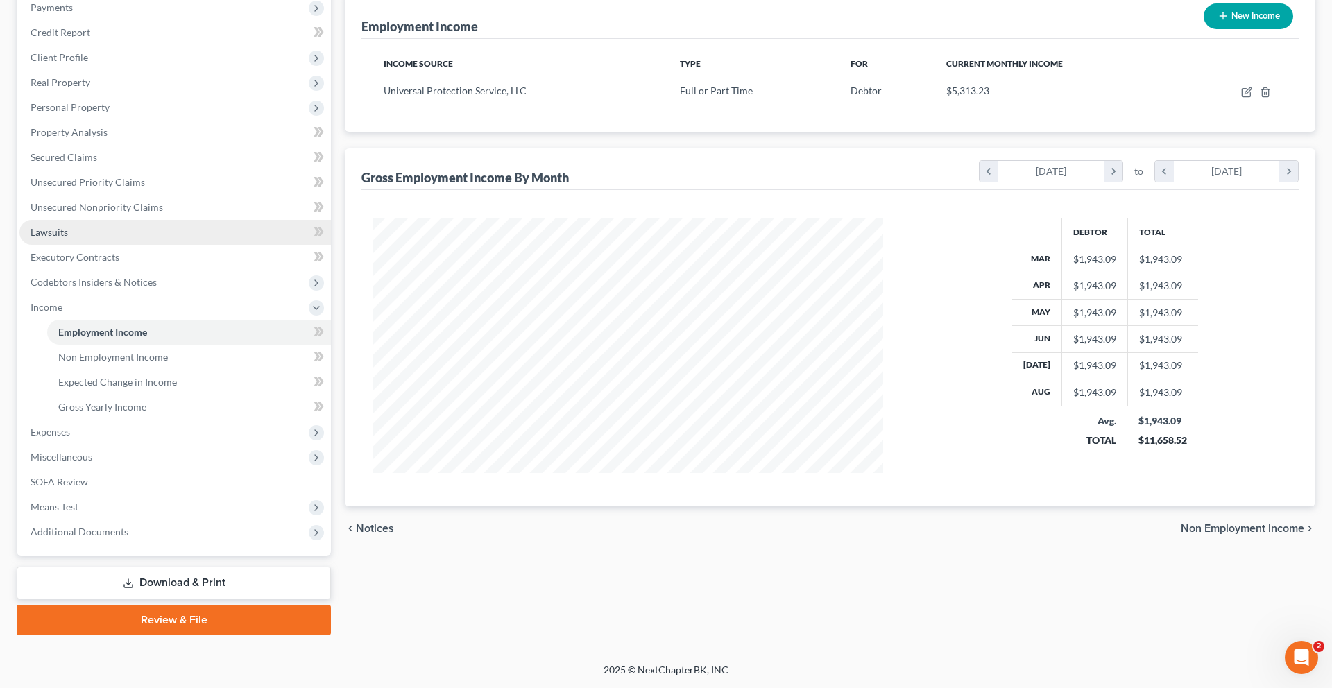
scroll to position [387, 0]
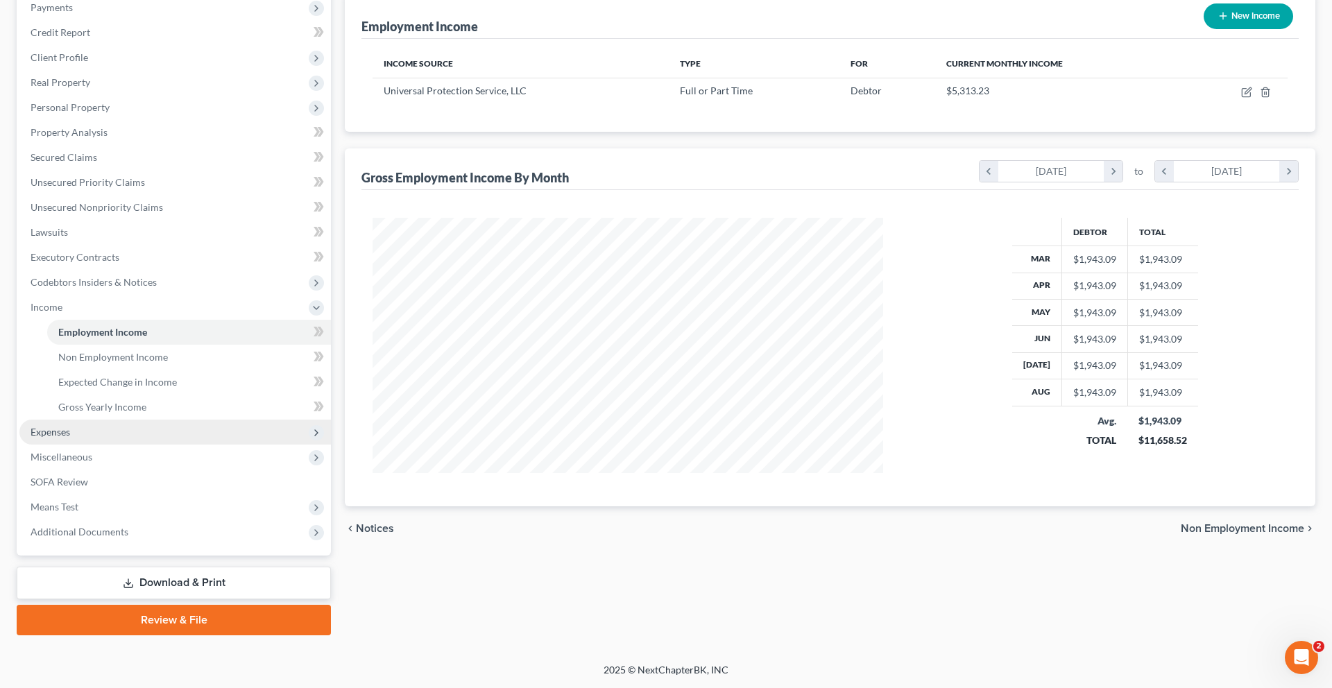
click at [82, 420] on span "Expenses" at bounding box center [175, 432] width 312 height 25
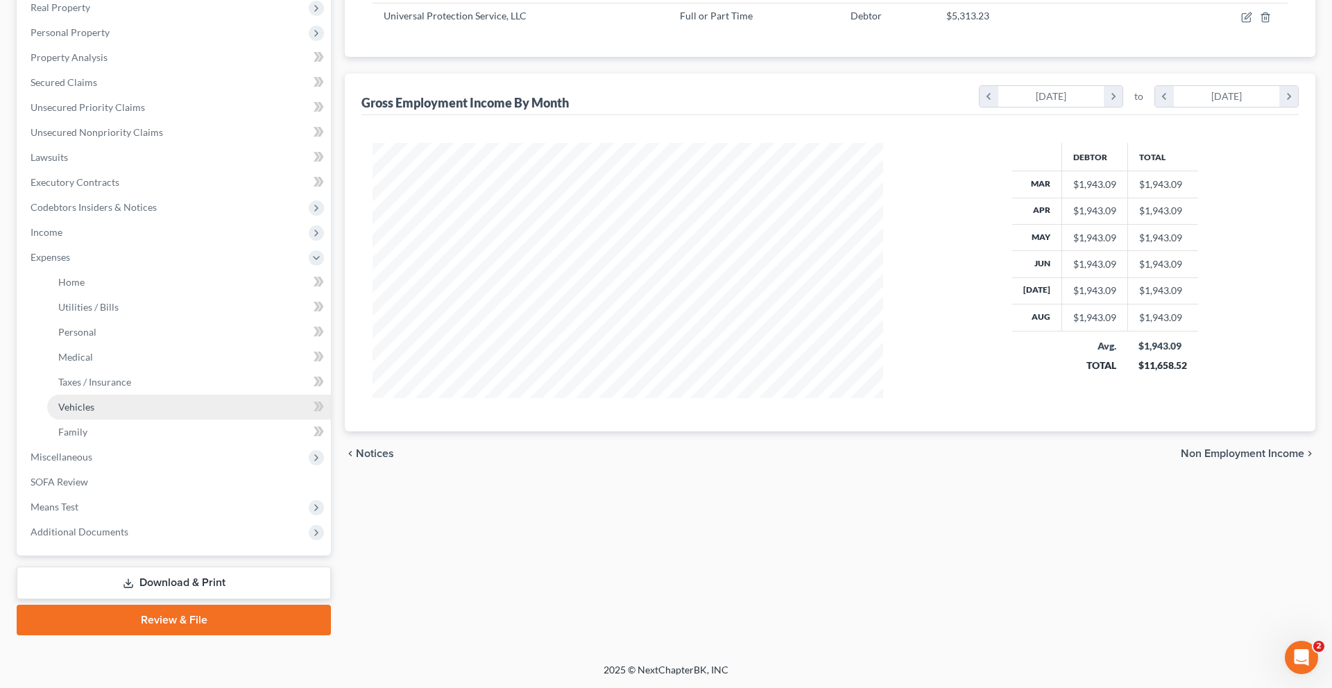
click at [102, 420] on link "Vehicles" at bounding box center [189, 407] width 284 height 25
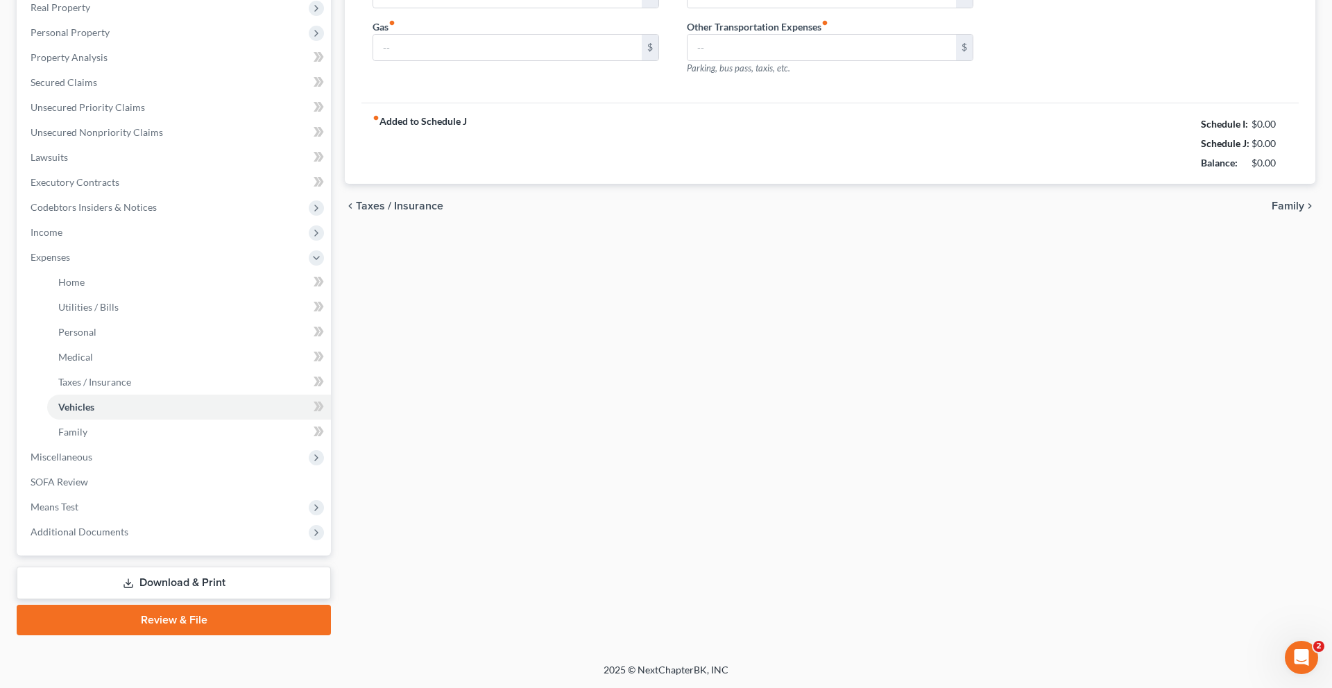
type input "0.00"
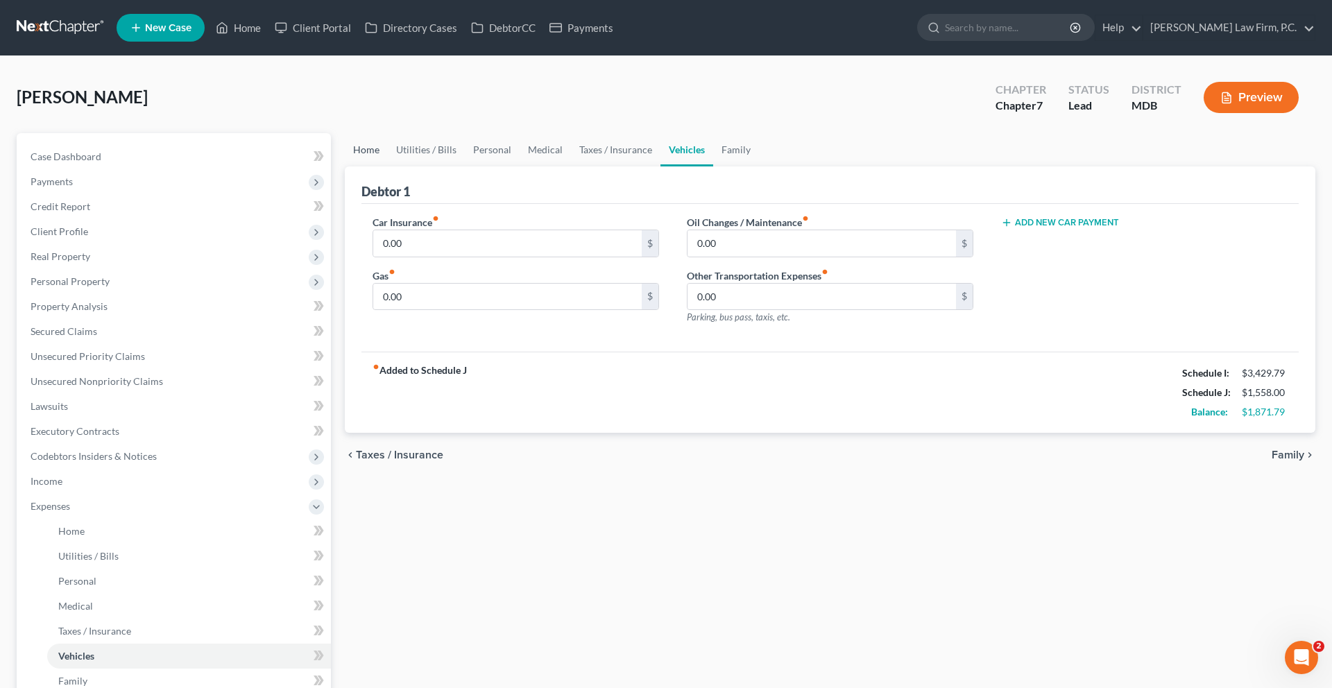
click at [380, 167] on link "Home" at bounding box center [366, 149] width 43 height 33
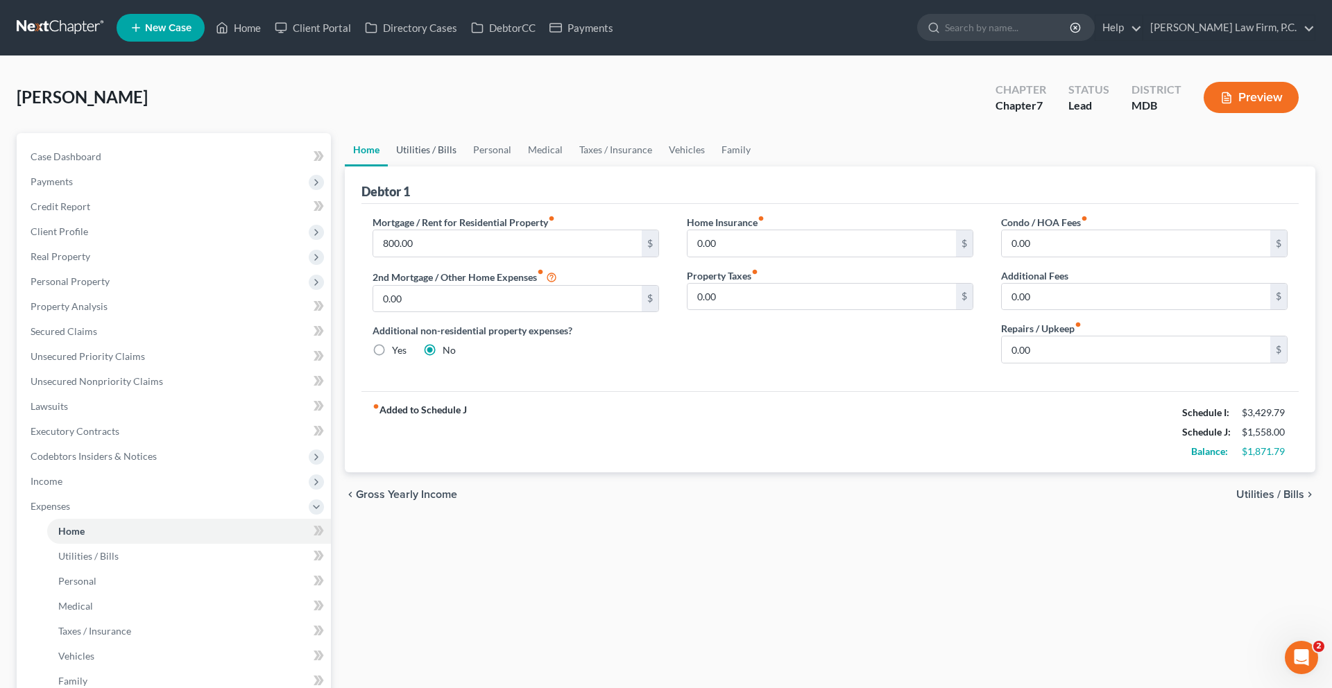
click at [454, 167] on link "Utilities / Bills" at bounding box center [426, 149] width 77 height 33
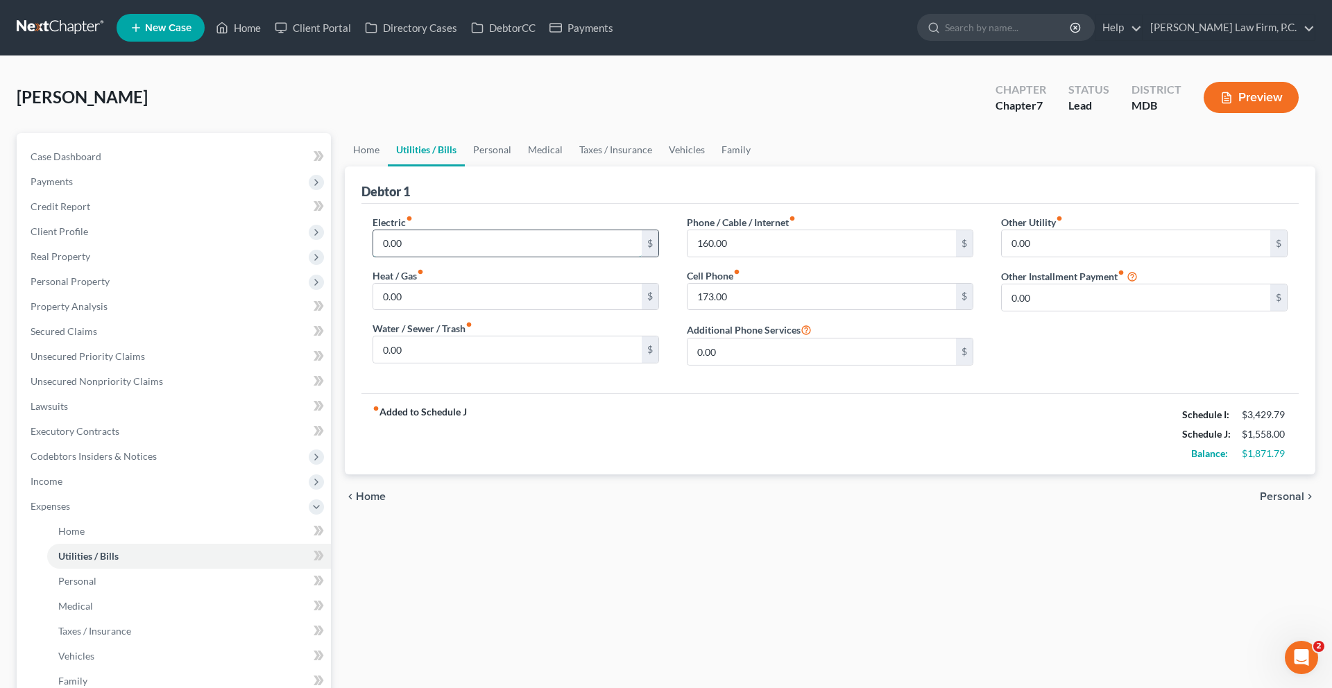
click at [468, 257] on input "0.00" at bounding box center [507, 243] width 269 height 26
type input "2"
type input "180.00"
click at [466, 310] on input "0.00" at bounding box center [507, 297] width 269 height 26
type input "65.00"
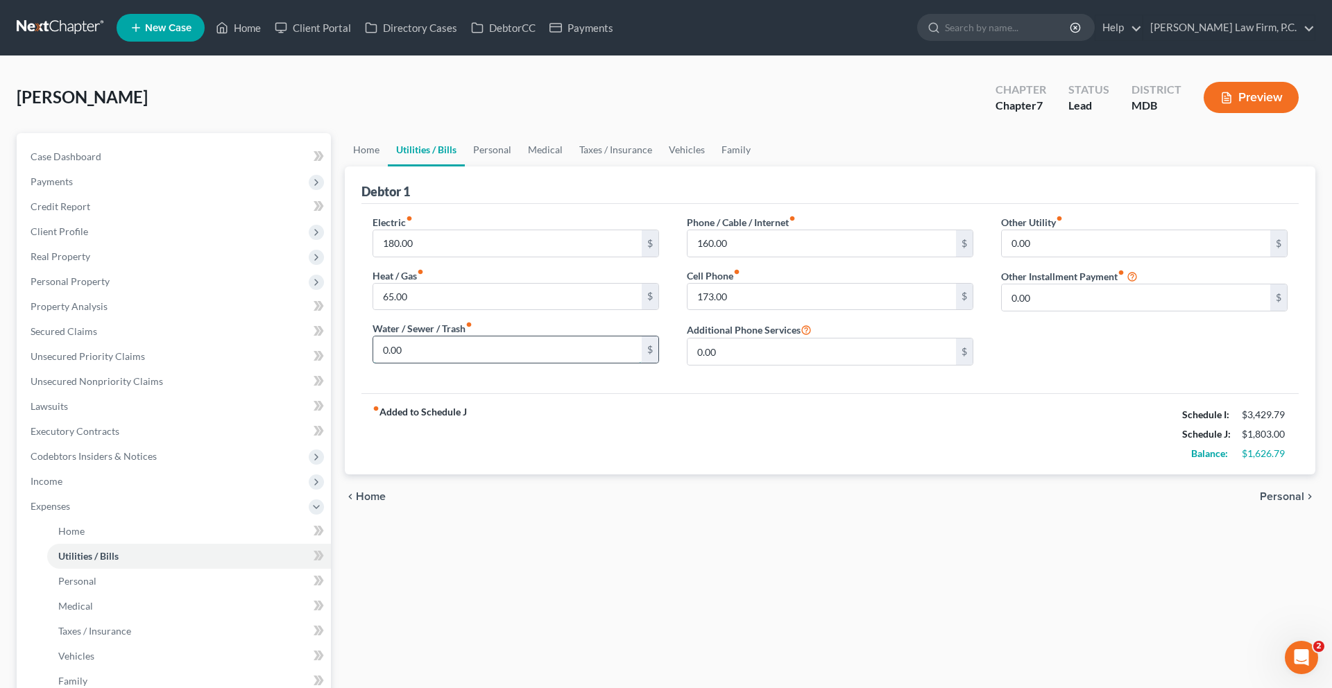
click at [455, 363] on input "0.00" at bounding box center [507, 350] width 269 height 26
type input "45.00"
click at [772, 310] on input "173.00" at bounding box center [822, 297] width 269 height 26
type input "175.00"
click at [520, 167] on link "Personal" at bounding box center [492, 149] width 55 height 33
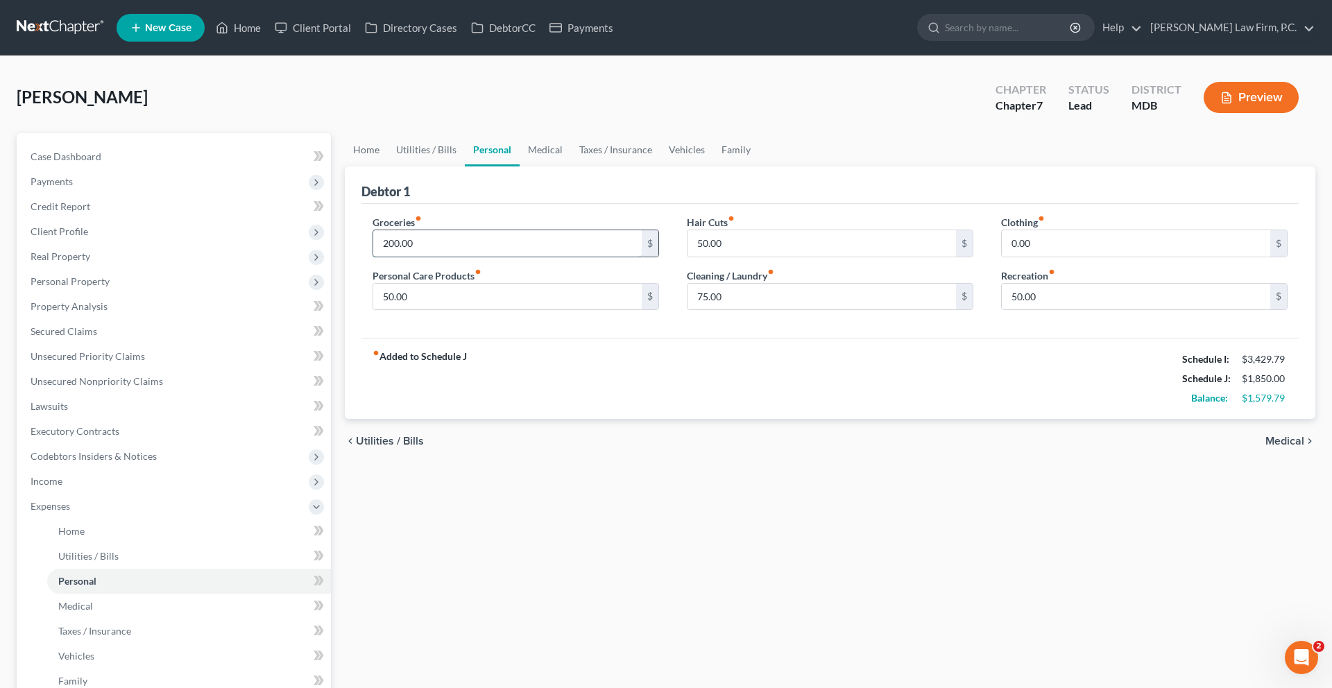
click at [514, 257] on input "200.00" at bounding box center [507, 243] width 269 height 26
type input "400.00"
click at [465, 310] on input "50.00" at bounding box center [507, 297] width 269 height 26
type input "100.00"
click at [771, 310] on input "75.00" at bounding box center [822, 297] width 269 height 26
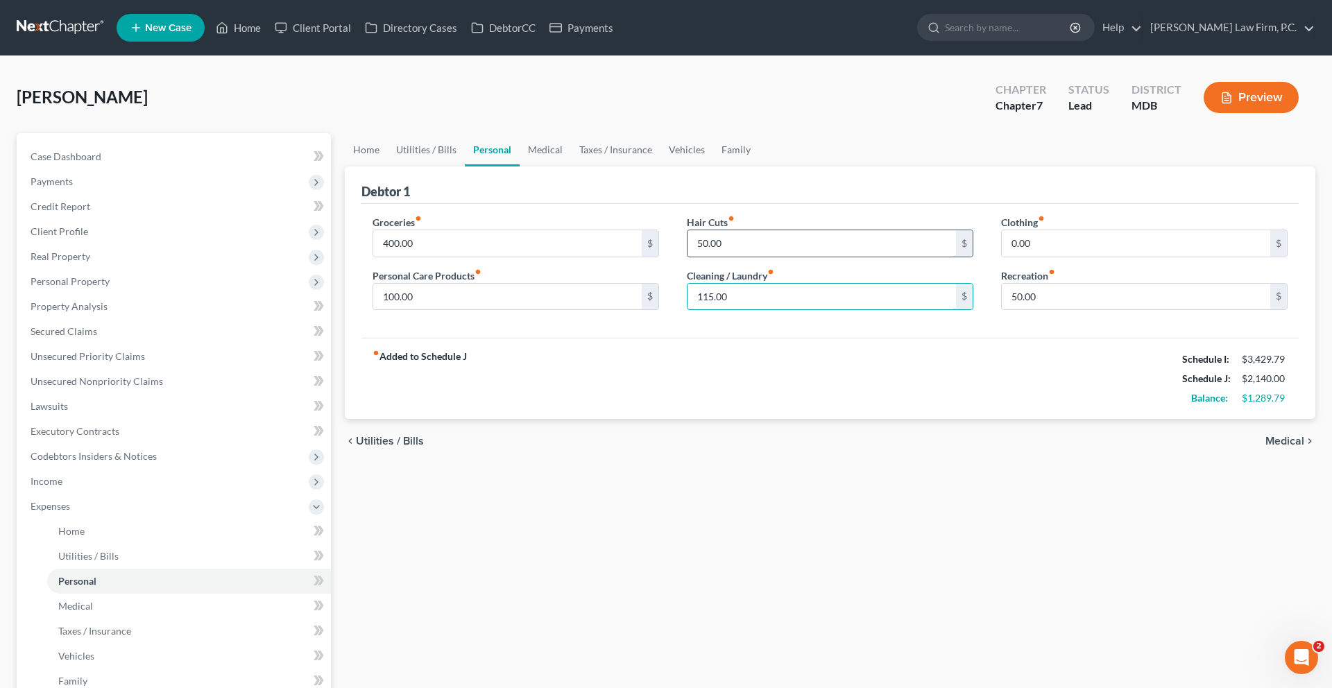
type input "115.00"
click at [761, 257] on input "50.00" at bounding box center [822, 243] width 269 height 26
type input "100.00"
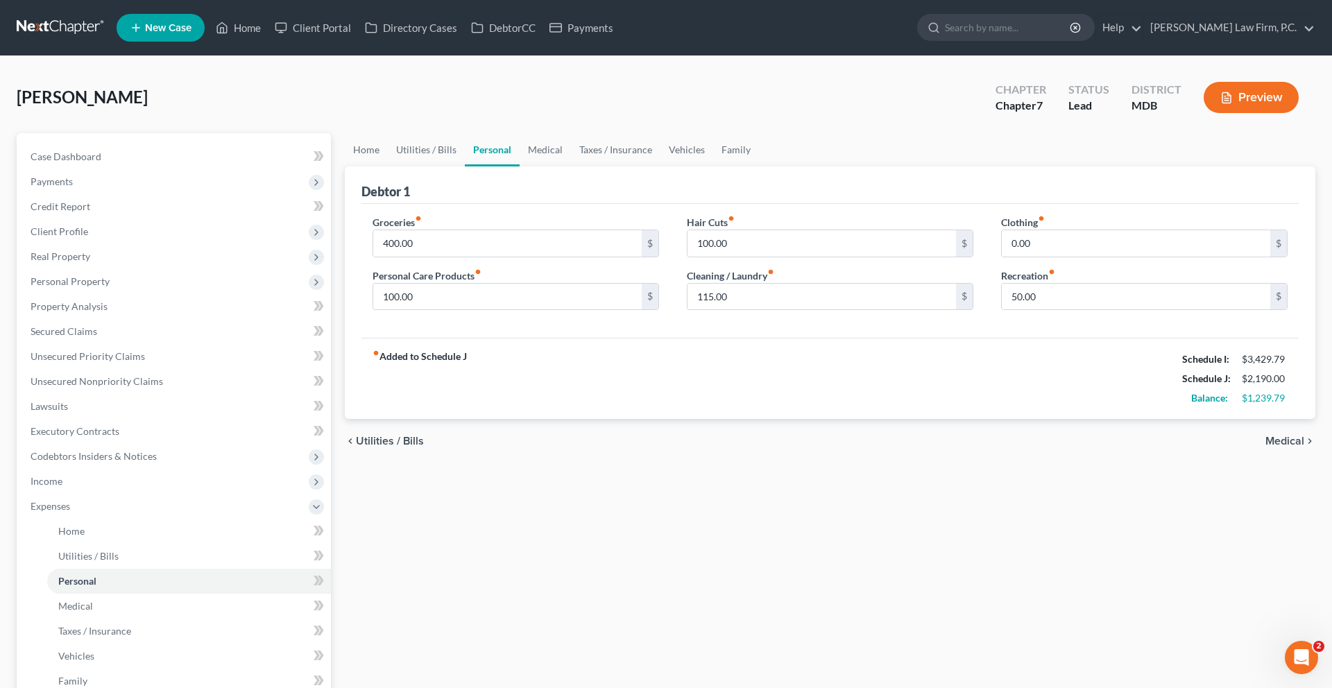
click at [785, 418] on div "fiber_manual_record Added to Schedule J Schedule I: $3,429.79 Schedule J: $2,19…" at bounding box center [831, 378] width 938 height 81
click at [571, 167] on link "Medical" at bounding box center [545, 149] width 51 height 33
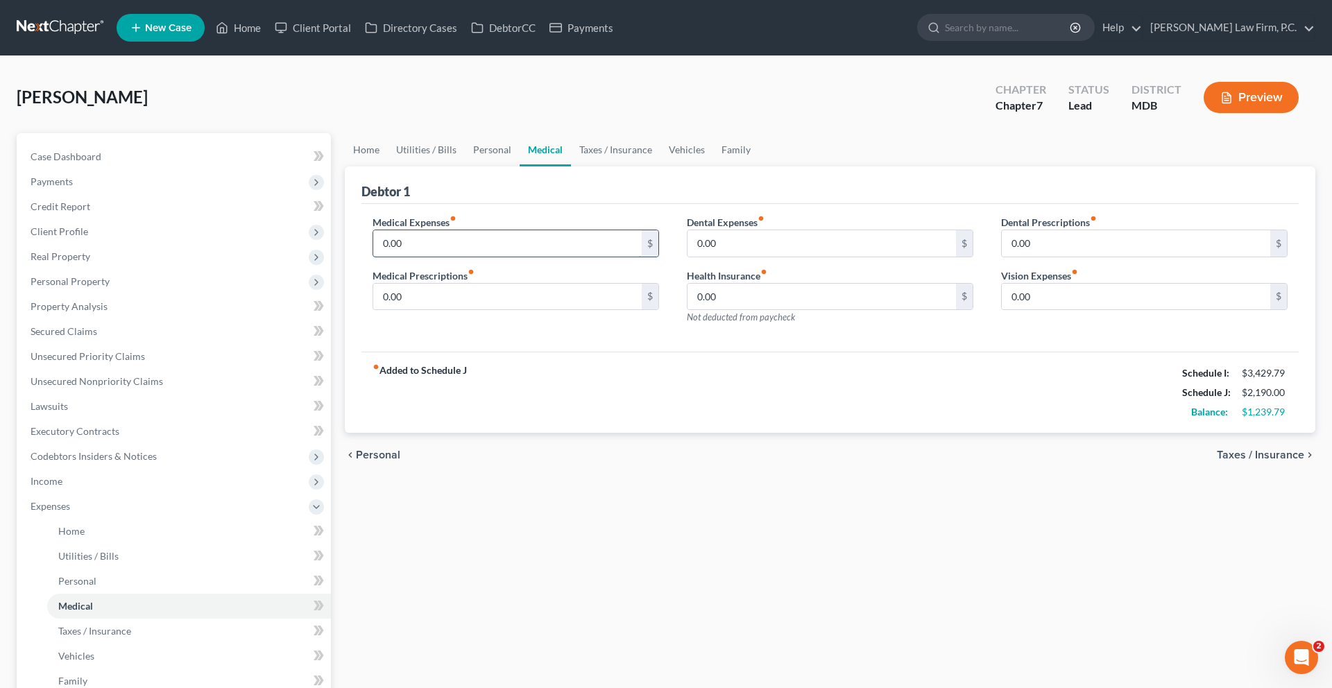
click at [582, 257] on input "0.00" at bounding box center [507, 243] width 269 height 26
type input "5"
type input "60.00"
click at [541, 310] on input "0.00" at bounding box center [507, 297] width 269 height 26
type input "45.00"
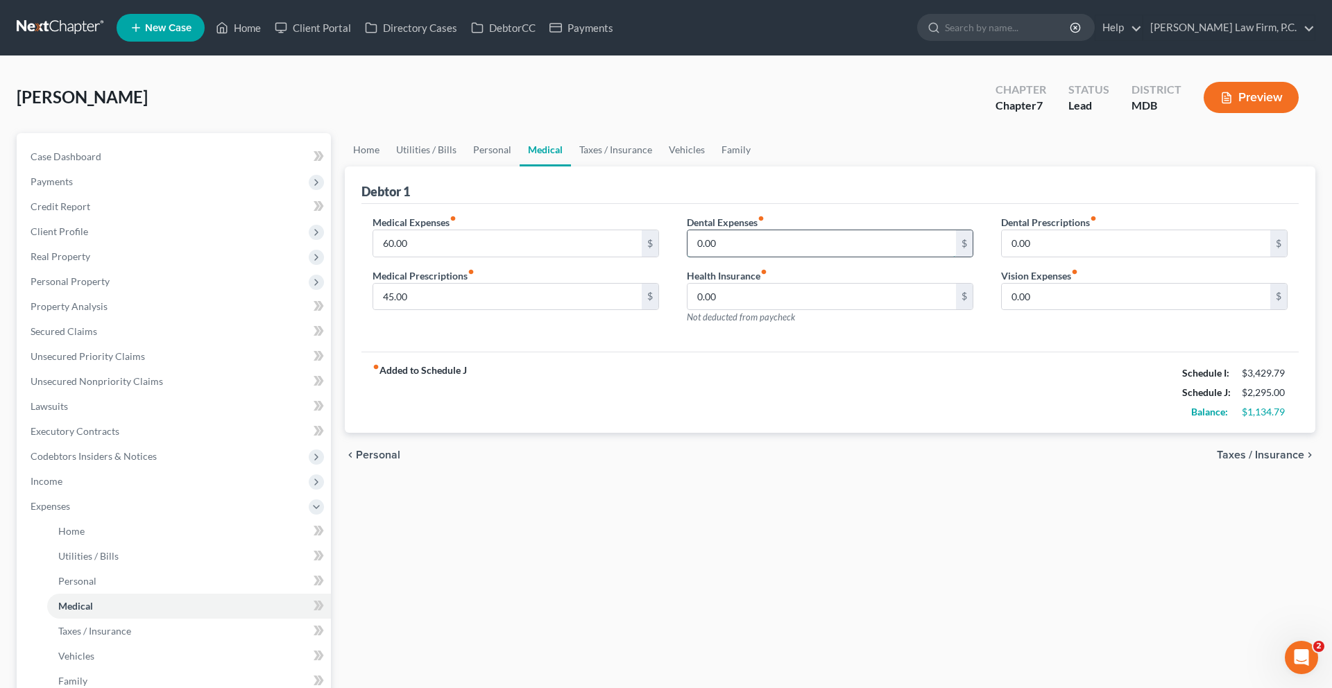
click at [763, 257] on input "0.00" at bounding box center [822, 243] width 269 height 26
type input "25.0"
click at [1034, 257] on input "0.00" at bounding box center [1136, 243] width 269 height 26
type input "25.00"
click at [1048, 310] on input "0.00" at bounding box center [1136, 297] width 269 height 26
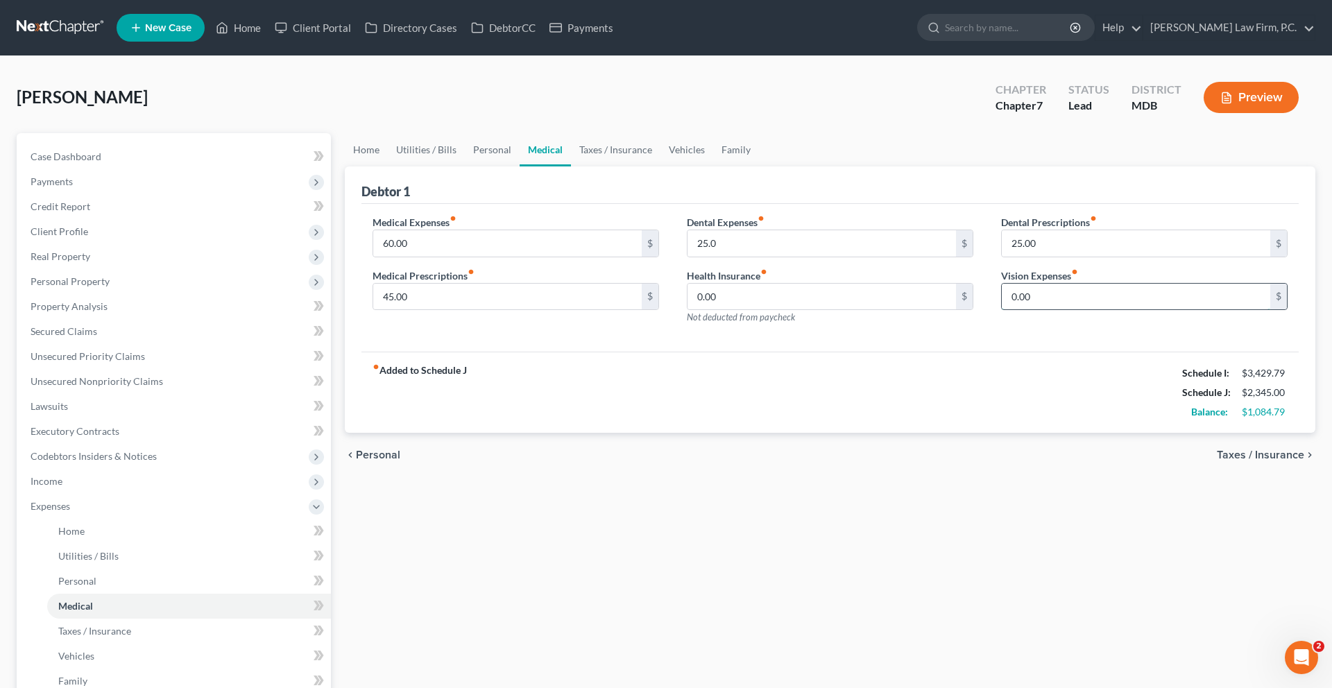
type input "0"
type input "60.00"
click at [661, 167] on link "Taxes / Insurance" at bounding box center [616, 149] width 90 height 33
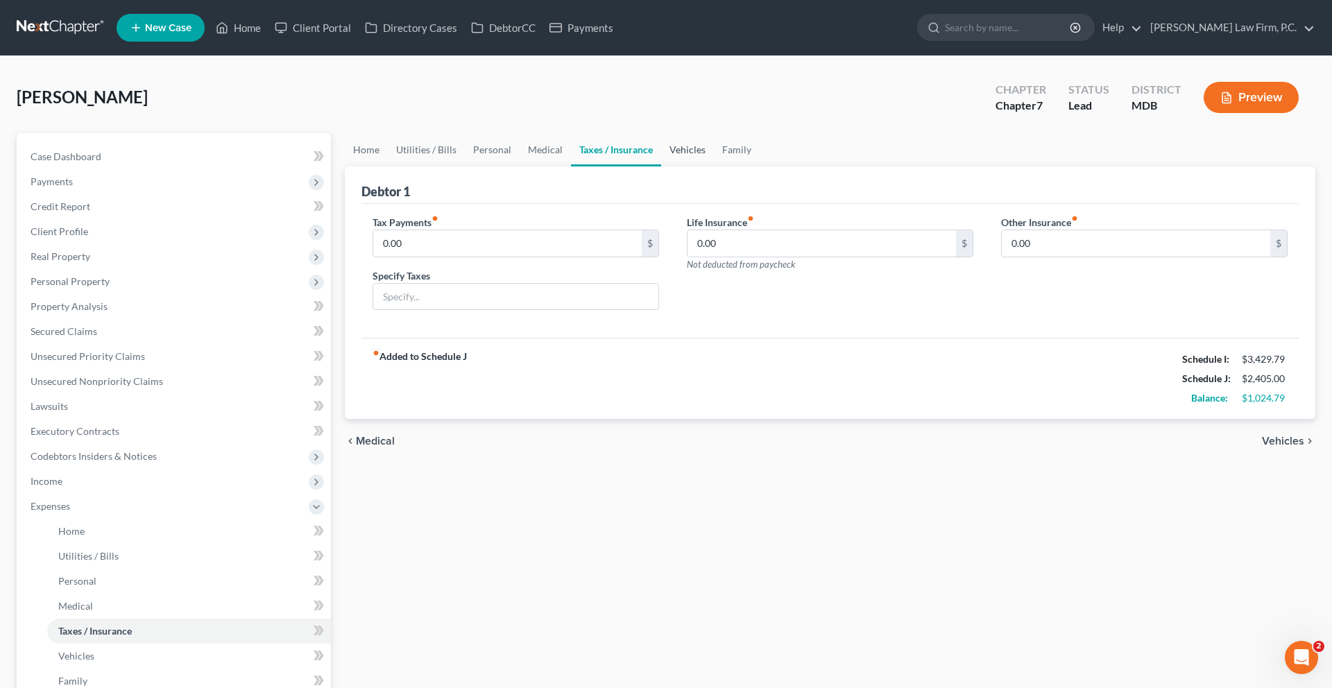
click at [714, 167] on link "Vehicles" at bounding box center [687, 149] width 53 height 33
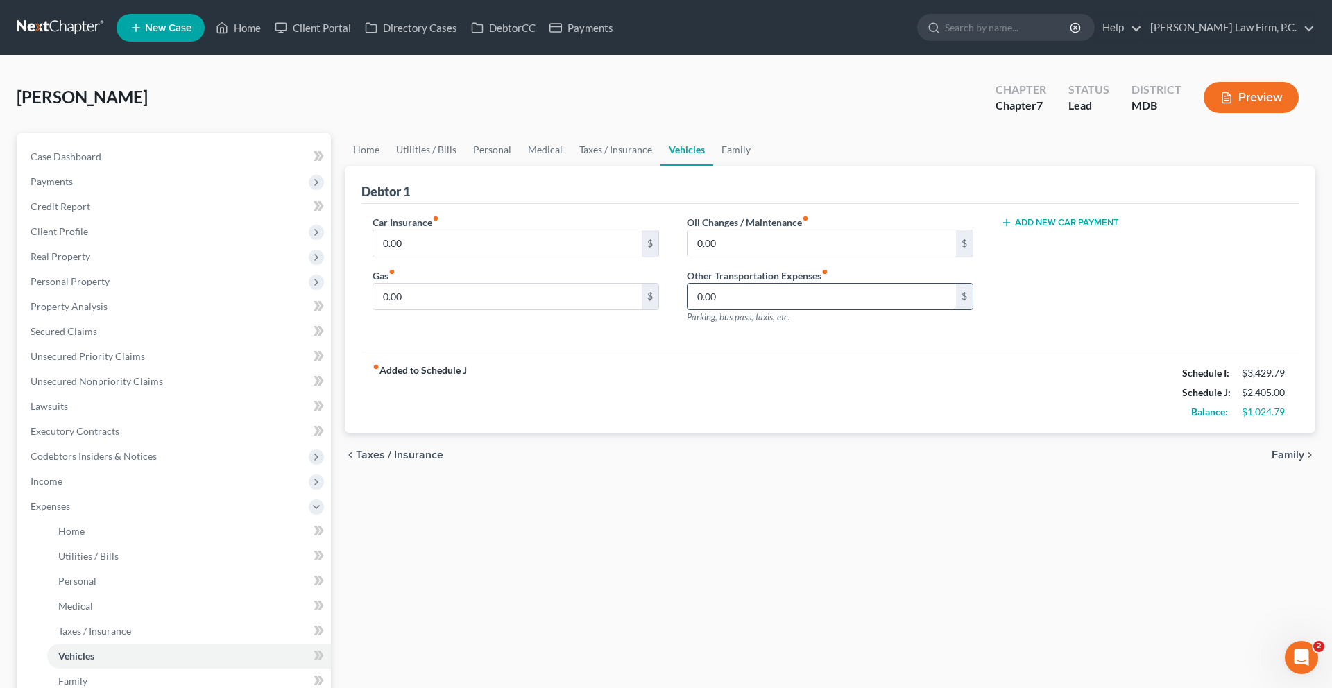
click at [802, 310] on input "0.00" at bounding box center [822, 297] width 269 height 26
type input "100.00"
click at [759, 167] on link "Family" at bounding box center [736, 149] width 46 height 33
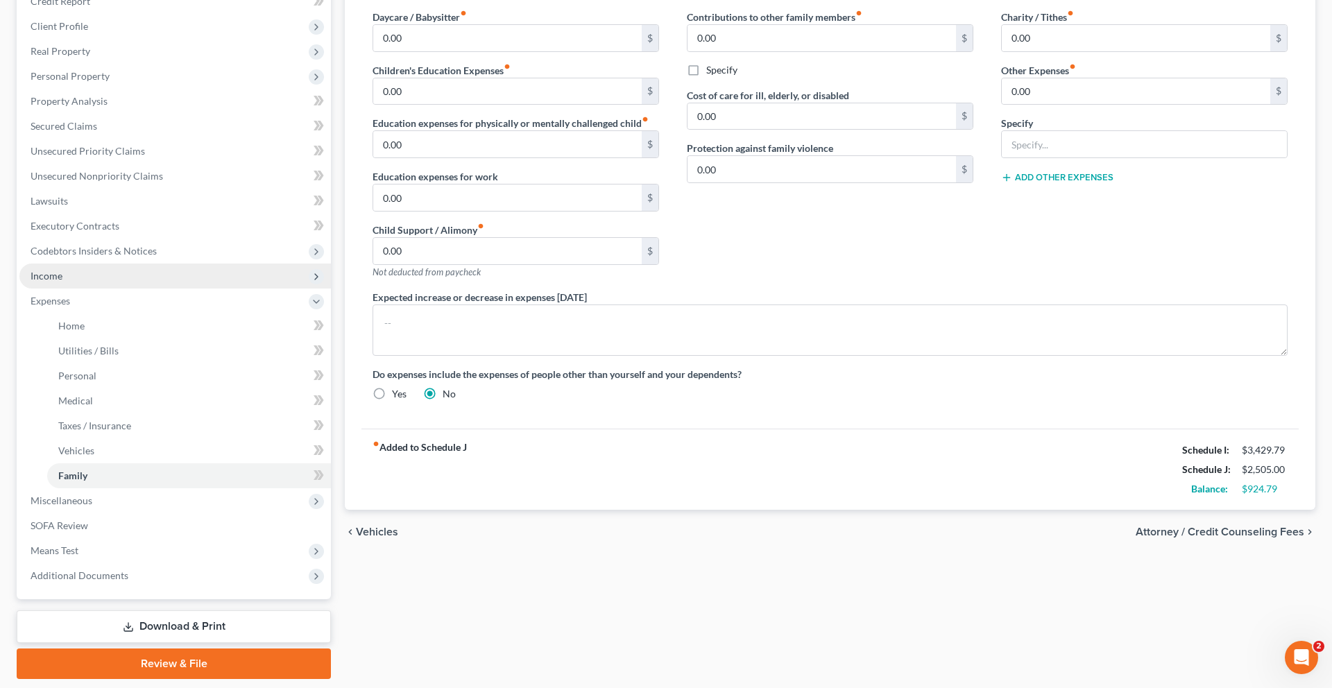
scroll to position [285, 0]
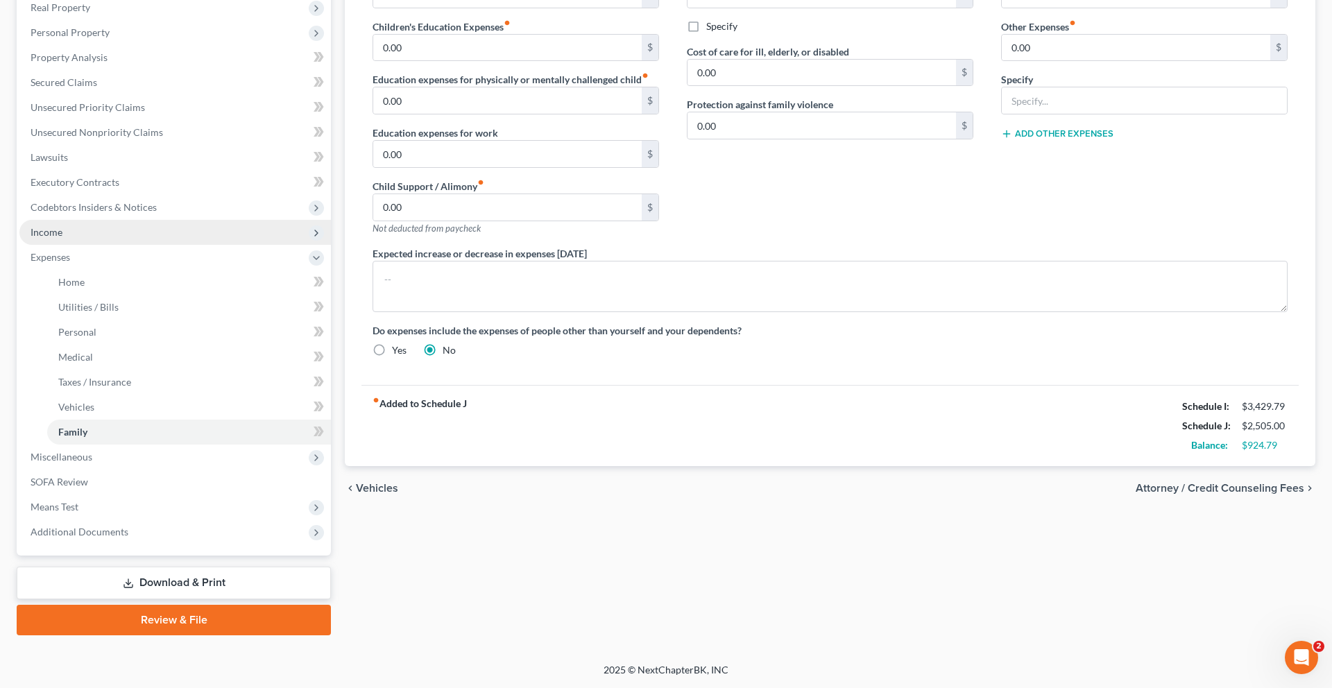
click at [135, 245] on span "Income" at bounding box center [175, 232] width 312 height 25
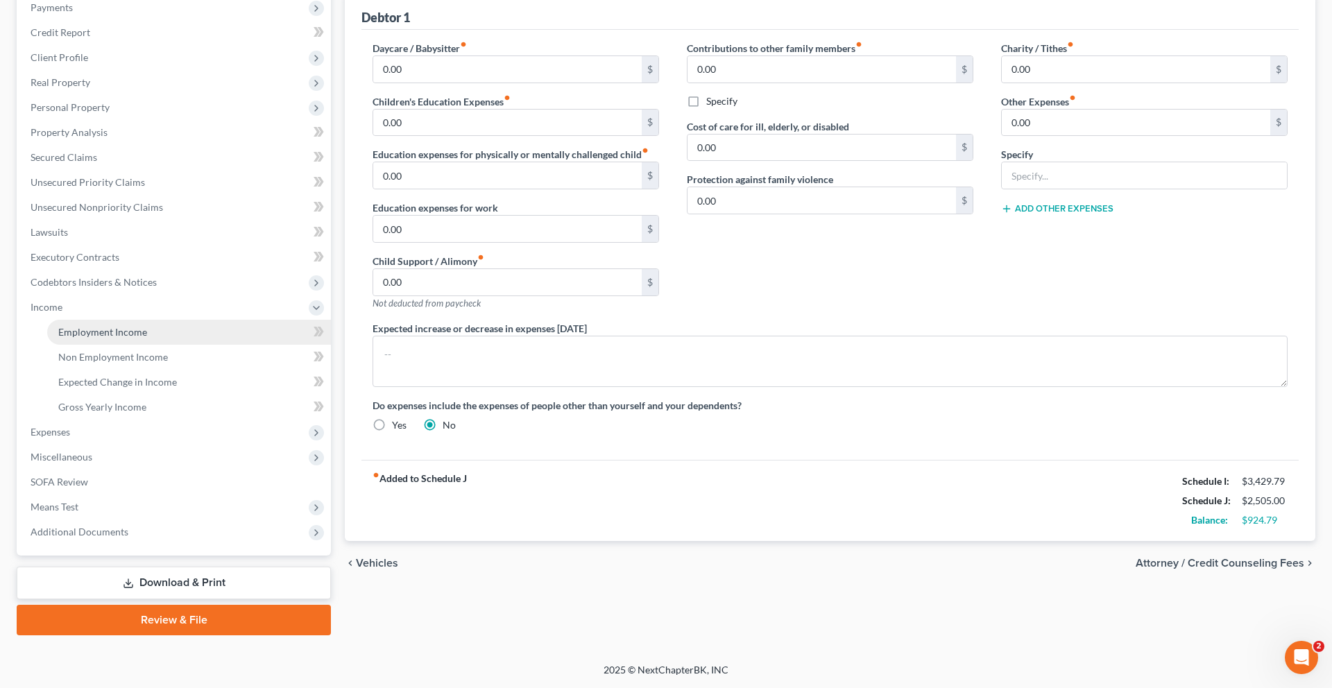
click at [135, 338] on span "Employment Income" at bounding box center [102, 332] width 89 height 12
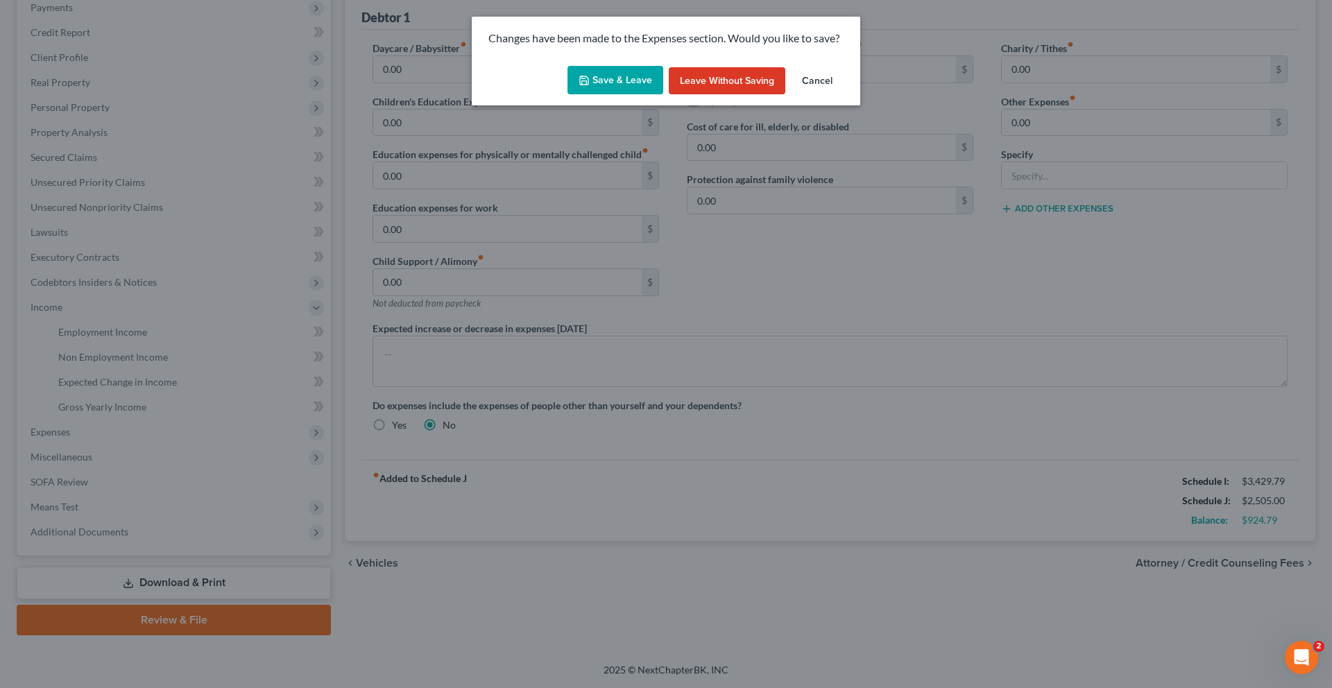
click at [618, 95] on button "Save & Leave" at bounding box center [616, 80] width 96 height 29
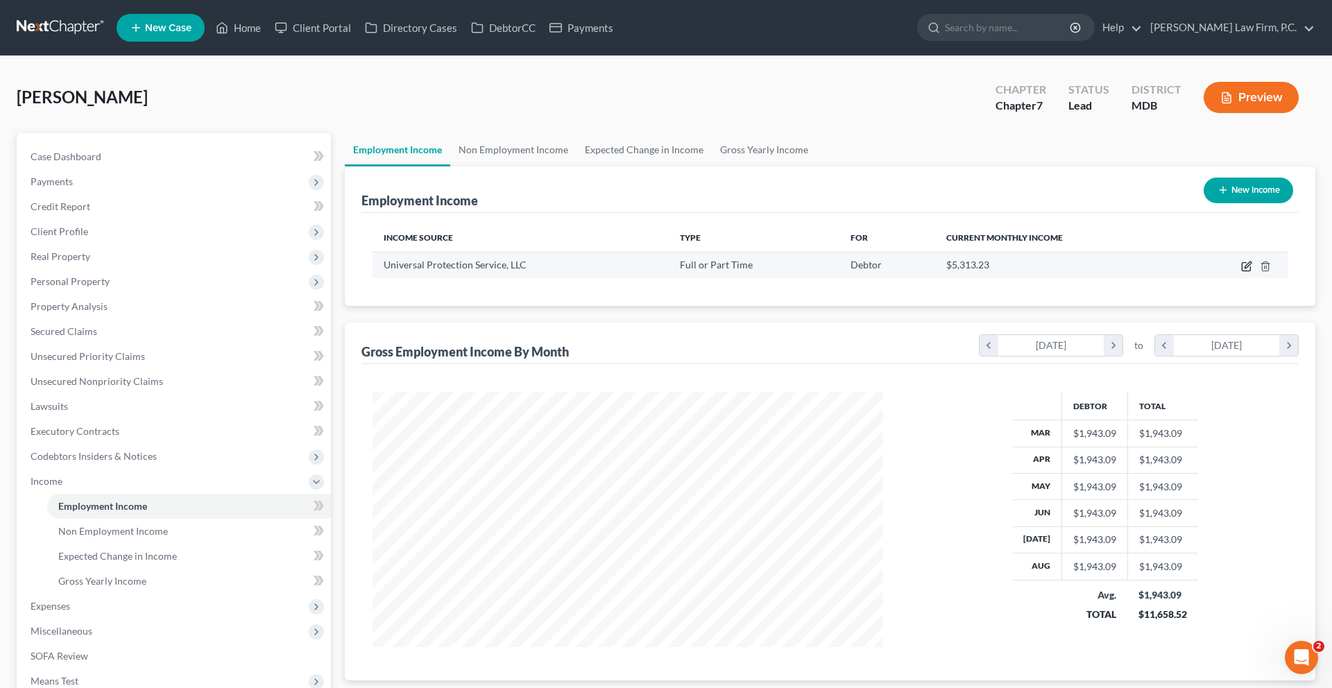
click at [1241, 272] on icon "button" at bounding box center [1246, 266] width 11 height 11
select select "0"
select select "39"
select select "3"
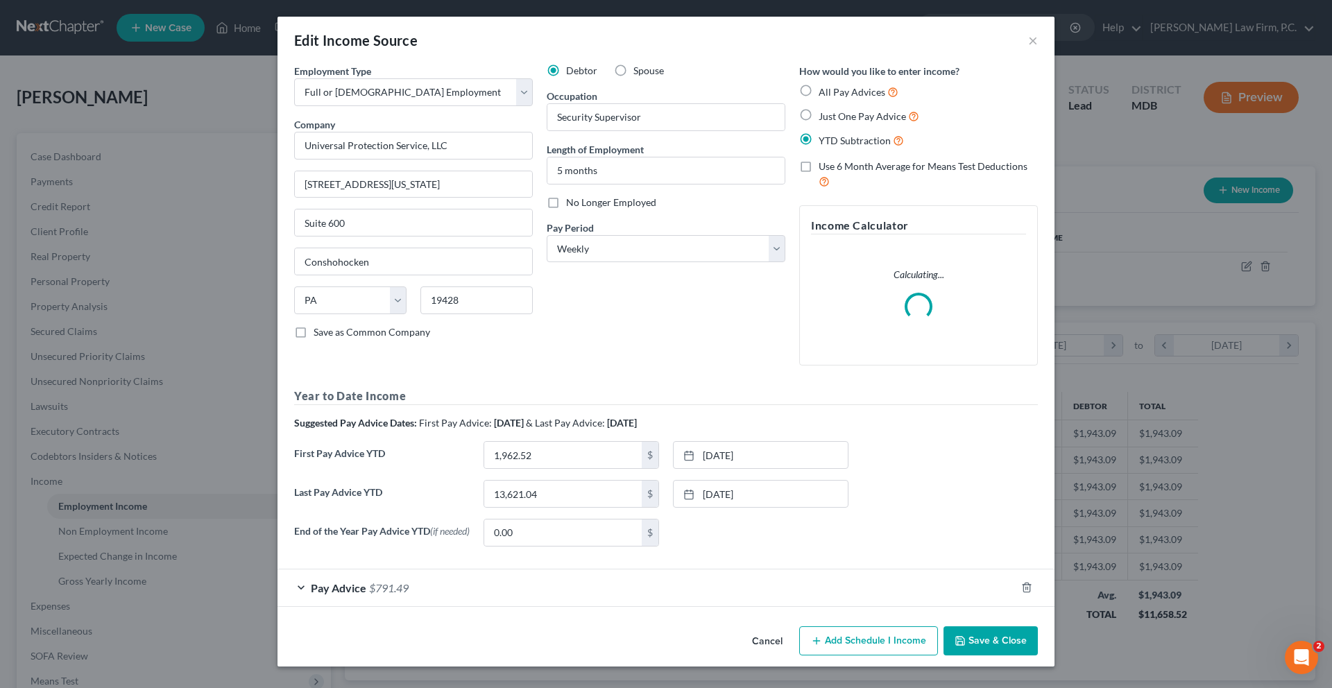
scroll to position [149, 0]
click at [359, 580] on div "Pay Advice $791.49" at bounding box center [647, 588] width 738 height 37
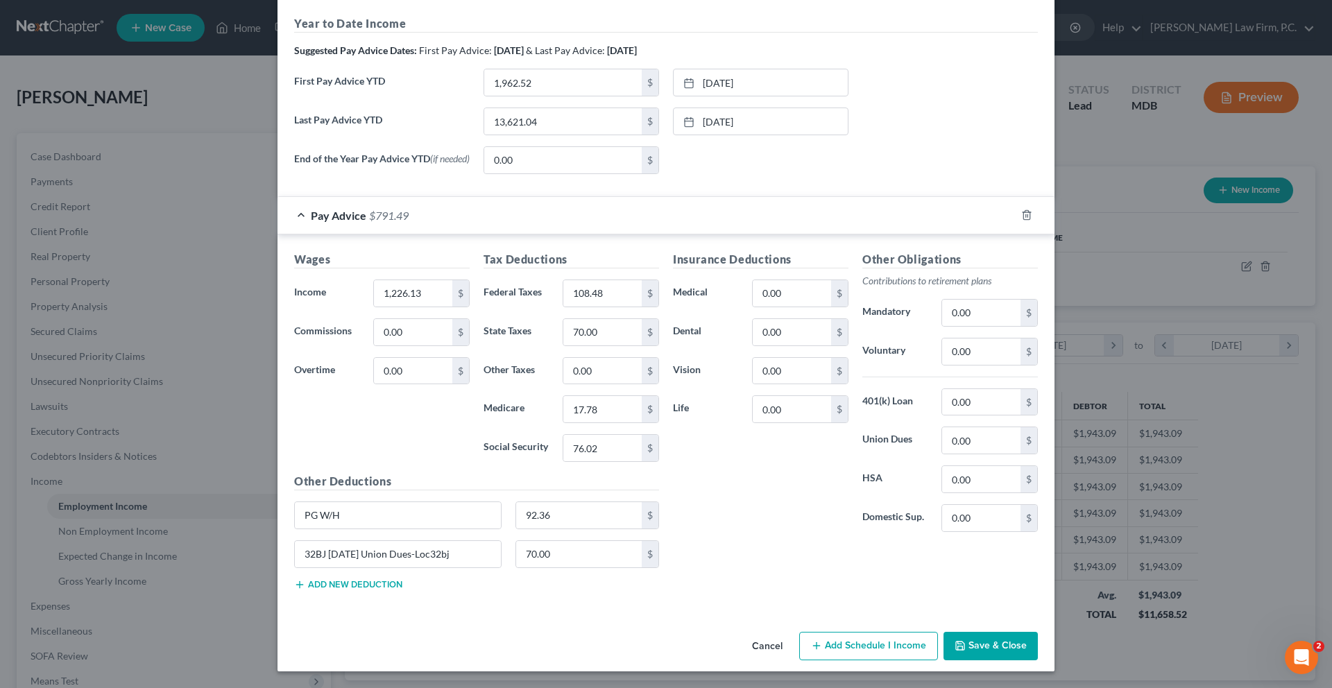
scroll to position [33, 0]
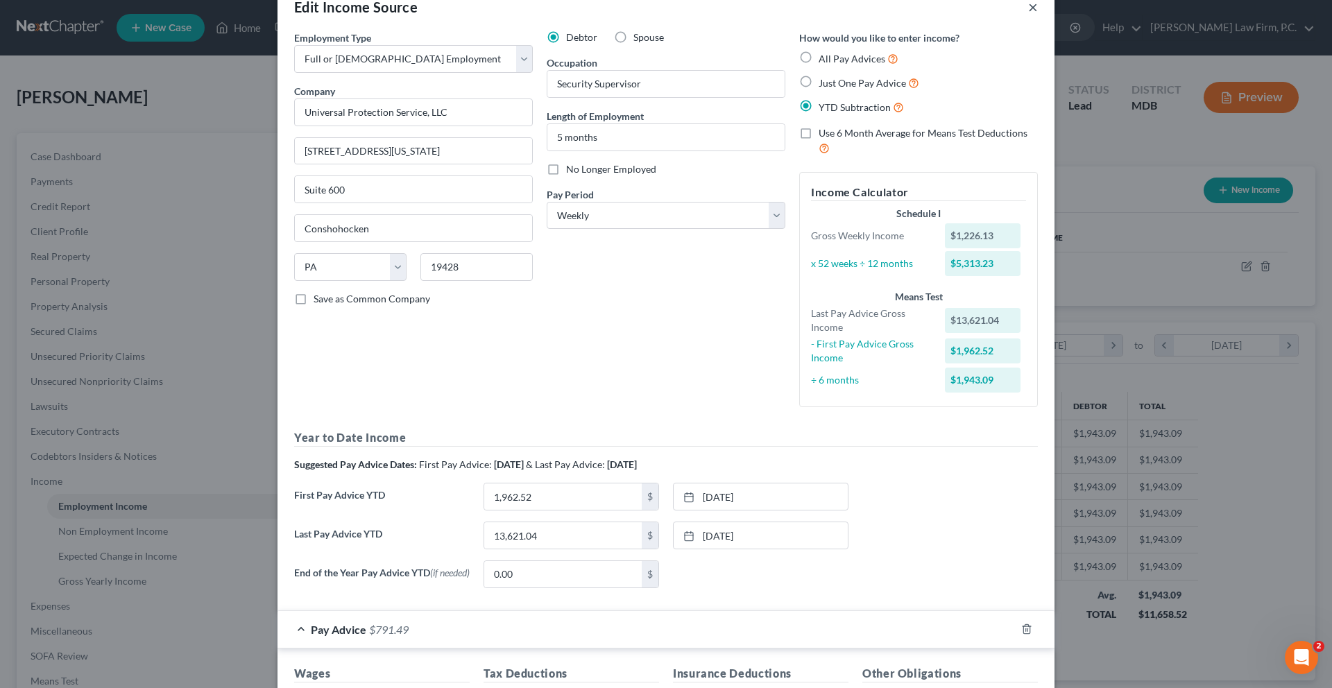
click at [1038, 9] on button "×" at bounding box center [1033, 7] width 10 height 17
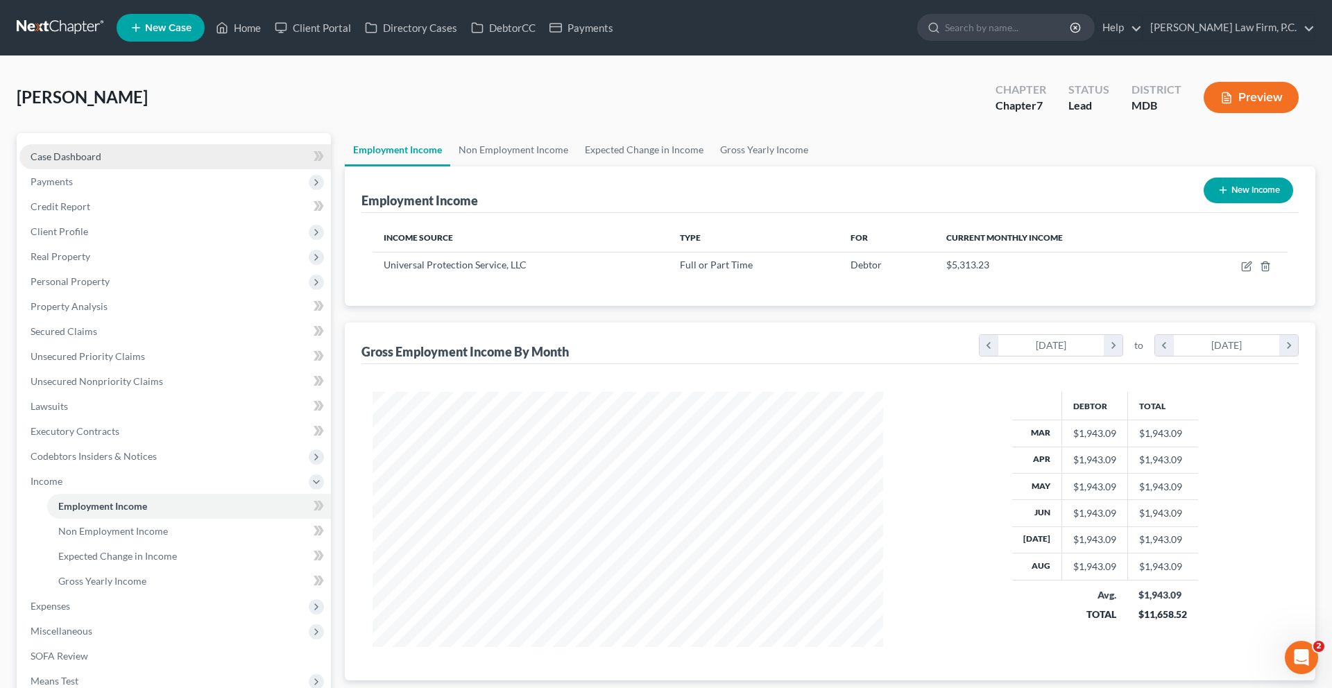
click at [130, 169] on link "Case Dashboard" at bounding box center [175, 156] width 312 height 25
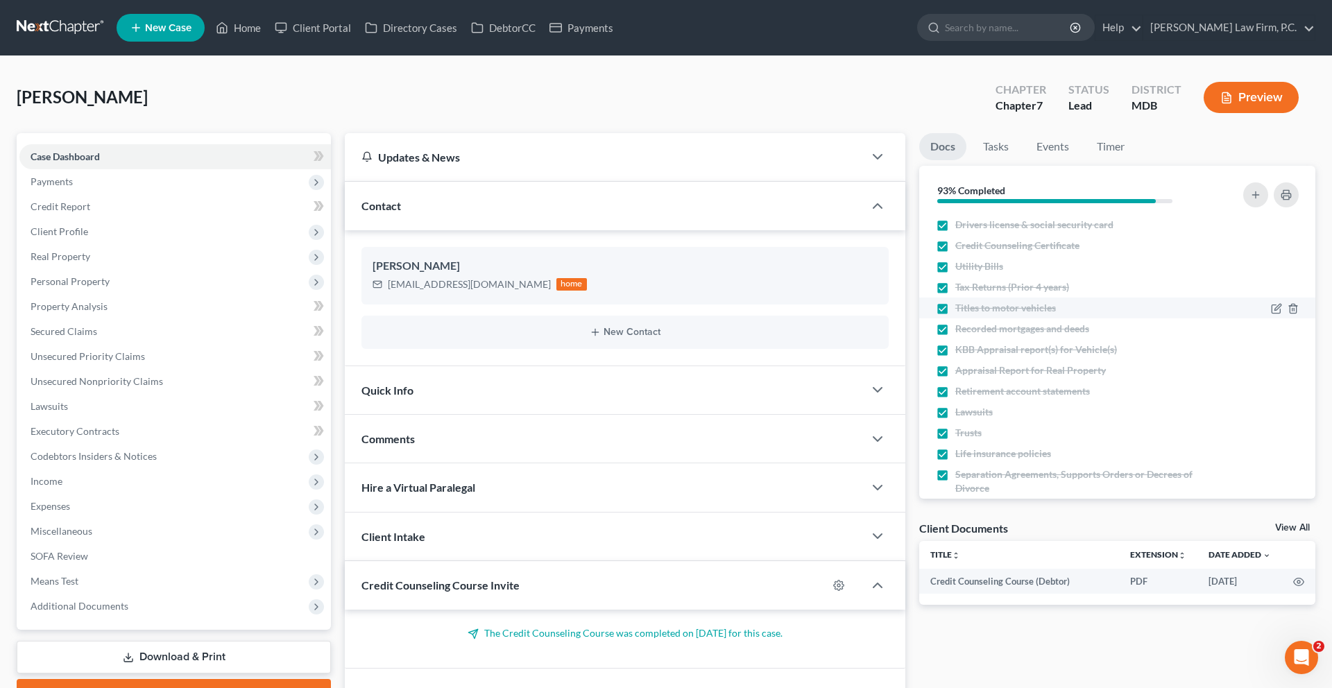
scroll to position [108, 0]
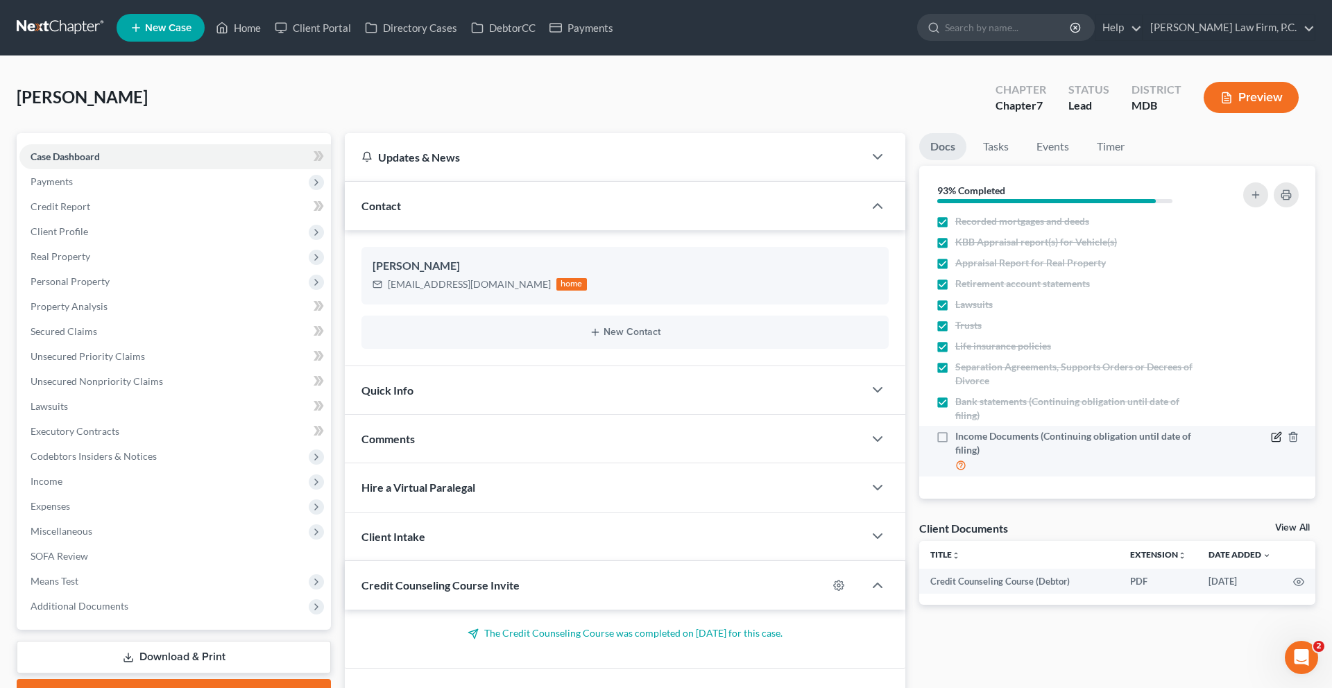
click at [1271, 443] on icon "button" at bounding box center [1276, 437] width 11 height 11
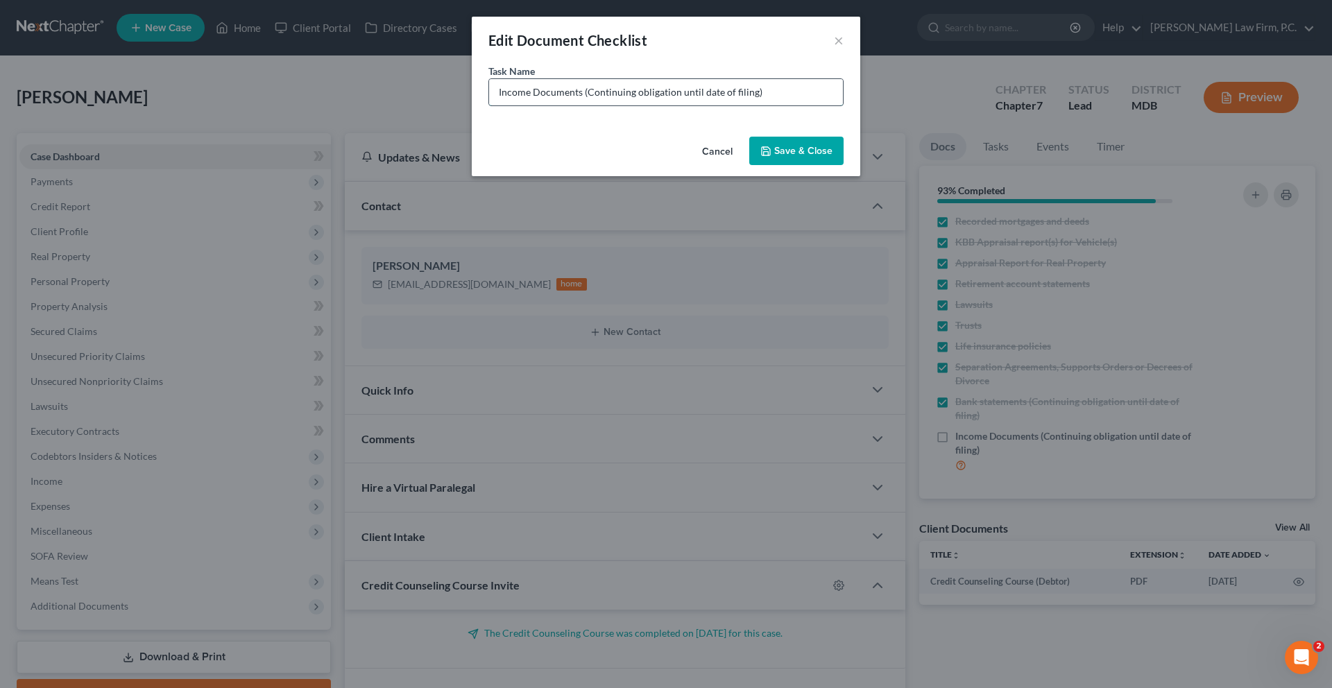
click at [775, 105] on input "Income Documents (Continuing obligation until date of filing)" at bounding box center [666, 92] width 354 height 26
click at [844, 49] on button "×" at bounding box center [839, 40] width 10 height 17
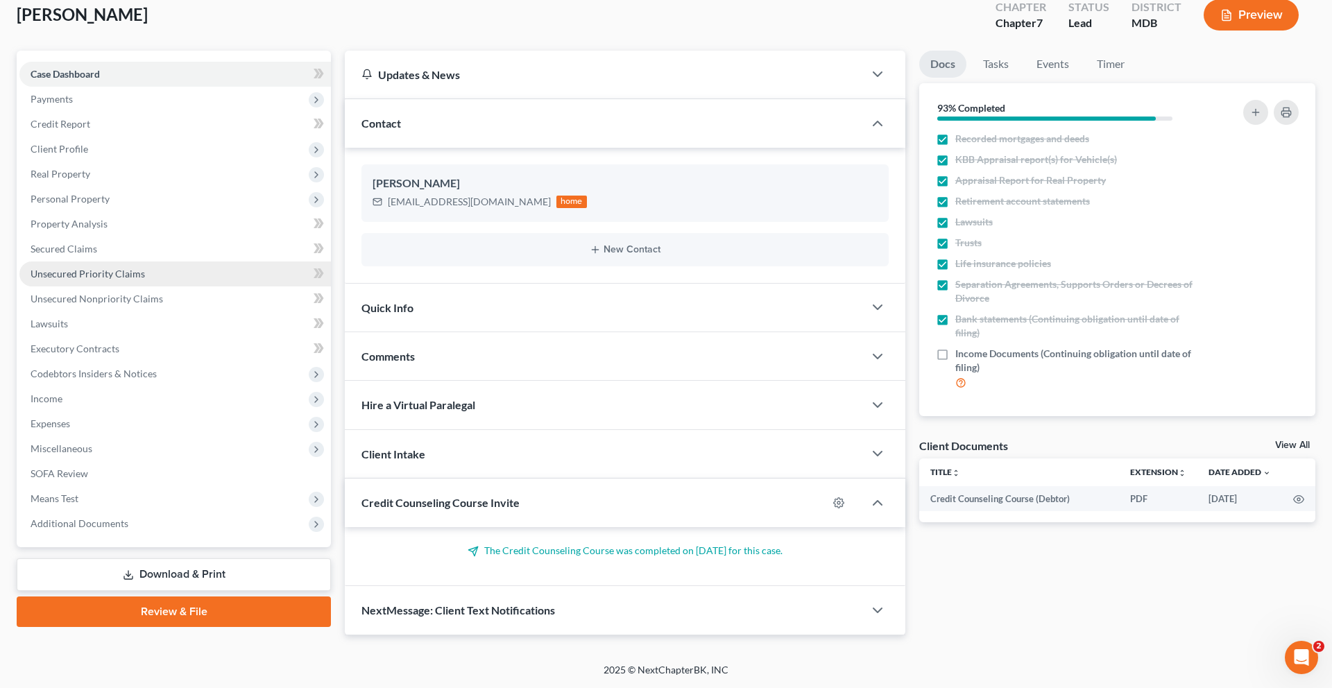
scroll to position [191, 0]
click at [110, 193] on span "Personal Property" at bounding box center [70, 199] width 79 height 12
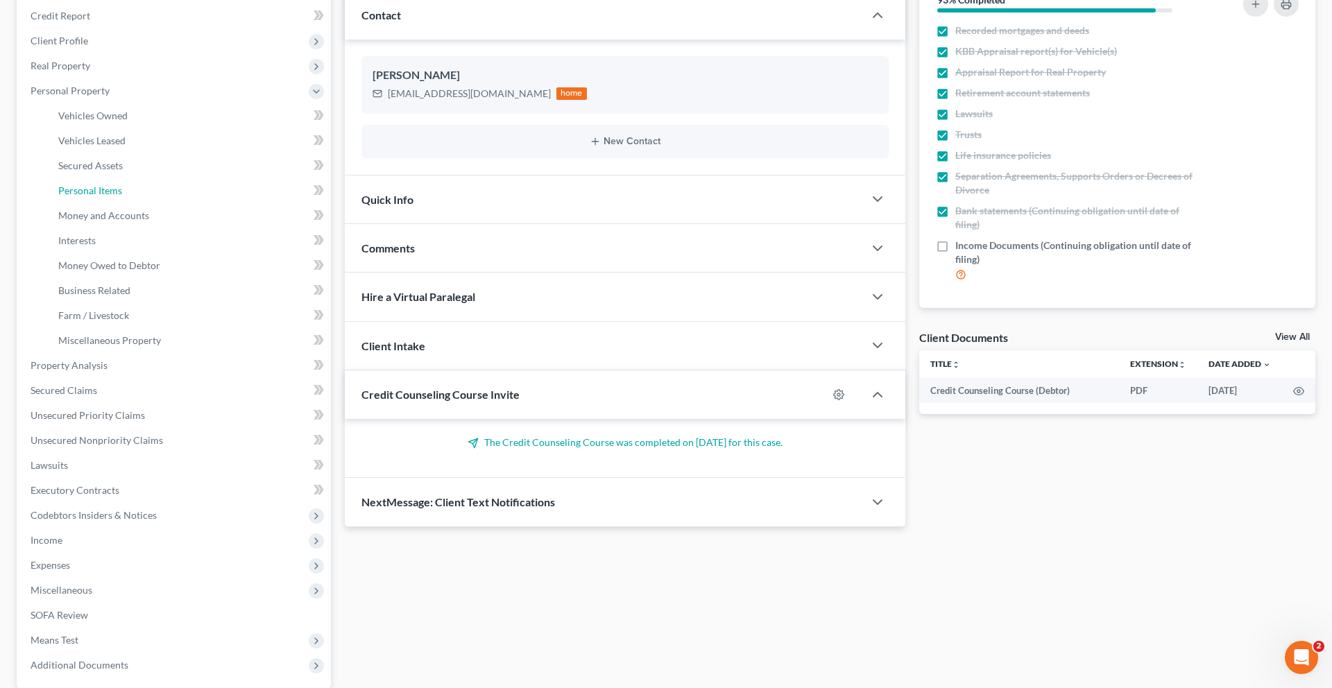
drag, startPoint x: 132, startPoint y: 282, endPoint x: 568, endPoint y: 247, distance: 437.9
click at [122, 196] on span "Personal Items" at bounding box center [90, 191] width 64 height 12
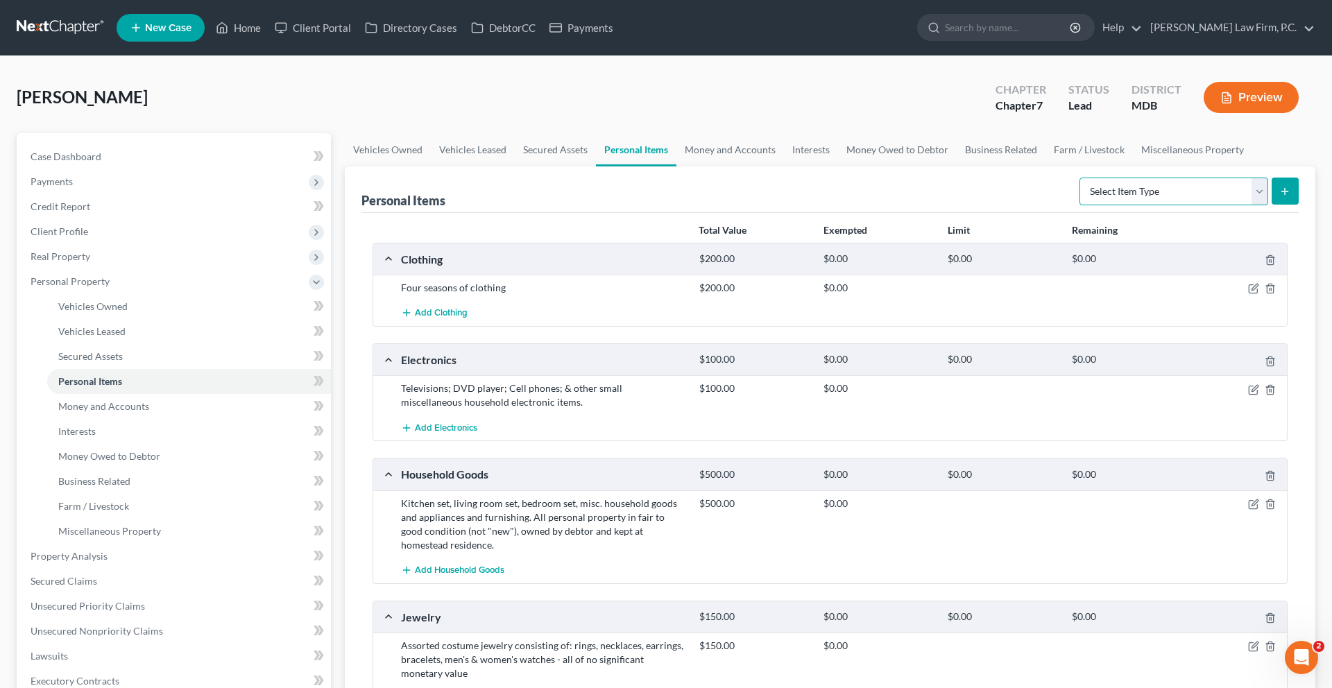
click at [1090, 205] on select "Select Item Type Clothing (A/B: 11) Collectibles Of Value (A/B: 8) Electronics …" at bounding box center [1174, 192] width 189 height 28
click at [784, 167] on link "Money and Accounts" at bounding box center [731, 149] width 108 height 33
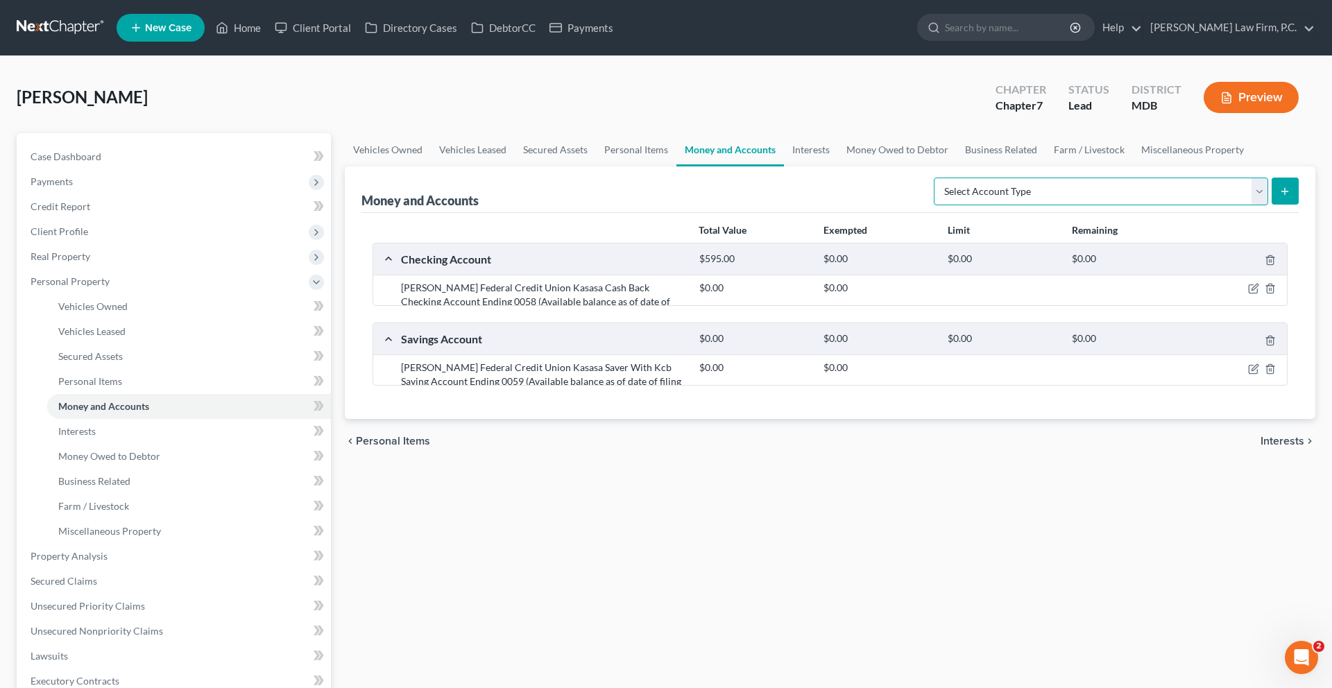
click at [1072, 205] on select "Select Account Type Brokerage (A/B: 18, SOFA: 20) Cash on Hand (A/B: 16) Certif…" at bounding box center [1101, 192] width 334 height 28
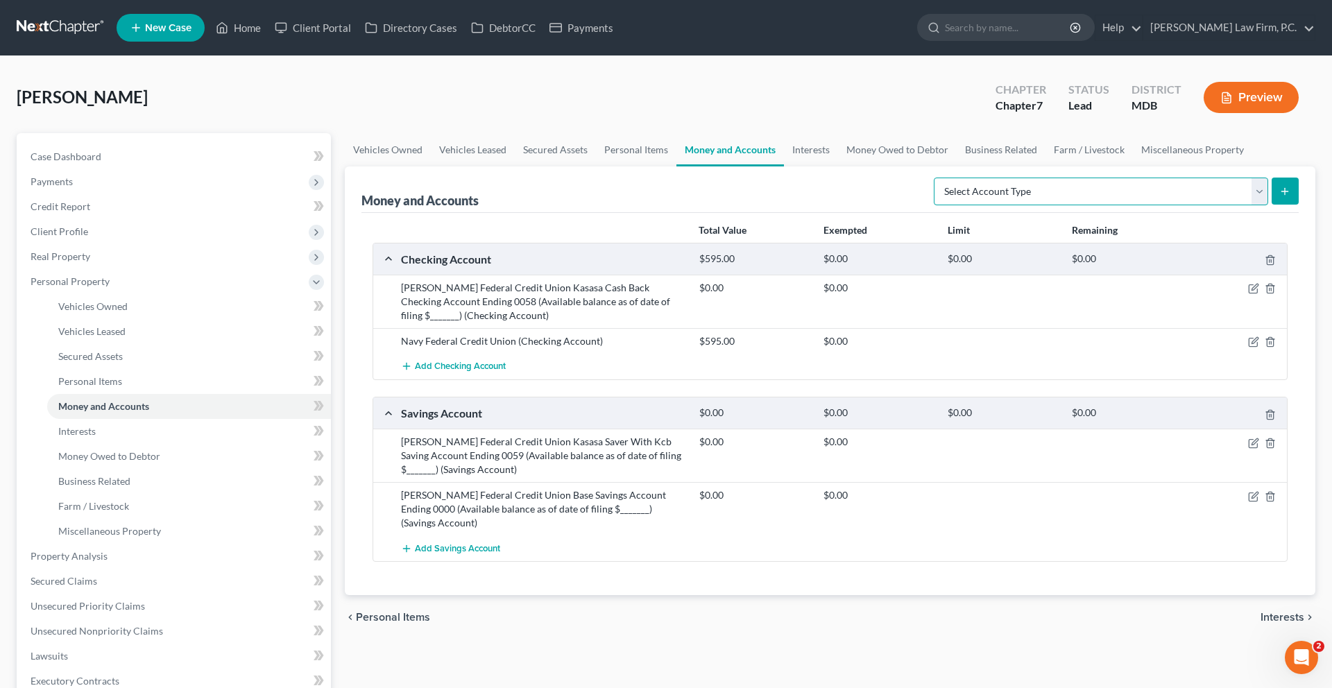
select select "cash_on_hand"
click at [934, 205] on select "Select Account Type Brokerage (A/B: 18, SOFA: 20) Cash on Hand (A/B: 16) Certif…" at bounding box center [1101, 192] width 334 height 28
click at [1280, 205] on button "submit" at bounding box center [1285, 191] width 27 height 27
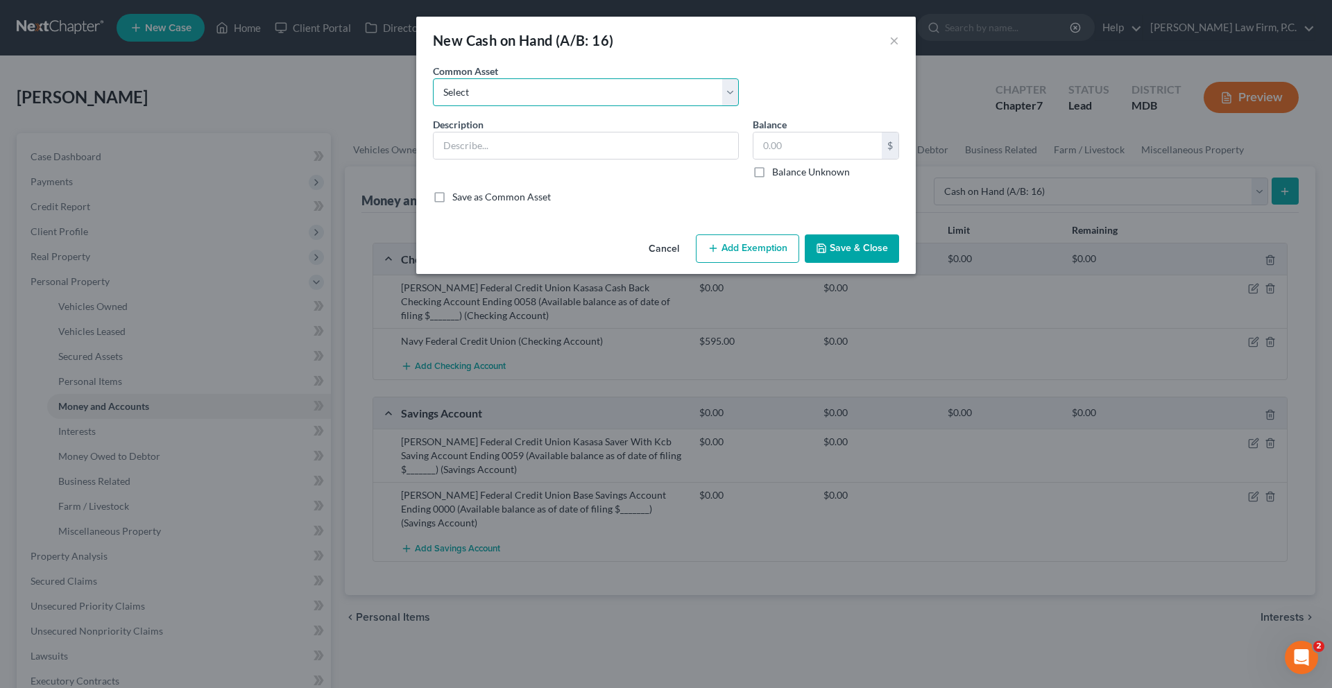
click at [495, 106] on select "Select Cash on Hand" at bounding box center [586, 92] width 306 height 28
select select "0"
click at [433, 98] on select "Select Cash on Hand" at bounding box center [586, 92] width 306 height 28
type input "Cash on Hand"
type input "50.00"
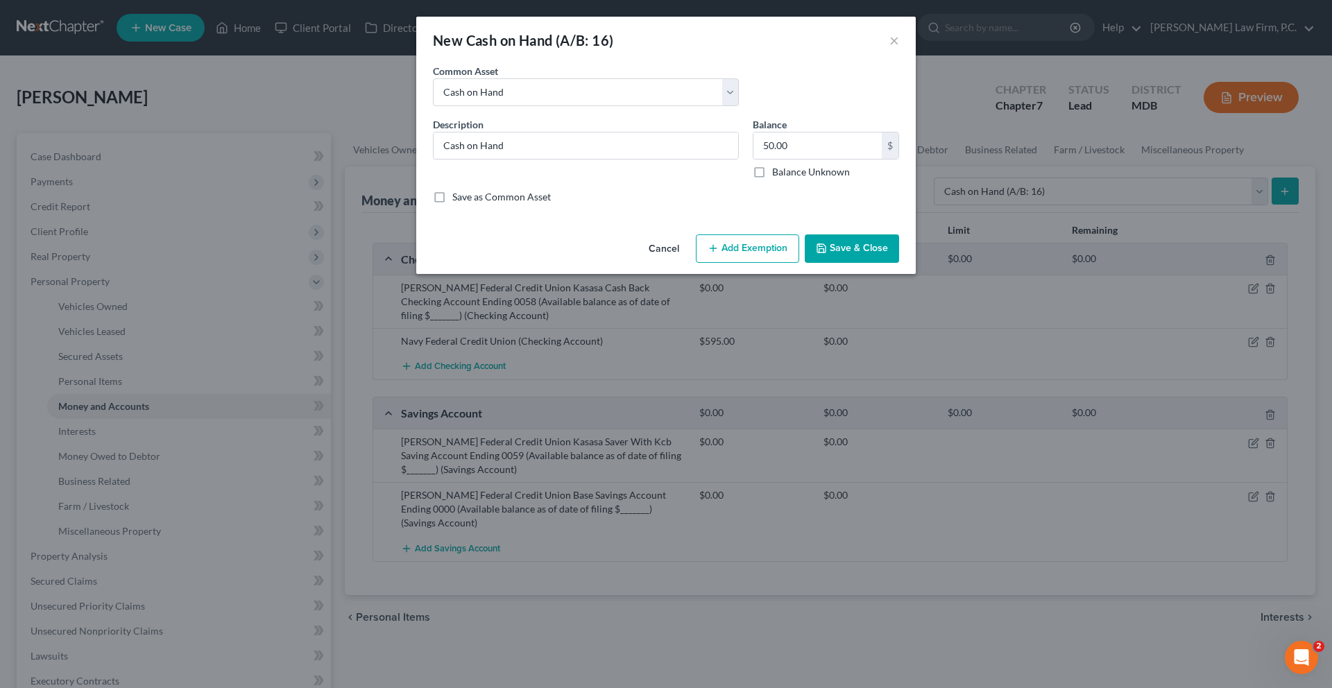
click at [890, 264] on button "Save & Close" at bounding box center [852, 249] width 94 height 29
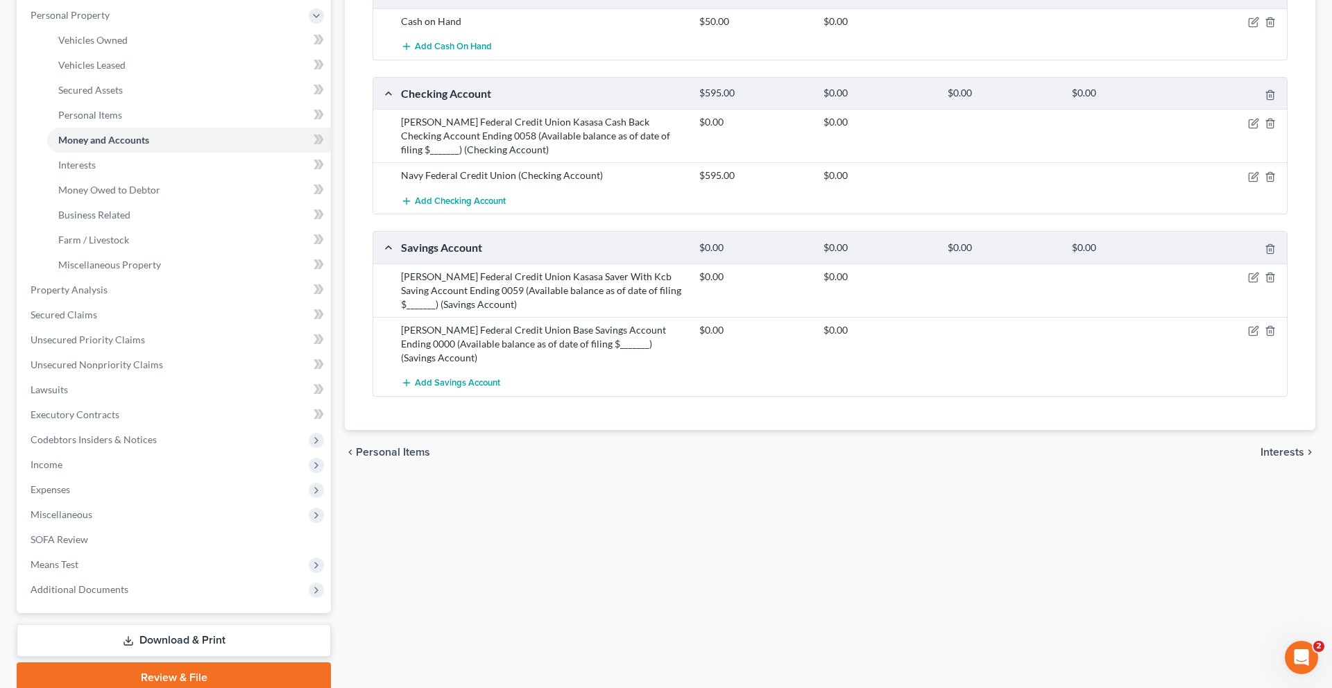
scroll to position [210, 0]
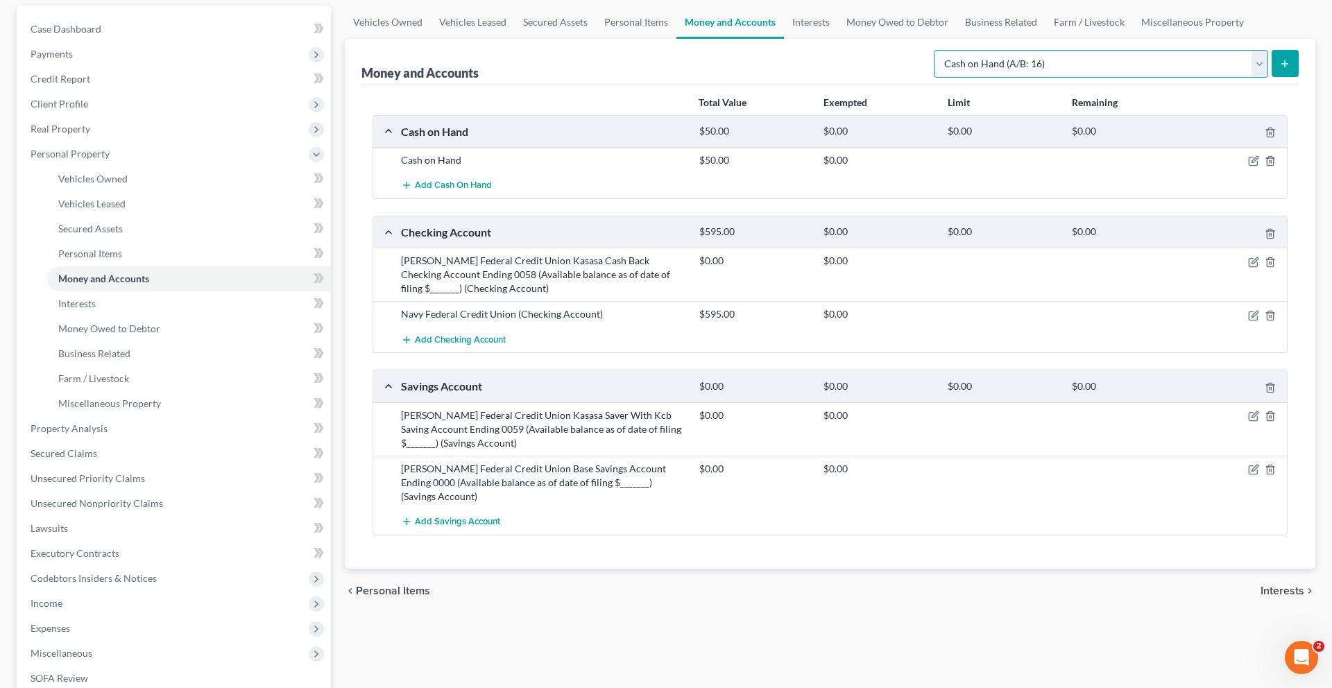
scroll to position [79, 0]
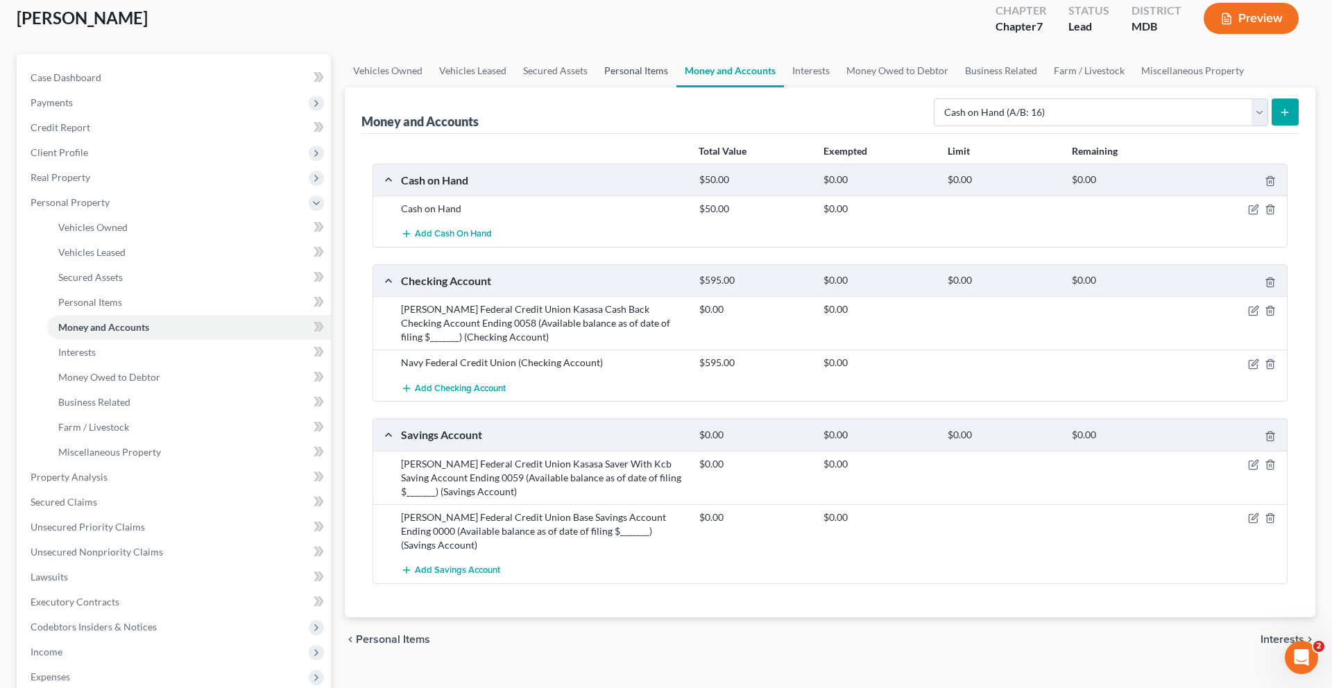
click at [677, 87] on link "Personal Items" at bounding box center [636, 70] width 80 height 33
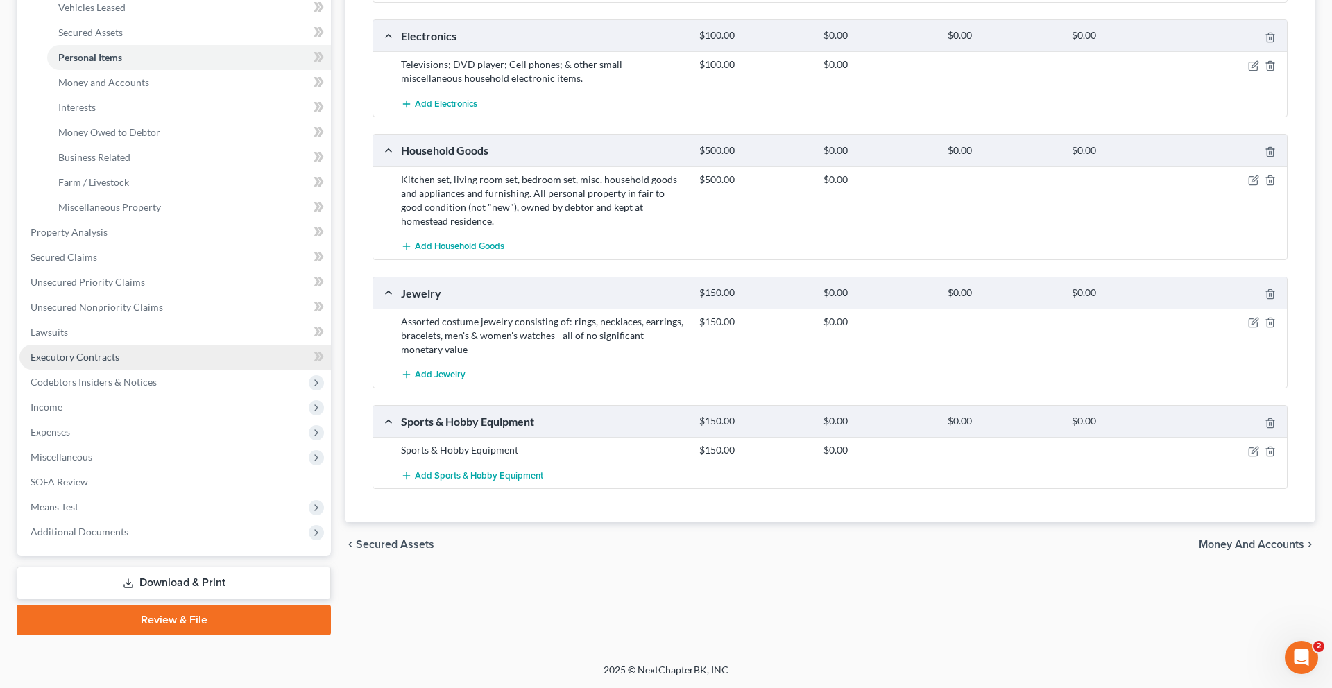
scroll to position [400, 0]
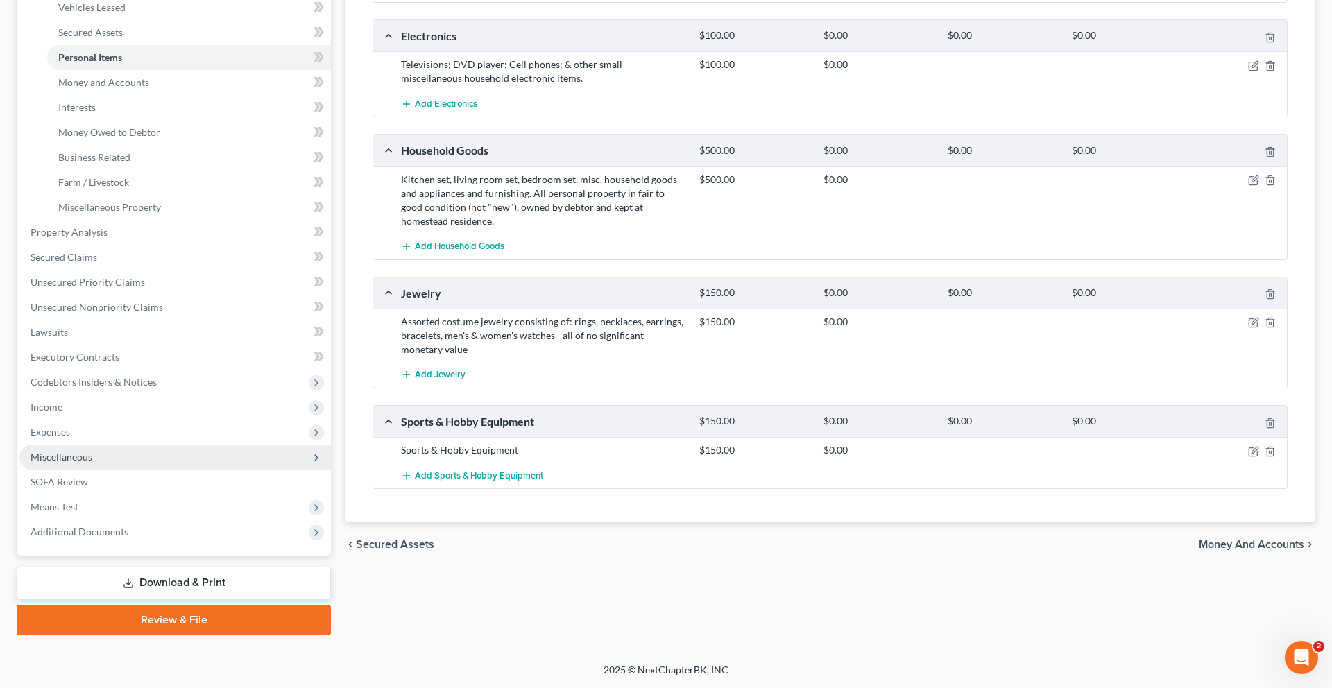
click at [118, 470] on span "Miscellaneous" at bounding box center [175, 457] width 312 height 25
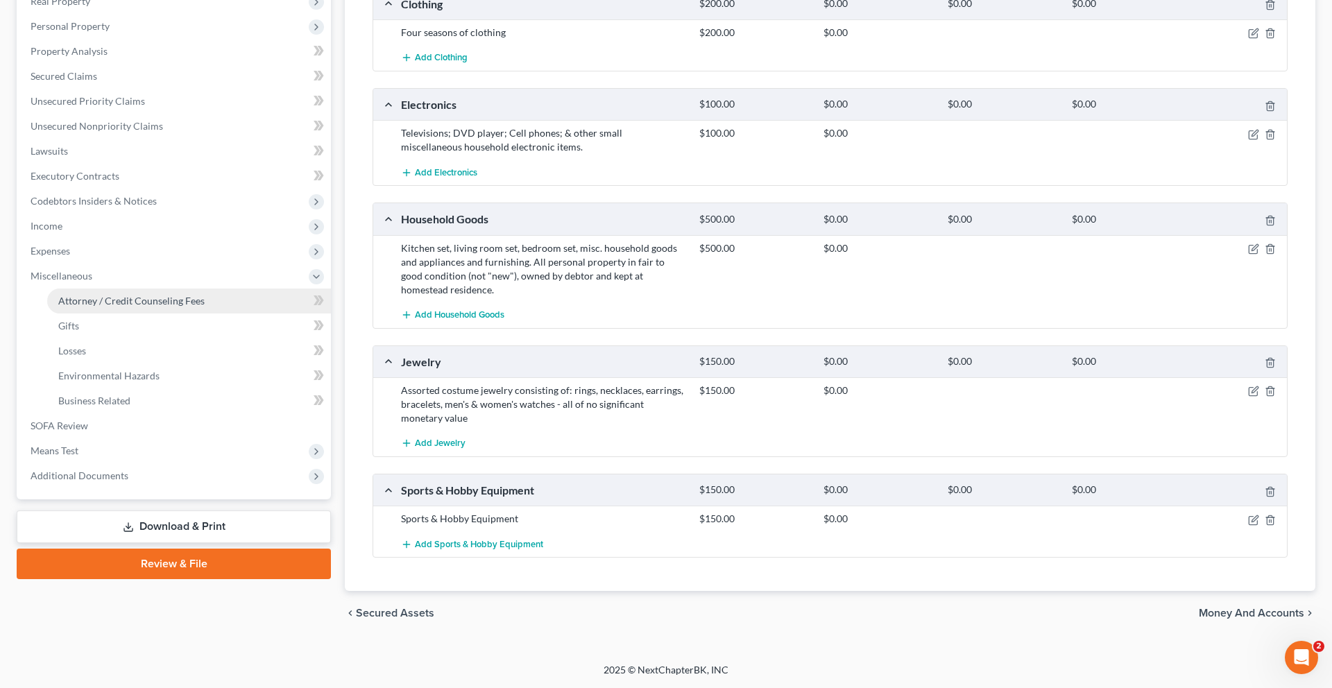
click at [188, 295] on span "Attorney / Credit Counseling Fees" at bounding box center [131, 301] width 146 height 12
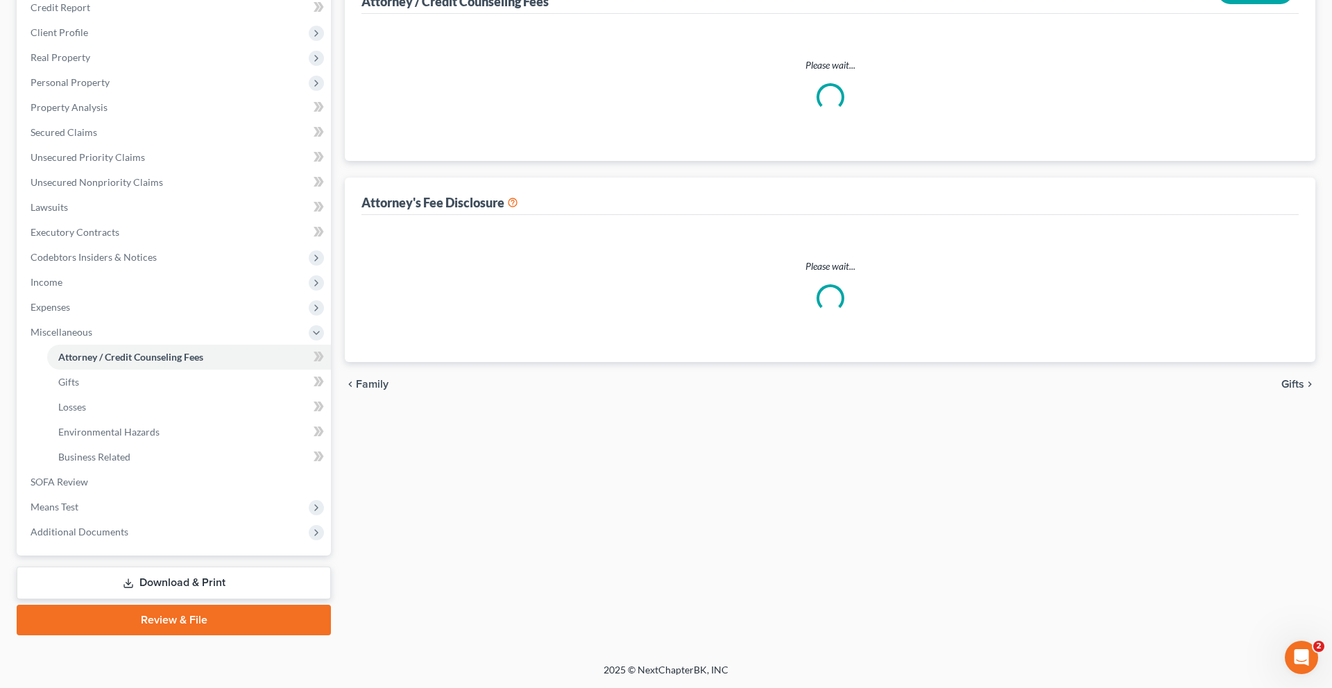
select select "2"
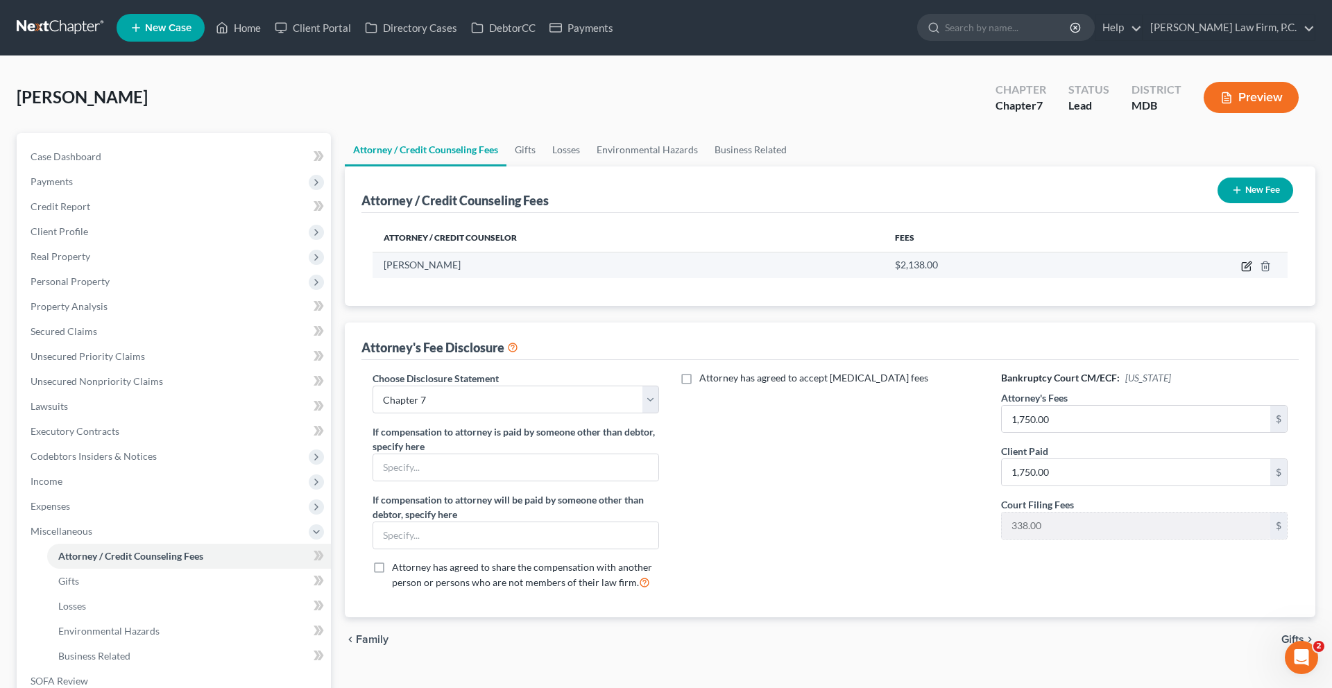
click at [1245, 268] on icon "button" at bounding box center [1248, 265] width 6 height 6
select select "21"
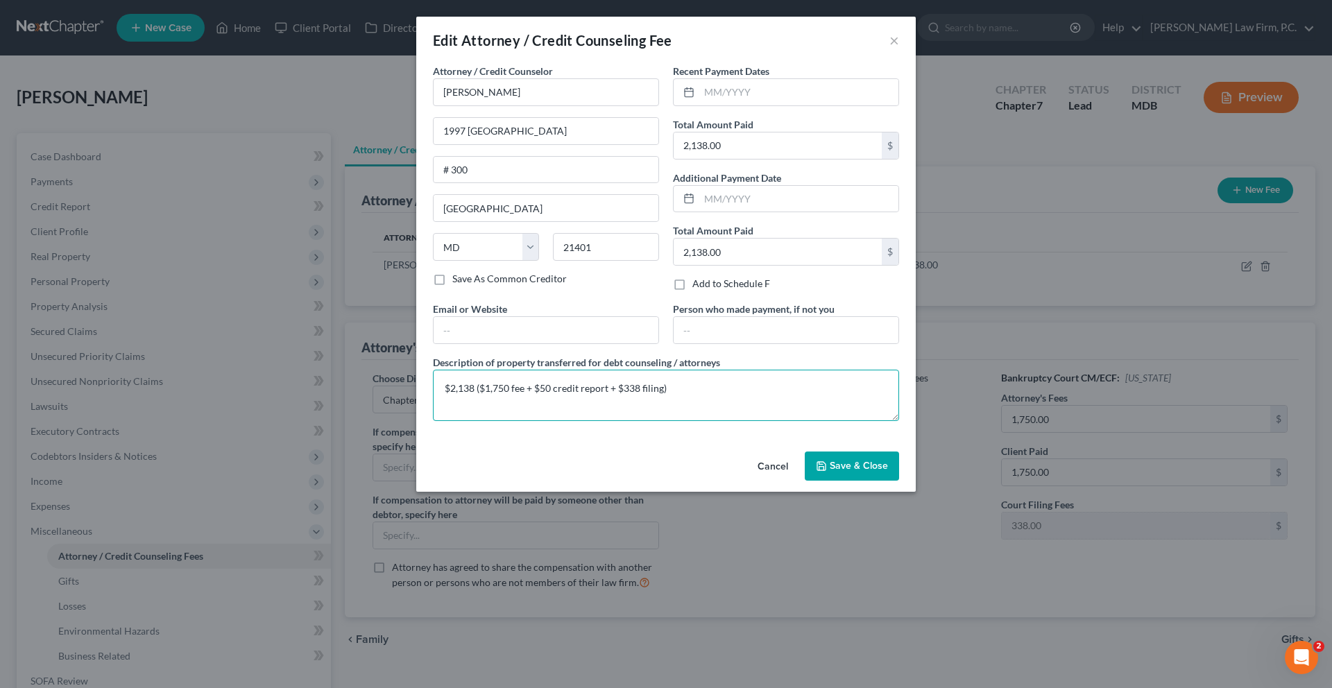
click at [473, 421] on textarea "$2,138 ($1,750 fee + $50 credit report + $338 filing)" at bounding box center [666, 395] width 466 height 51
click at [709, 421] on textarea "$2,138 ($1,750 attorney fee + $50 credit report + $338 filing)" at bounding box center [666, 395] width 466 height 51
type textarea "$2,138 ($1,750 attorney fee + $50 credit report + $338 filing fee)"
click at [888, 472] on span "Save & Close" at bounding box center [859, 466] width 58 height 12
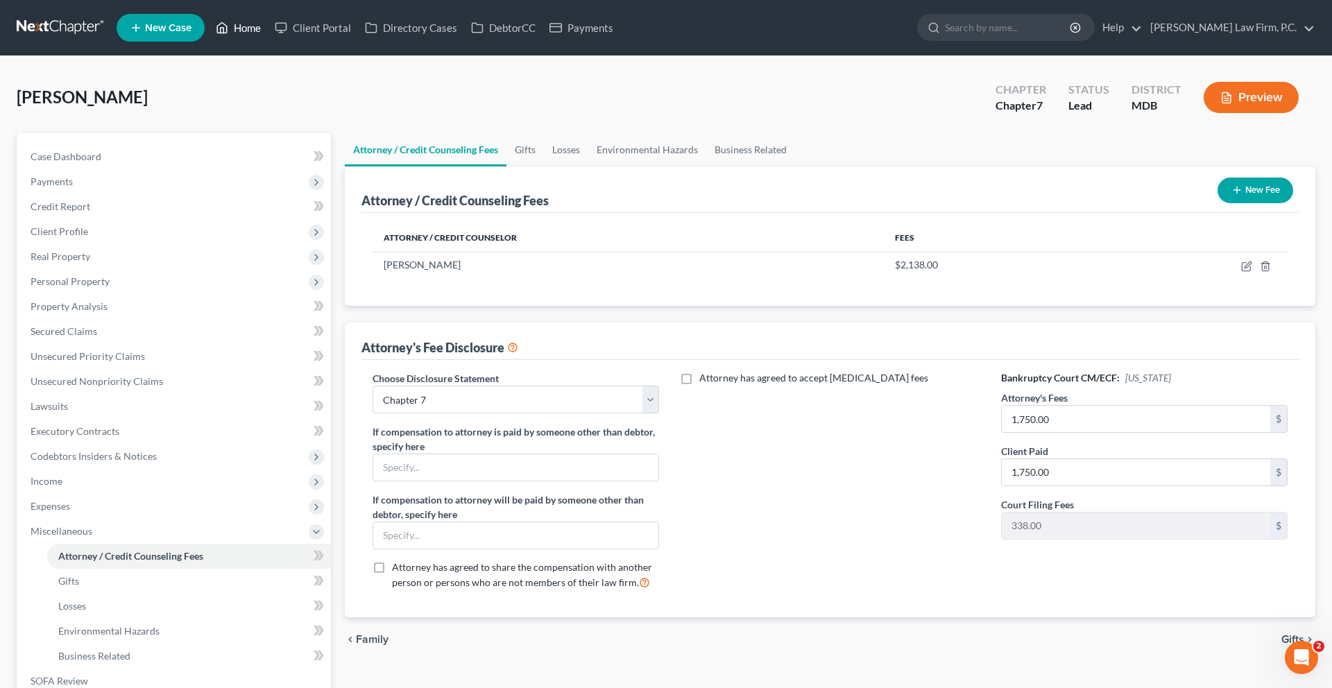
click at [268, 31] on link "Home" at bounding box center [238, 27] width 59 height 25
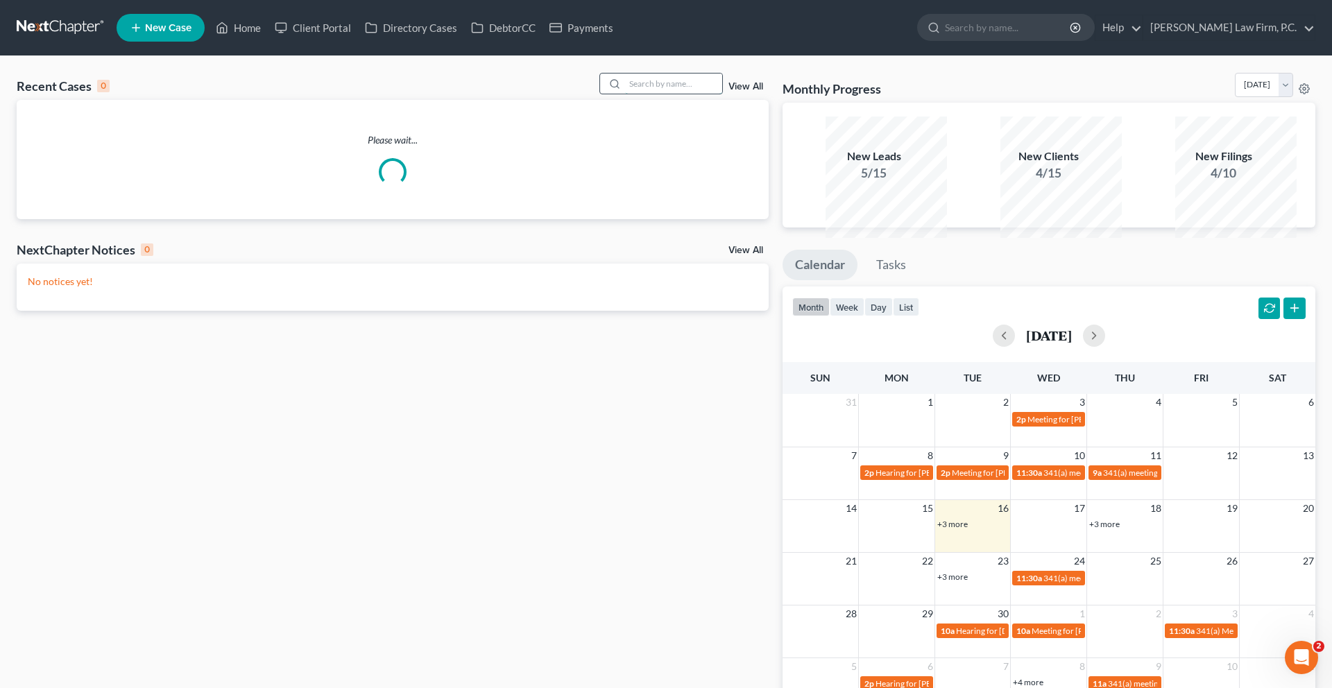
click at [625, 94] on input "search" at bounding box center [673, 84] width 97 height 20
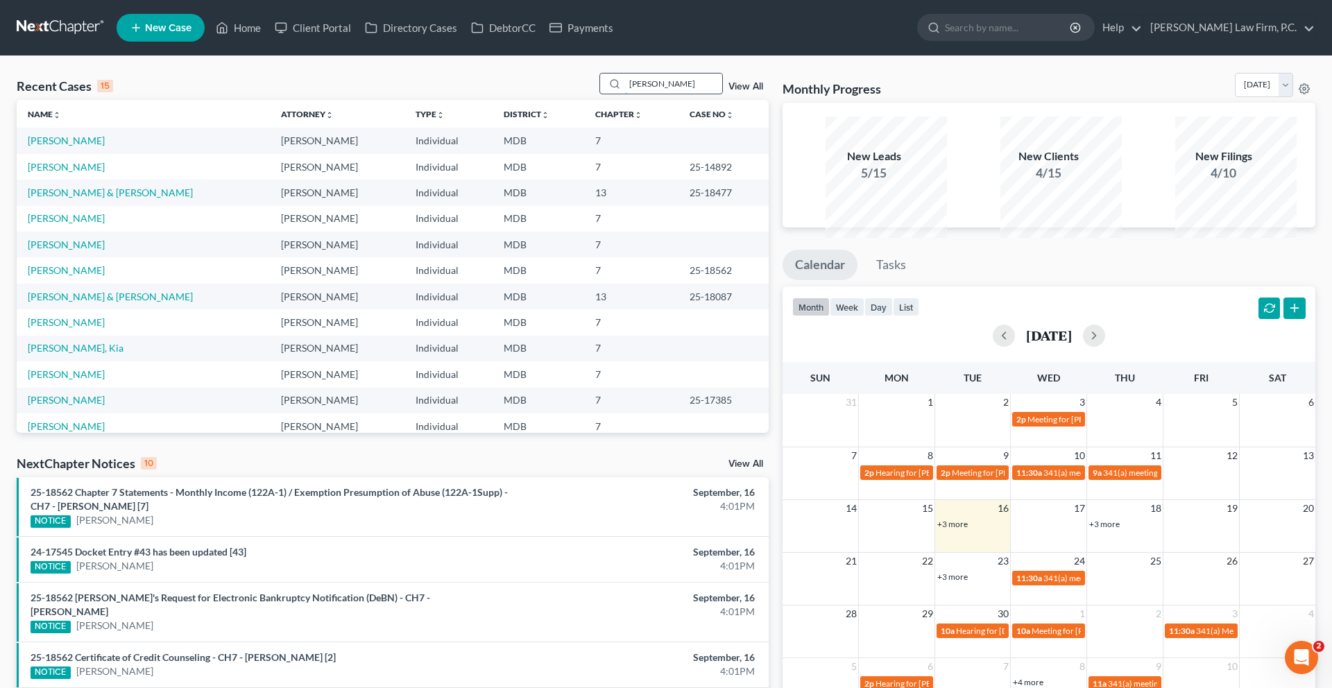
type input "[PERSON_NAME]"
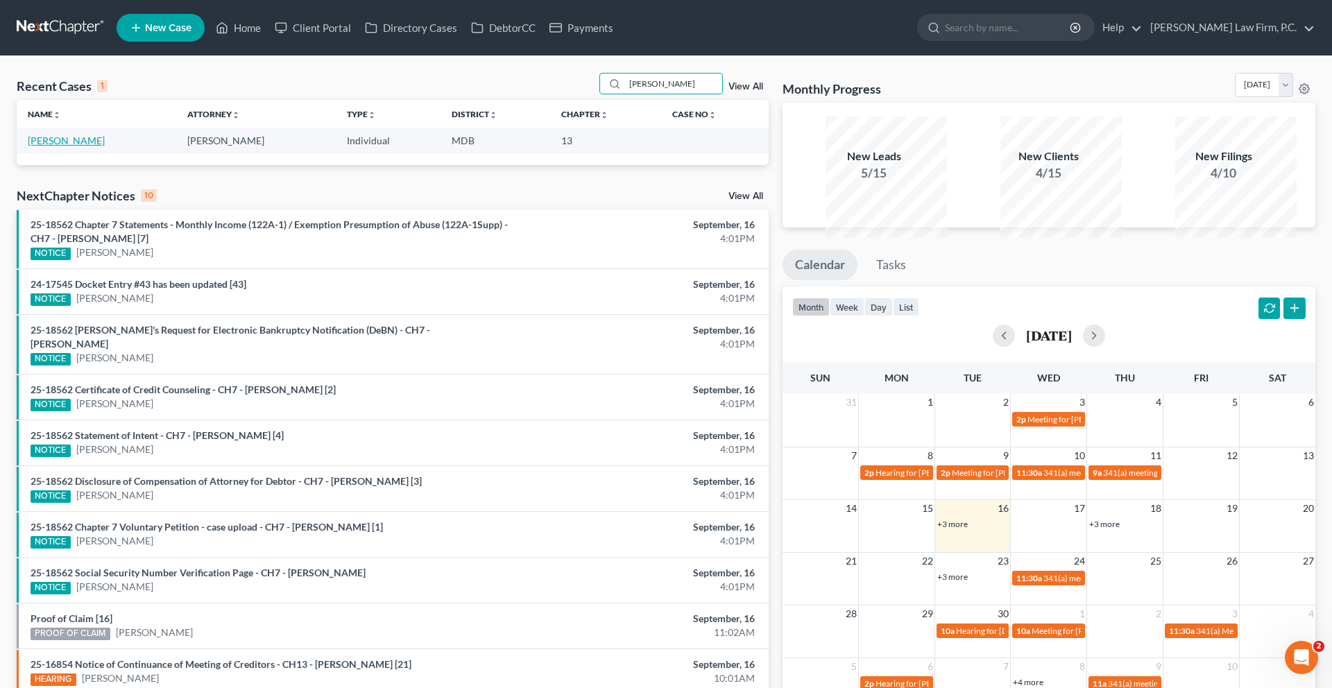
click at [105, 146] on link "[PERSON_NAME]" at bounding box center [66, 141] width 77 height 12
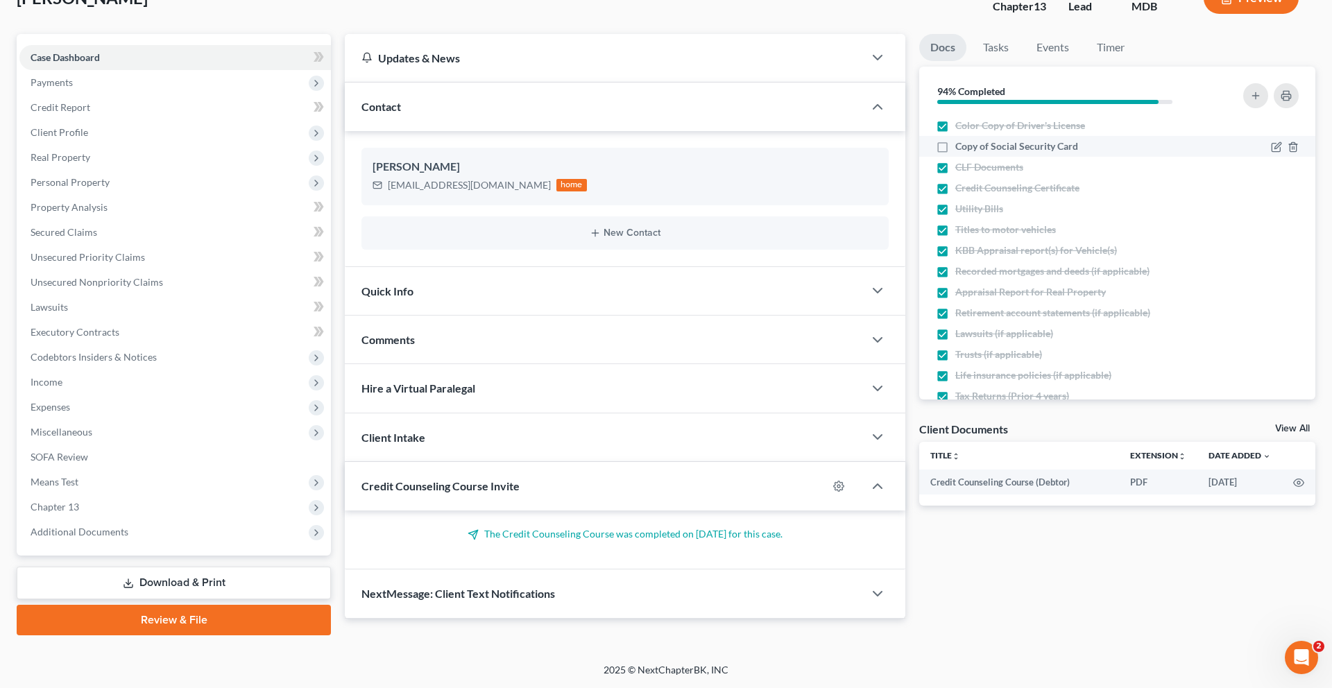
scroll to position [293, 0]
click at [169, 567] on link "Download & Print" at bounding box center [174, 583] width 314 height 33
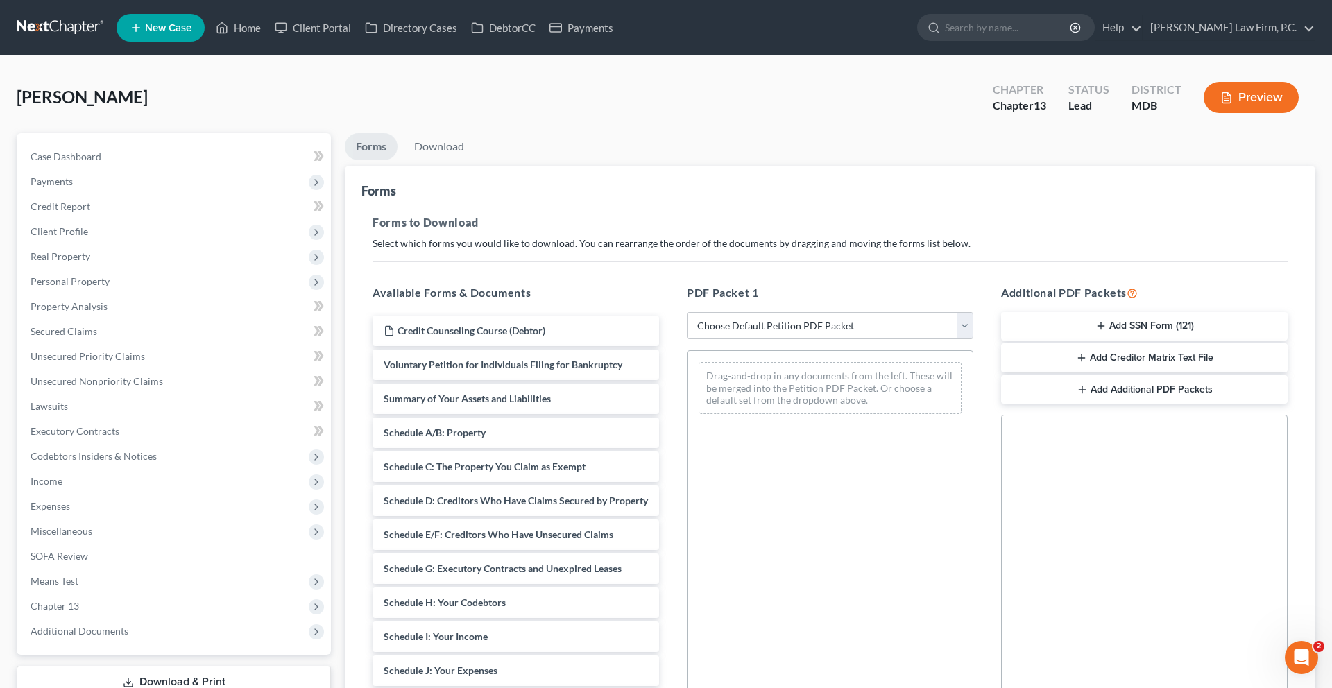
click at [749, 380] on div "PDF Packet 1 Choose Default Petition PDF Packet Complete Bankruptcy Petition (a…" at bounding box center [830, 508] width 314 height 471
click at [743, 340] on select "Choose Default Petition PDF Packet Complete Bankruptcy Petition (all forms and …" at bounding box center [830, 326] width 287 height 28
select select "0"
click at [689, 340] on select "Choose Default Petition PDF Packet Complete Bankruptcy Petition (all forms and …" at bounding box center [830, 326] width 287 height 28
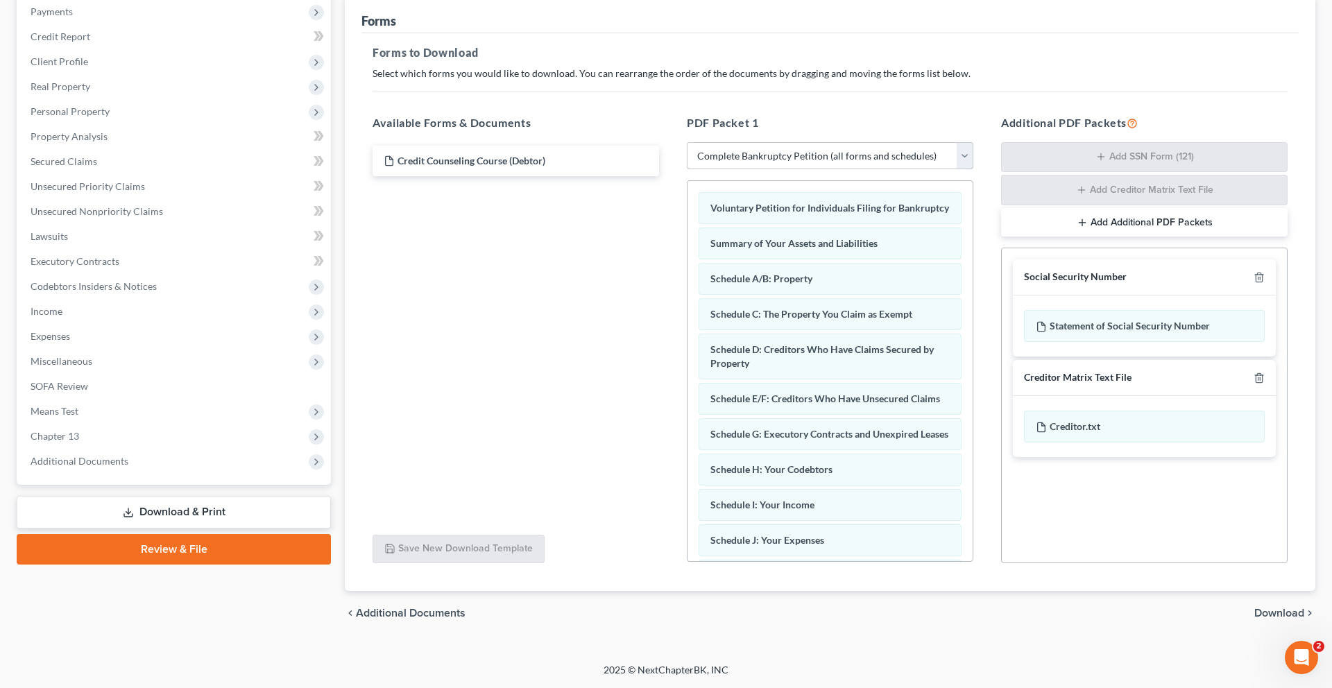
scroll to position [298, 0]
click at [1267, 608] on span "Download" at bounding box center [1280, 613] width 50 height 11
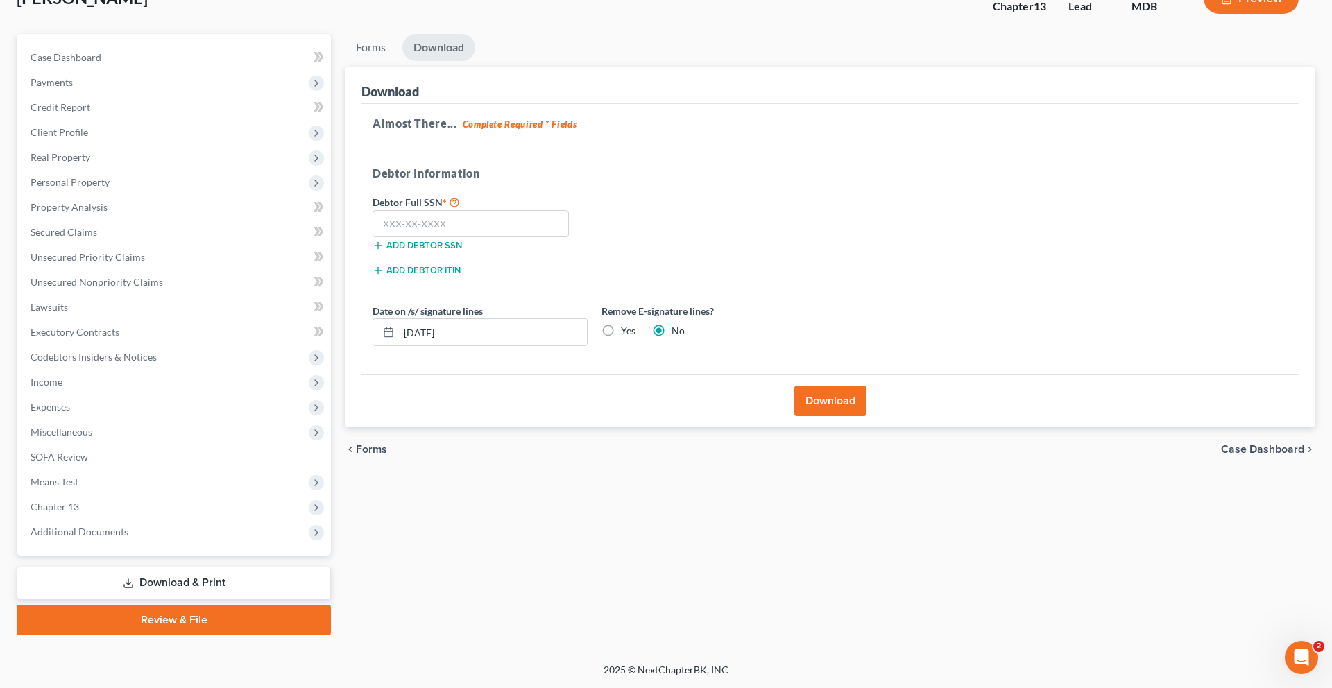
scroll to position [293, 0]
click at [827, 386] on button "Download" at bounding box center [831, 401] width 72 height 31
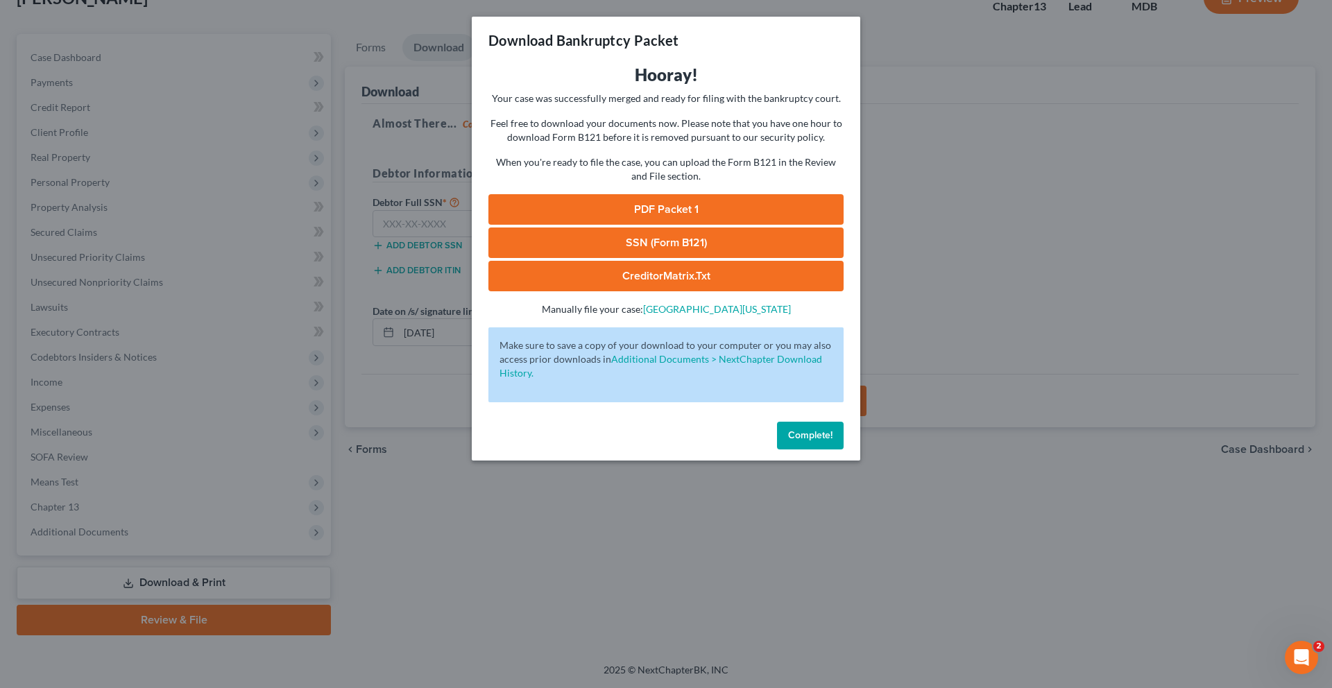
click at [650, 225] on link "PDF Packet 1" at bounding box center [666, 209] width 355 height 31
click at [833, 441] on span "Complete!" at bounding box center [810, 436] width 44 height 12
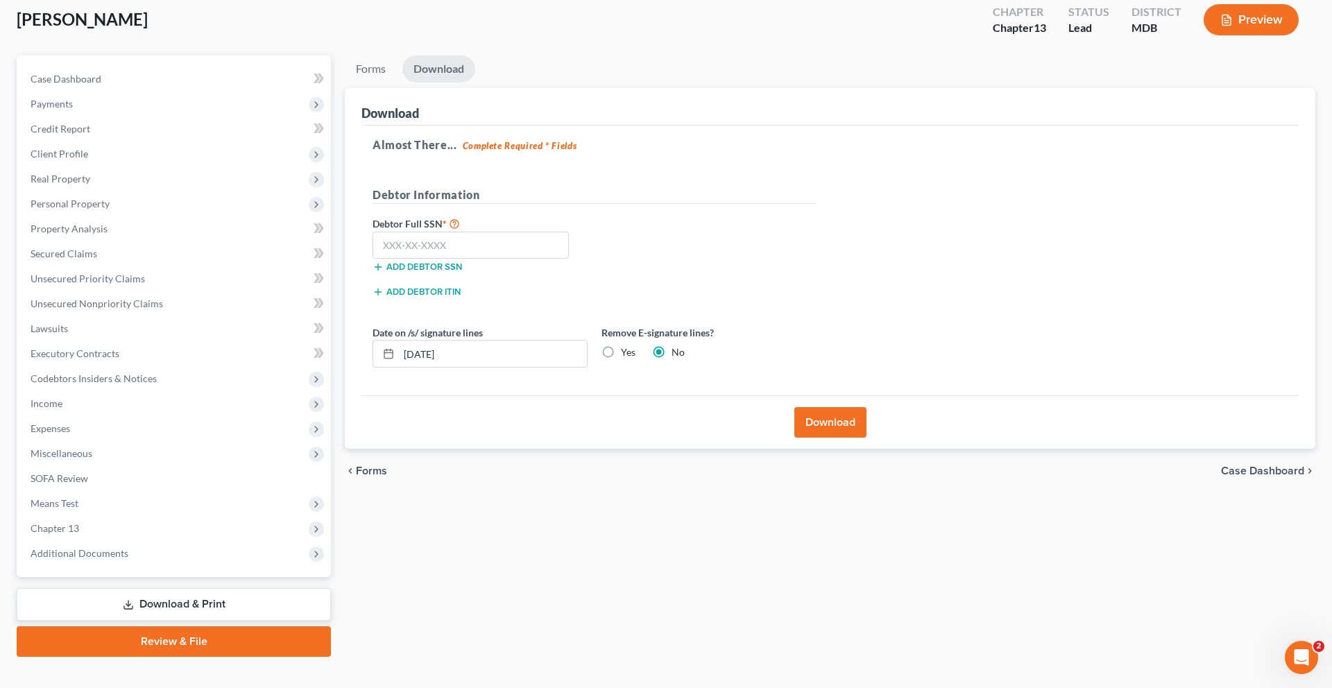
scroll to position [0, 0]
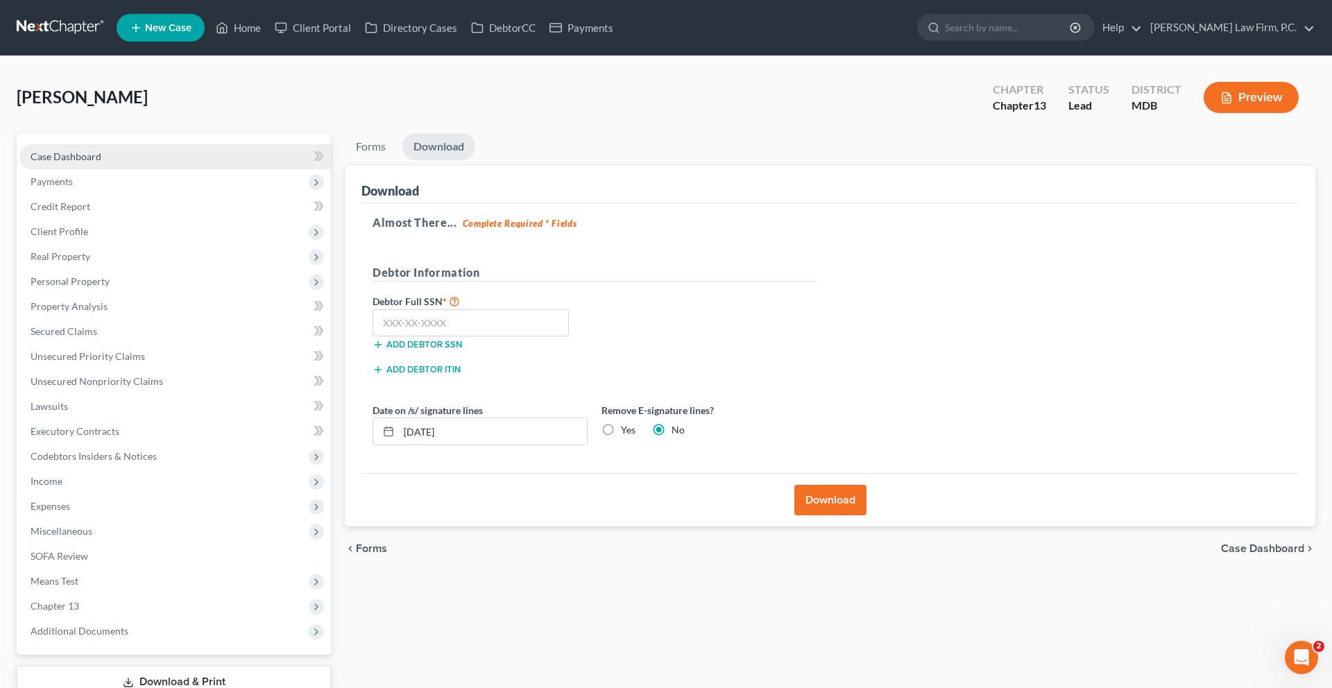
click at [132, 169] on link "Case Dashboard" at bounding box center [175, 156] width 312 height 25
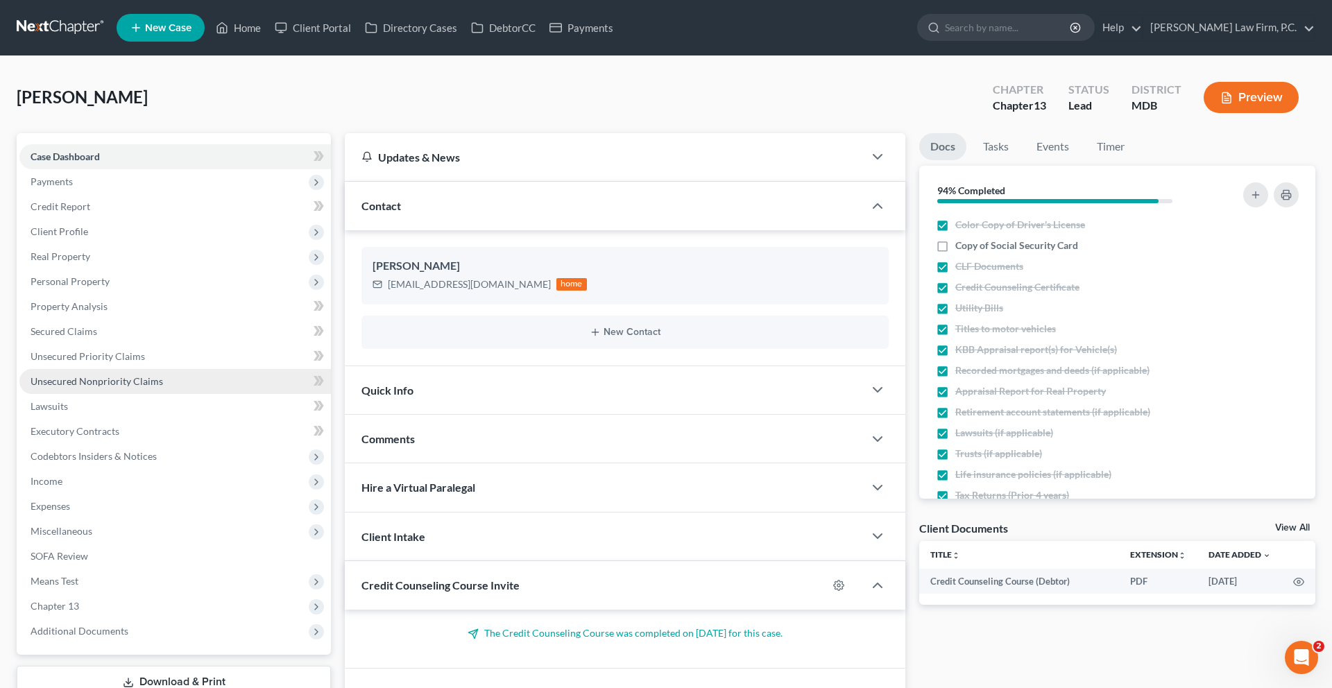
click at [146, 387] on span "Unsecured Nonpriority Claims" at bounding box center [97, 381] width 133 height 12
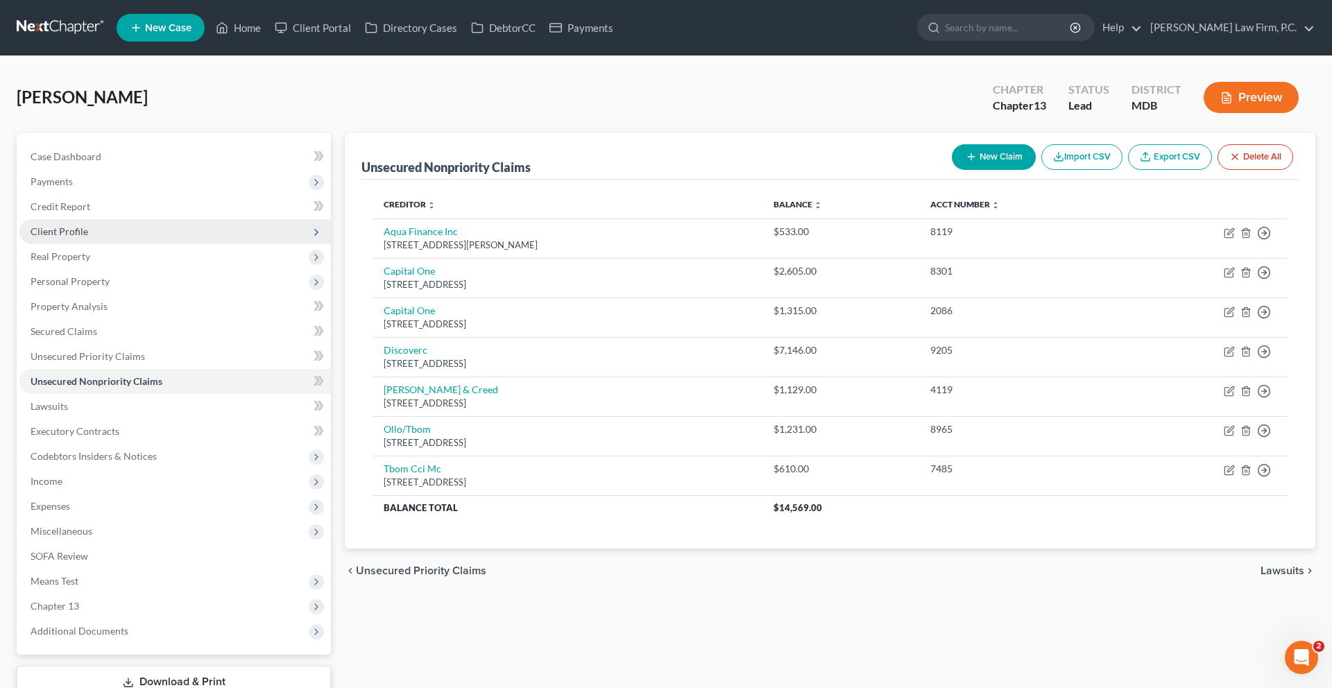
click at [110, 244] on span "Client Profile" at bounding box center [175, 231] width 312 height 25
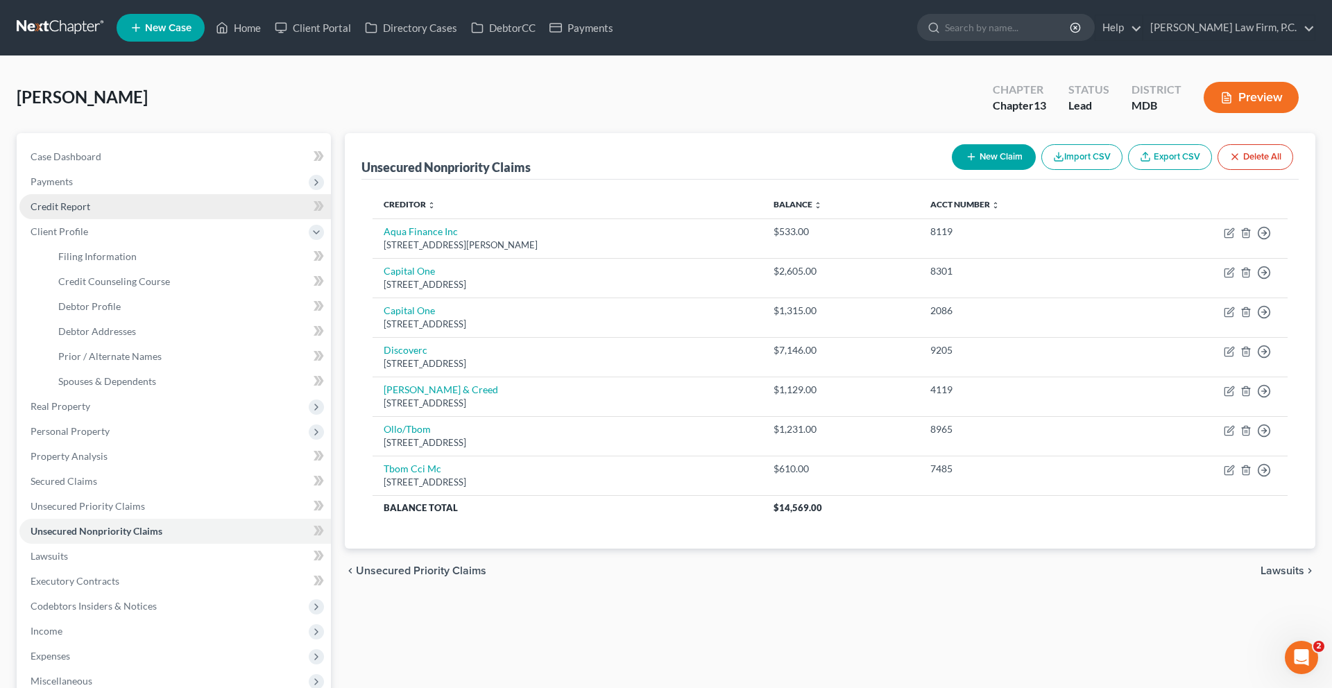
click at [101, 219] on link "Credit Report" at bounding box center [175, 206] width 312 height 25
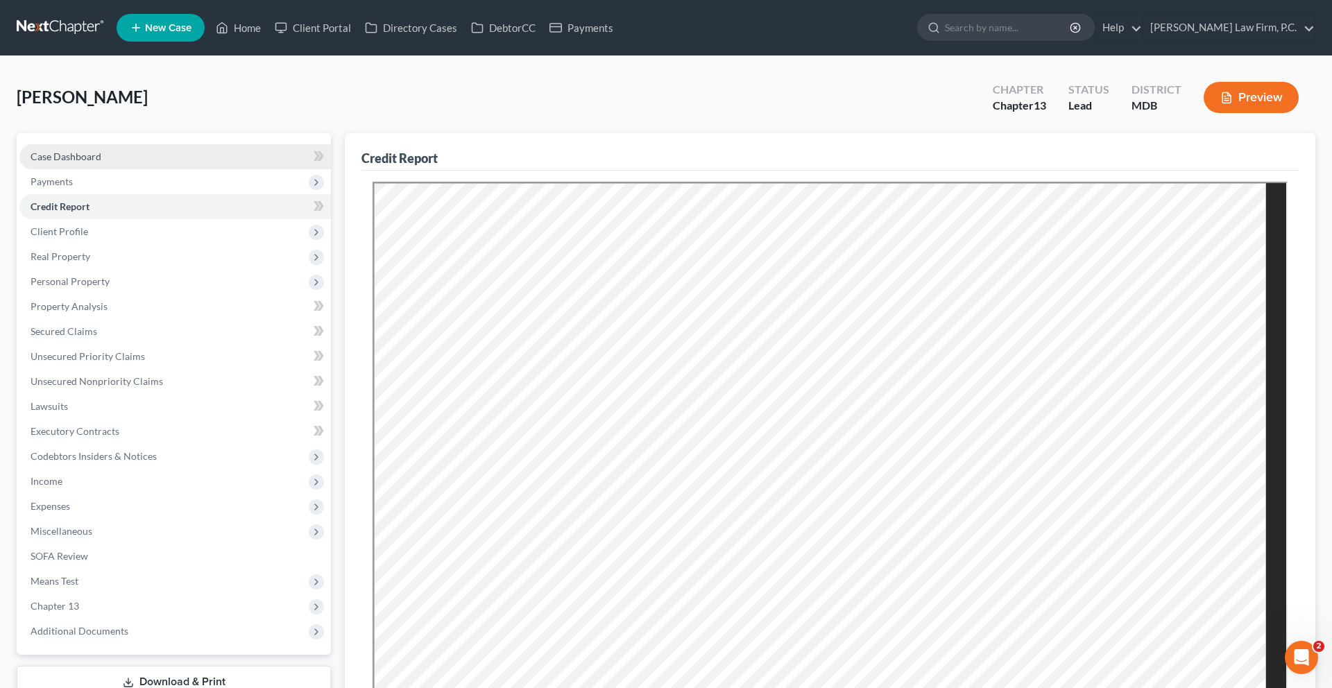
click at [147, 169] on link "Case Dashboard" at bounding box center [175, 156] width 312 height 25
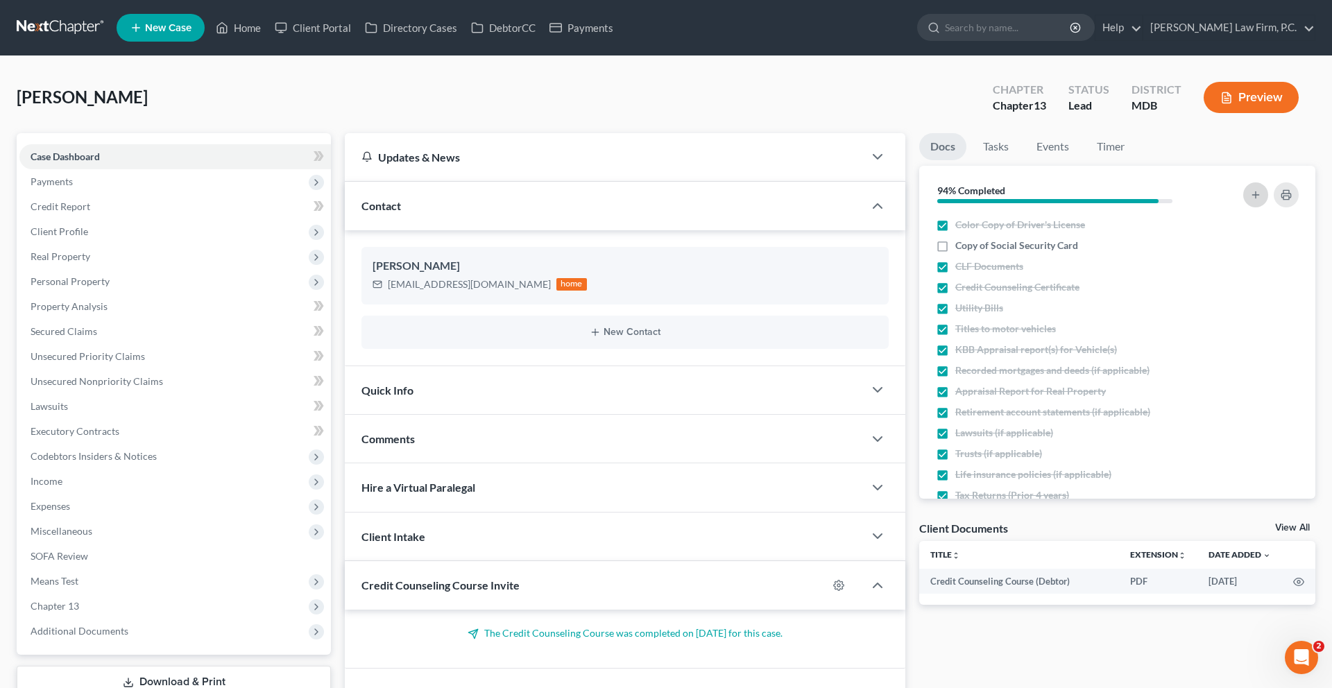
click at [1251, 201] on icon "button" at bounding box center [1256, 194] width 11 height 11
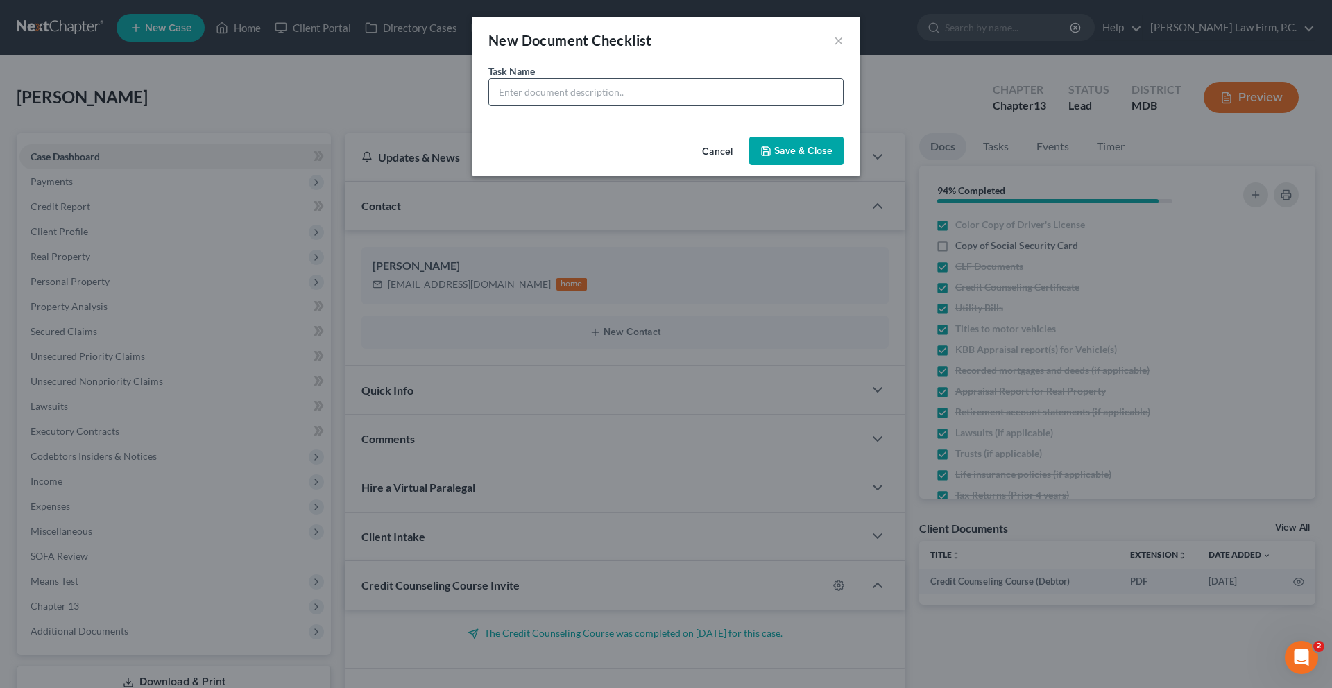
click at [776, 105] on input "text" at bounding box center [666, 92] width 354 height 26
type input "Most recent mortgage statement"
click at [844, 166] on button "Save & Close" at bounding box center [796, 151] width 94 height 29
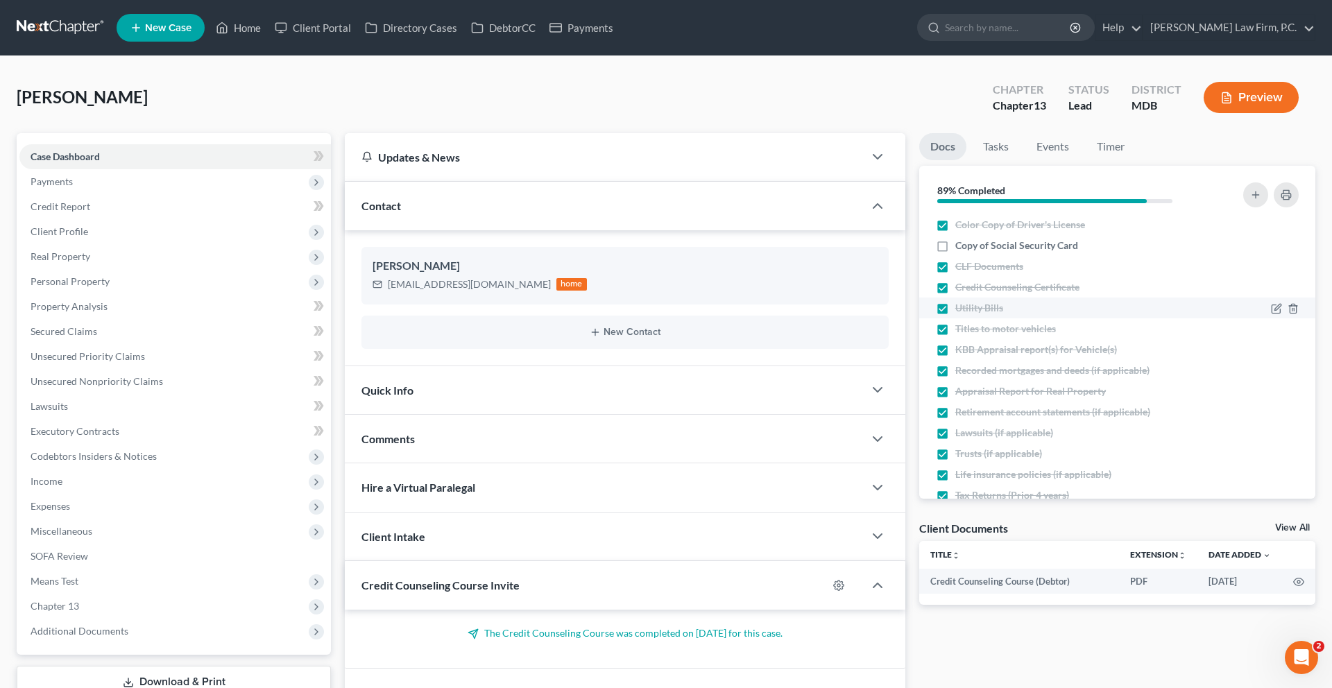
drag, startPoint x: 1014, startPoint y: 334, endPoint x: 1042, endPoint y: 373, distance: 47.8
click at [1014, 273] on span "CLF Documents" at bounding box center [990, 267] width 68 height 14
click at [970, 269] on input "CLF Documents" at bounding box center [965, 264] width 9 height 9
checkbox input "false"
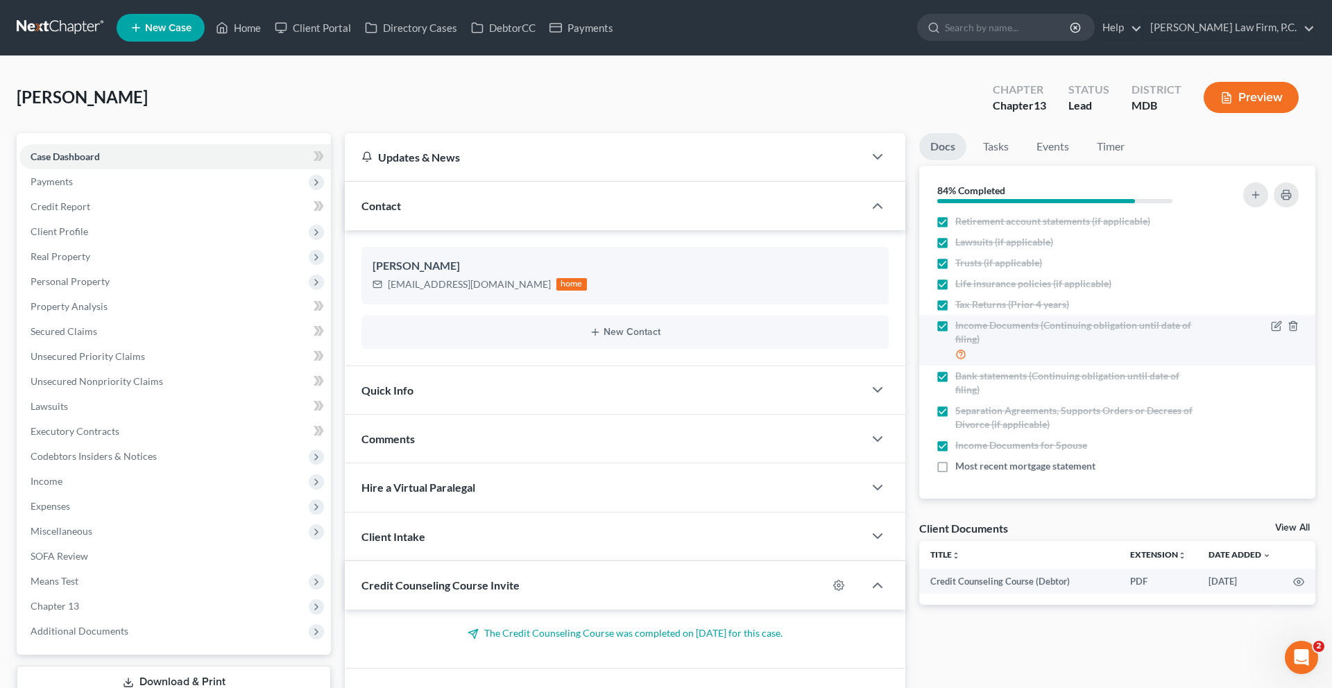
scroll to position [14, 0]
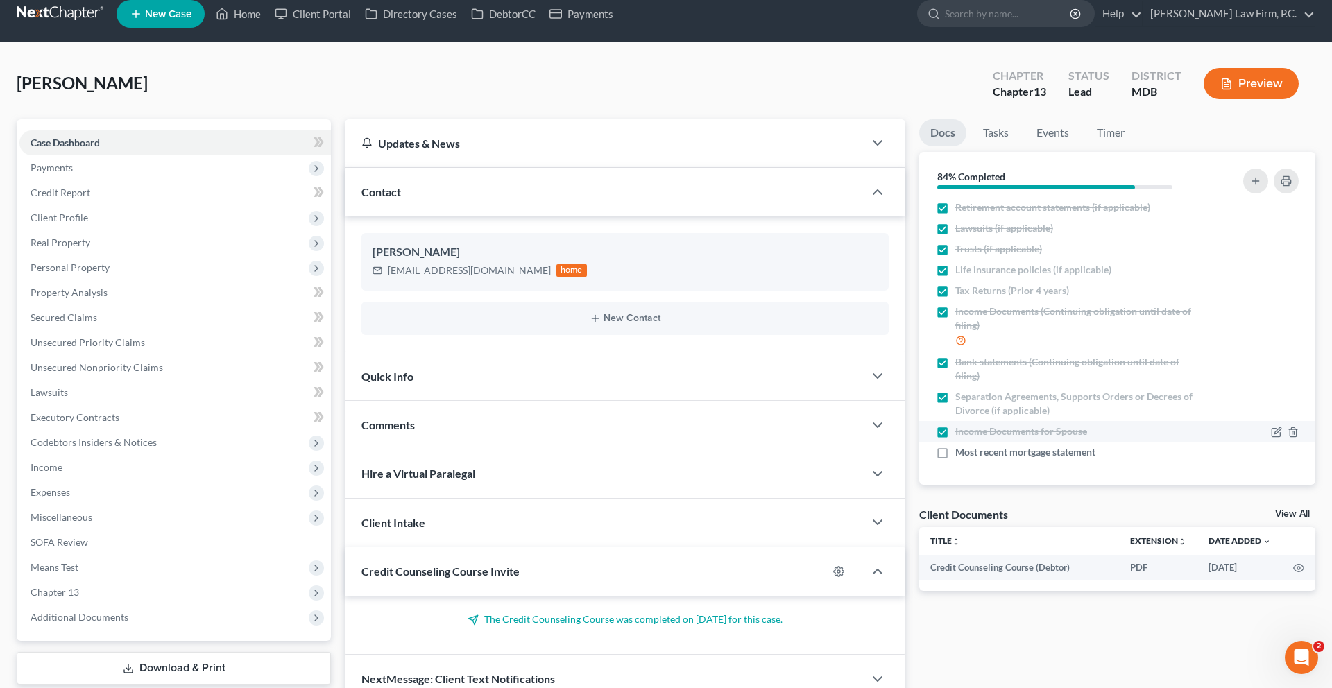
click at [1040, 439] on span "Income Documents for Spouse" at bounding box center [1022, 432] width 132 height 14
click at [970, 434] on input "Income Documents for Spouse" at bounding box center [965, 429] width 9 height 9
click at [1040, 439] on span "Income Documents for Spouse" at bounding box center [1022, 432] width 132 height 14
click at [970, 434] on input "Income Documents for Spouse" at bounding box center [965, 429] width 9 height 9
checkbox input "true"
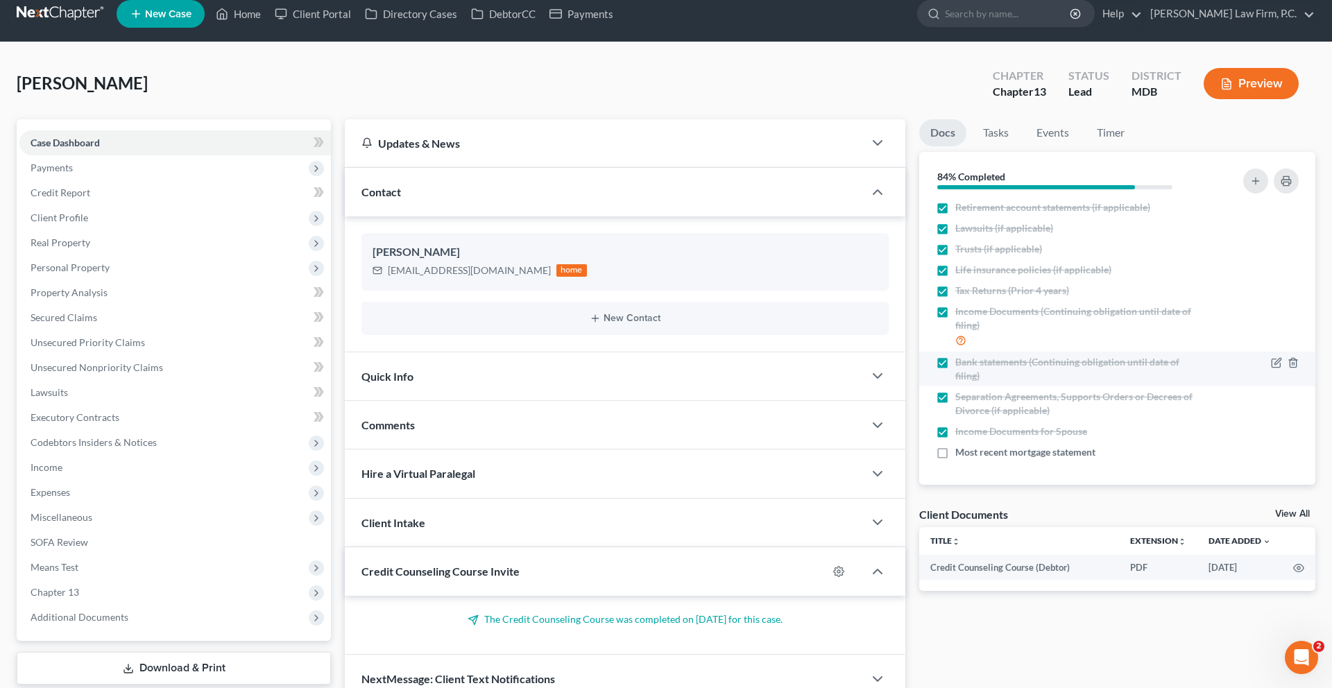
click at [1056, 383] on span "Bank statements (Continuing obligation until date of filing)" at bounding box center [1080, 369] width 249 height 28
click at [970, 364] on input "Bank statements (Continuing obligation until date of filing)" at bounding box center [965, 359] width 9 height 9
checkbox input "false"
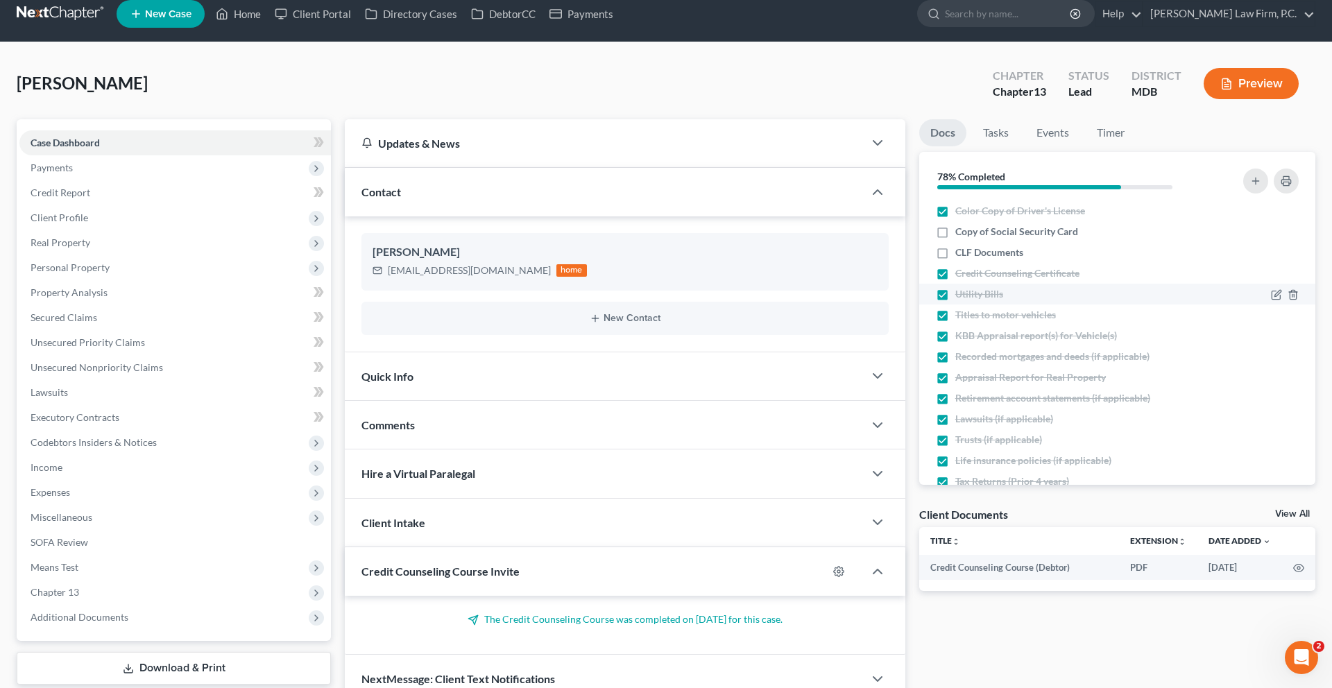
scroll to position [240, 0]
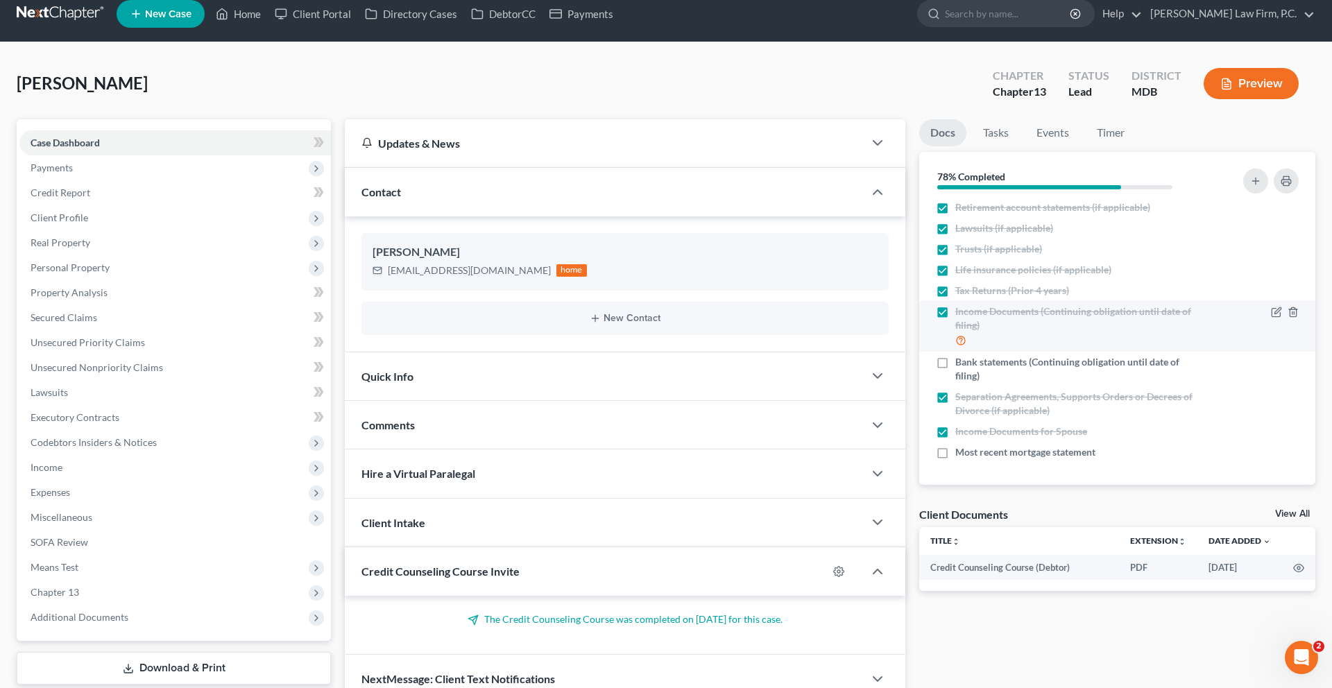
click at [1051, 332] on span "Income Documents (Continuing obligation until date of filing)" at bounding box center [1080, 319] width 249 height 28
click at [970, 314] on input "Income Documents (Continuing obligation until date of filing)" at bounding box center [965, 309] width 9 height 9
checkbox input "false"
click at [1251, 187] on icon "button" at bounding box center [1256, 181] width 11 height 11
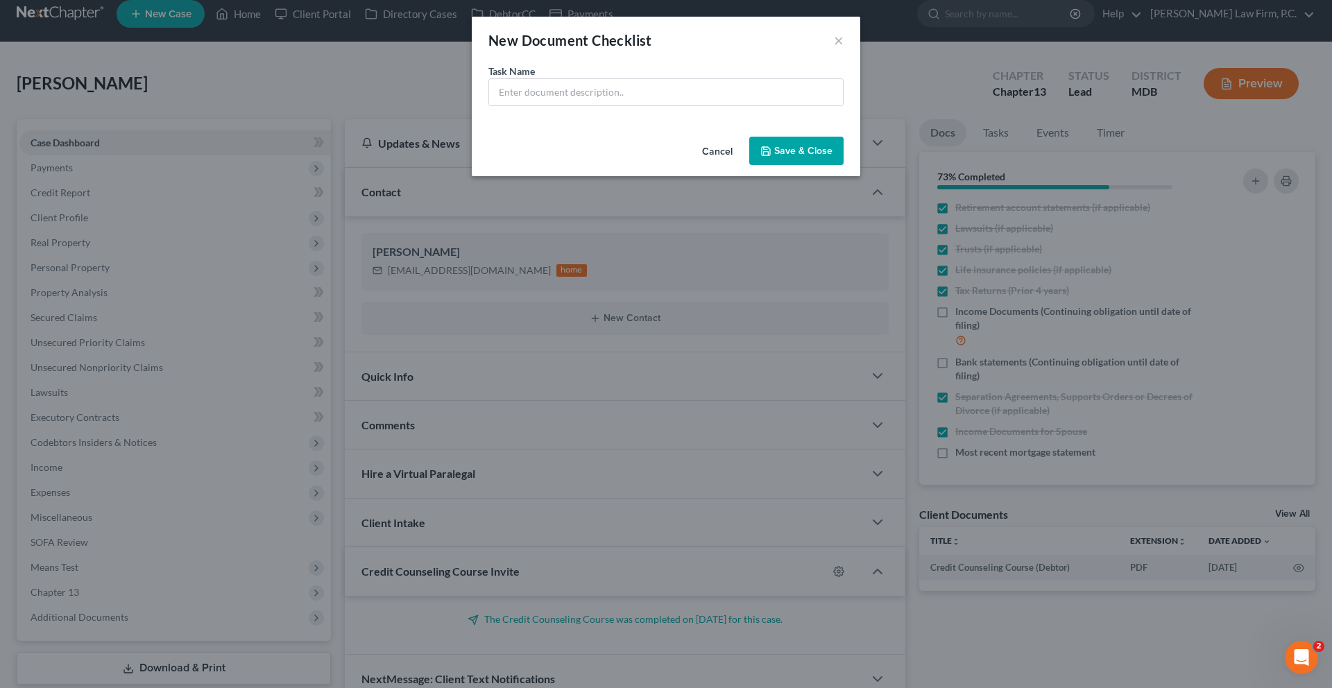
click at [738, 166] on button "Cancel" at bounding box center [717, 152] width 53 height 28
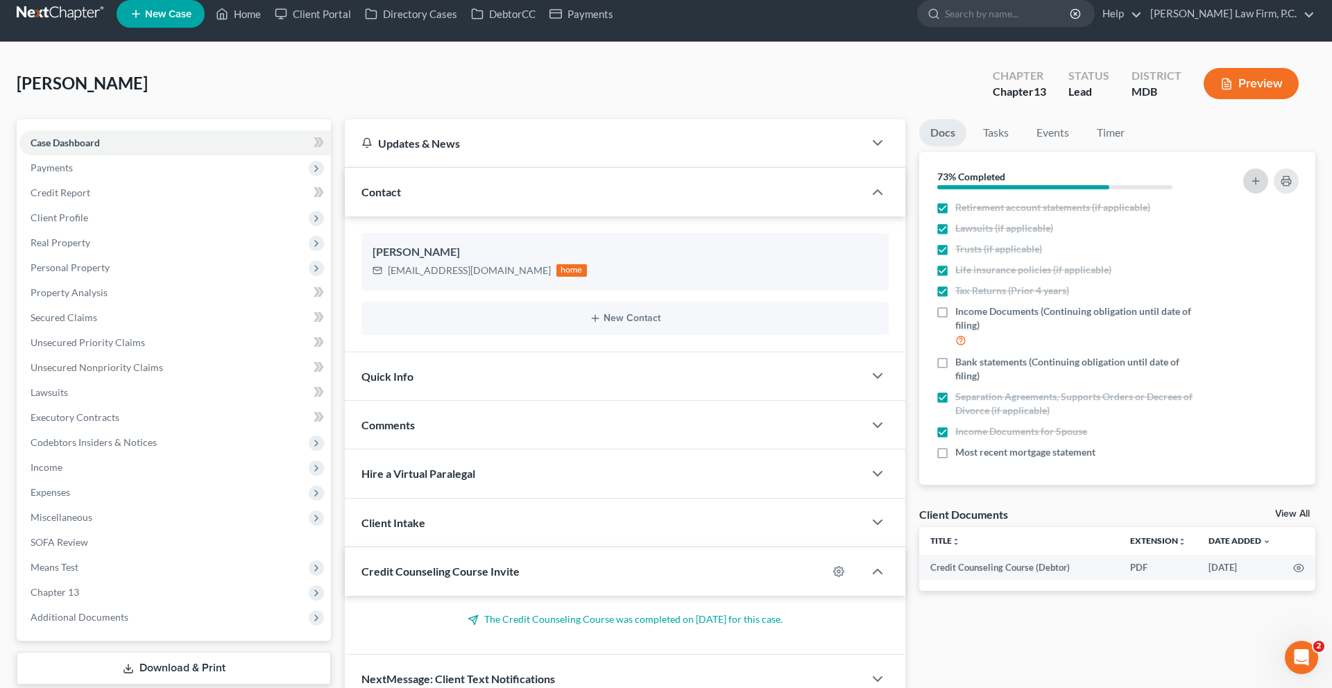
click at [1244, 194] on button "button" at bounding box center [1256, 181] width 25 height 25
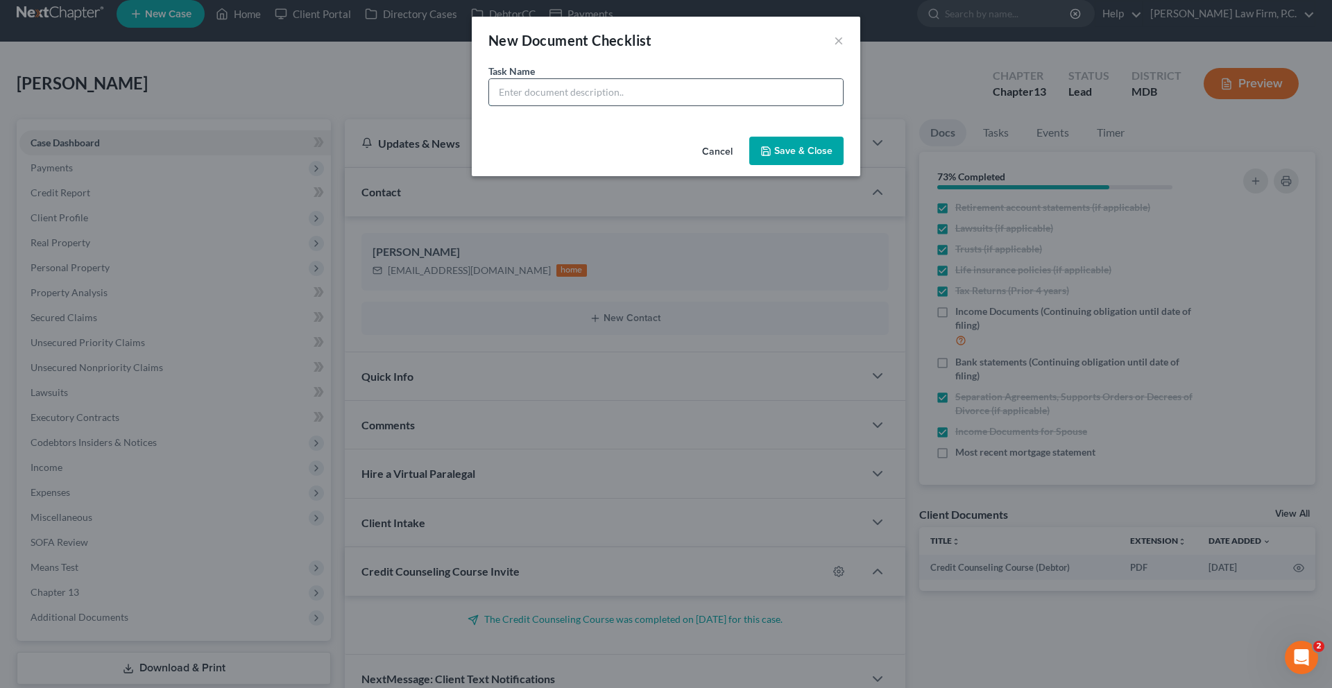
click at [789, 105] on input "text" at bounding box center [666, 92] width 354 height 26
type input "Spouse's Pay Advices"
click at [819, 166] on button "Save & Close" at bounding box center [796, 151] width 94 height 29
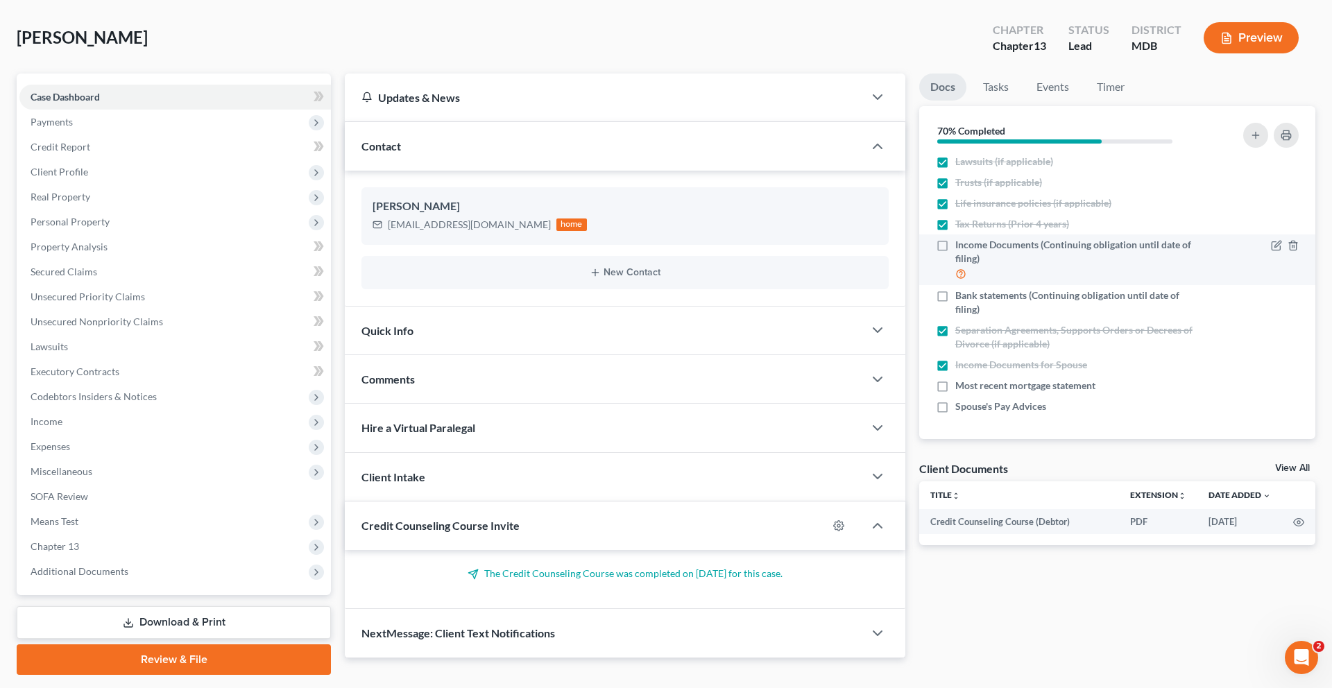
scroll to position [264, 0]
click at [1281, 141] on icon "button" at bounding box center [1286, 135] width 11 height 11
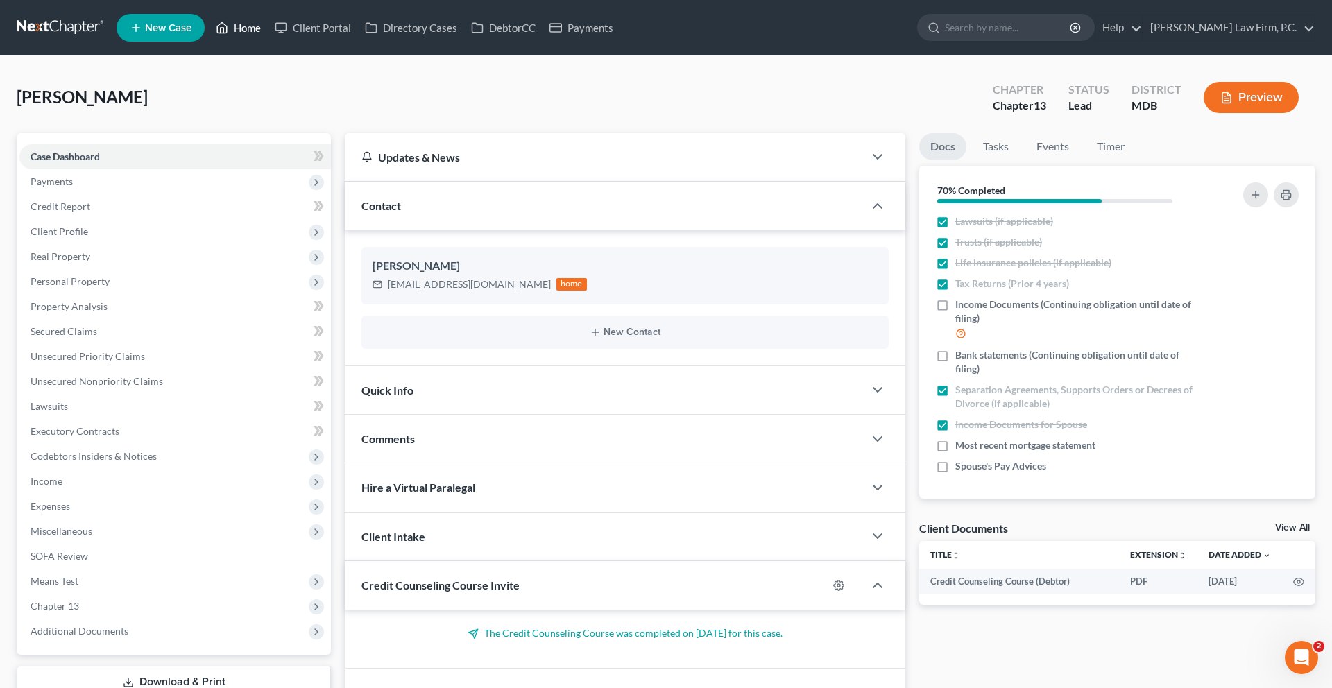
click at [268, 33] on link "Home" at bounding box center [238, 27] width 59 height 25
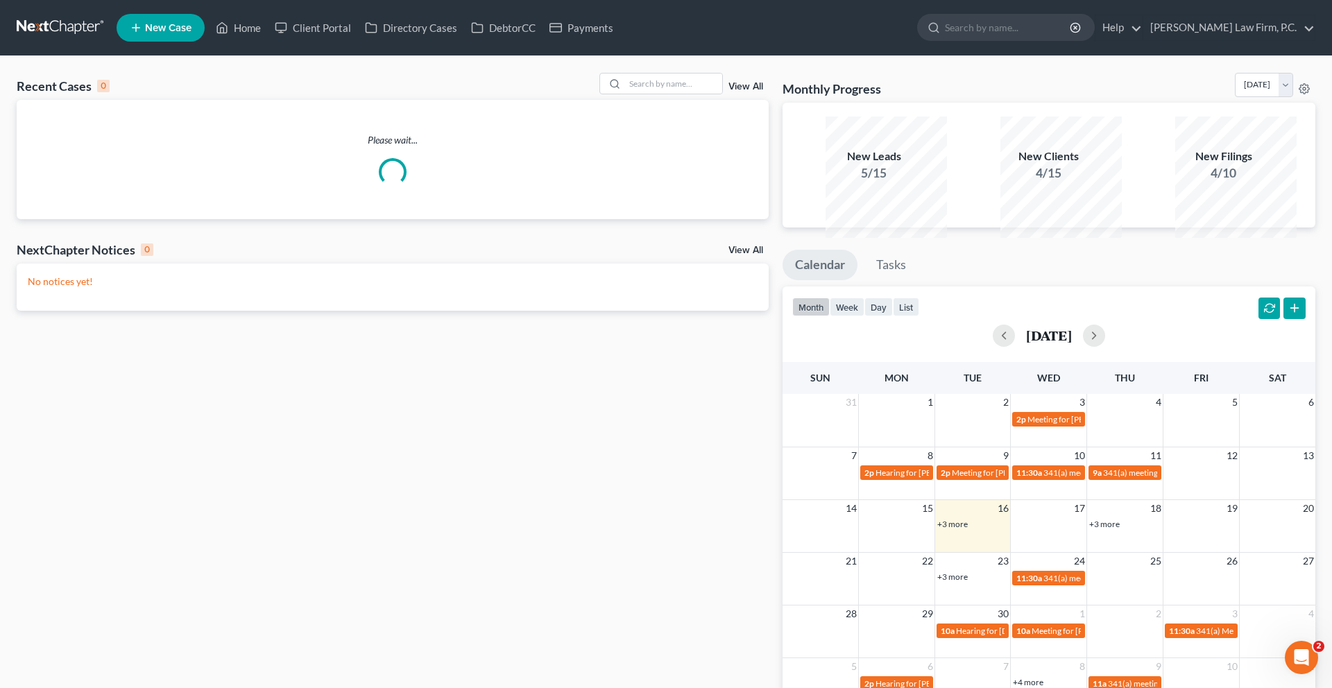
click at [631, 100] on div "Recent Cases 0 View All" at bounding box center [393, 86] width 752 height 27
click at [628, 94] on input "search" at bounding box center [673, 84] width 97 height 20
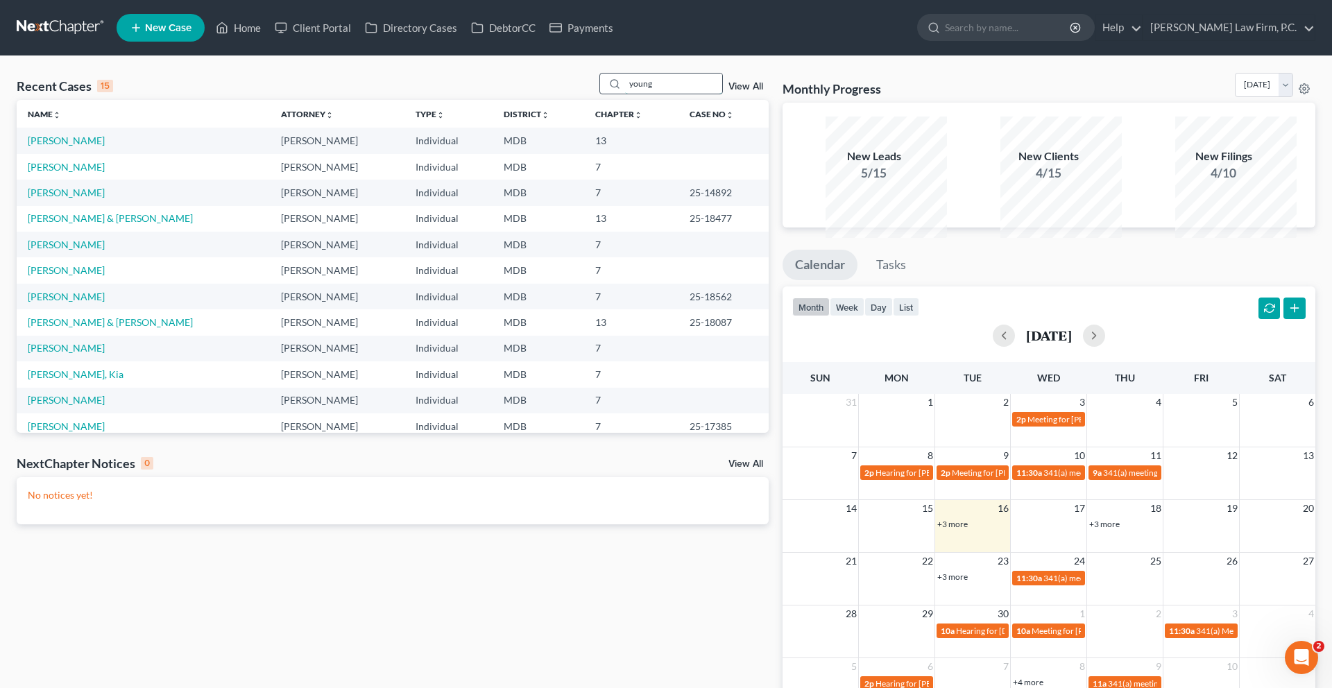
type input "young"
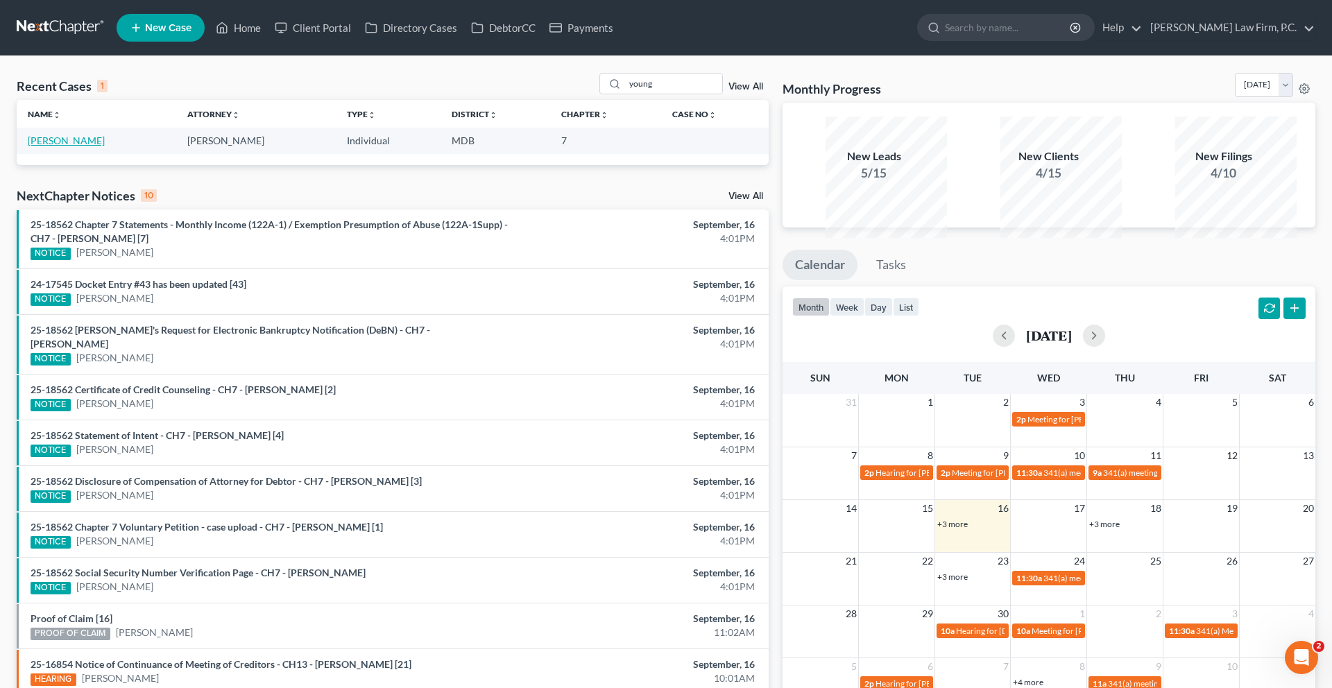
click at [92, 146] on link "[PERSON_NAME]" at bounding box center [66, 141] width 77 height 12
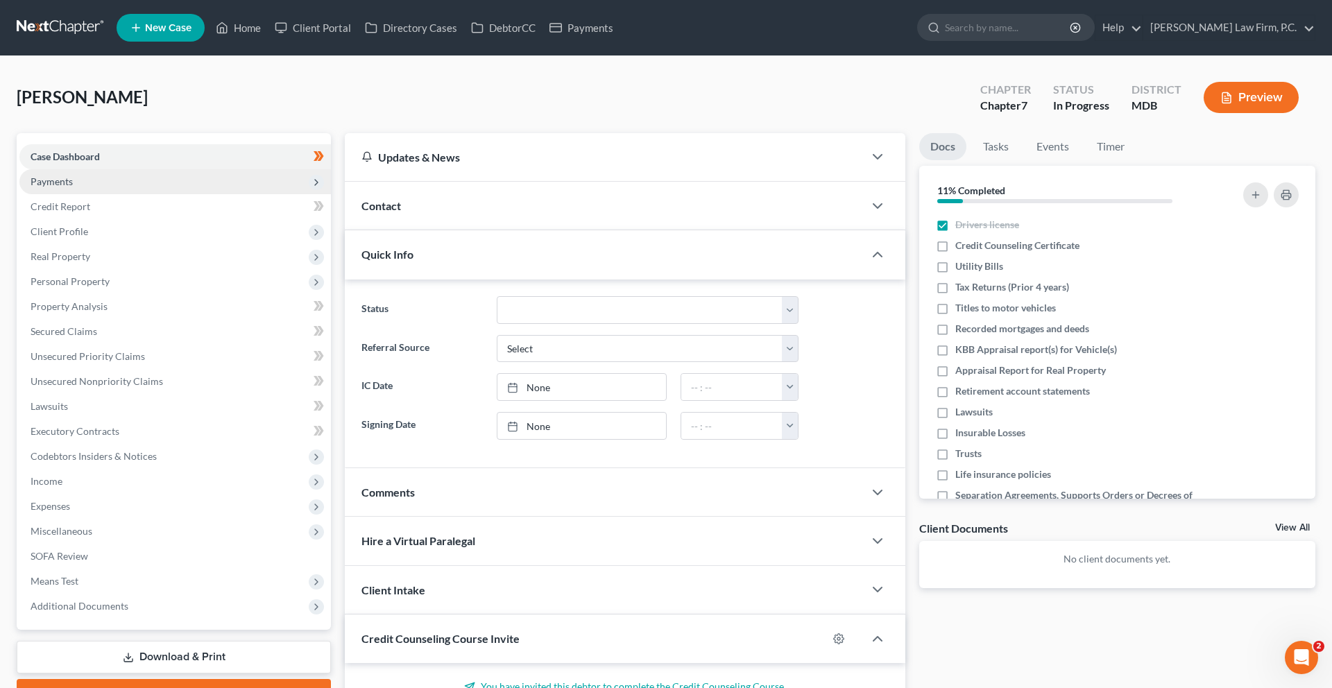
click at [124, 194] on span "Payments" at bounding box center [175, 181] width 312 height 25
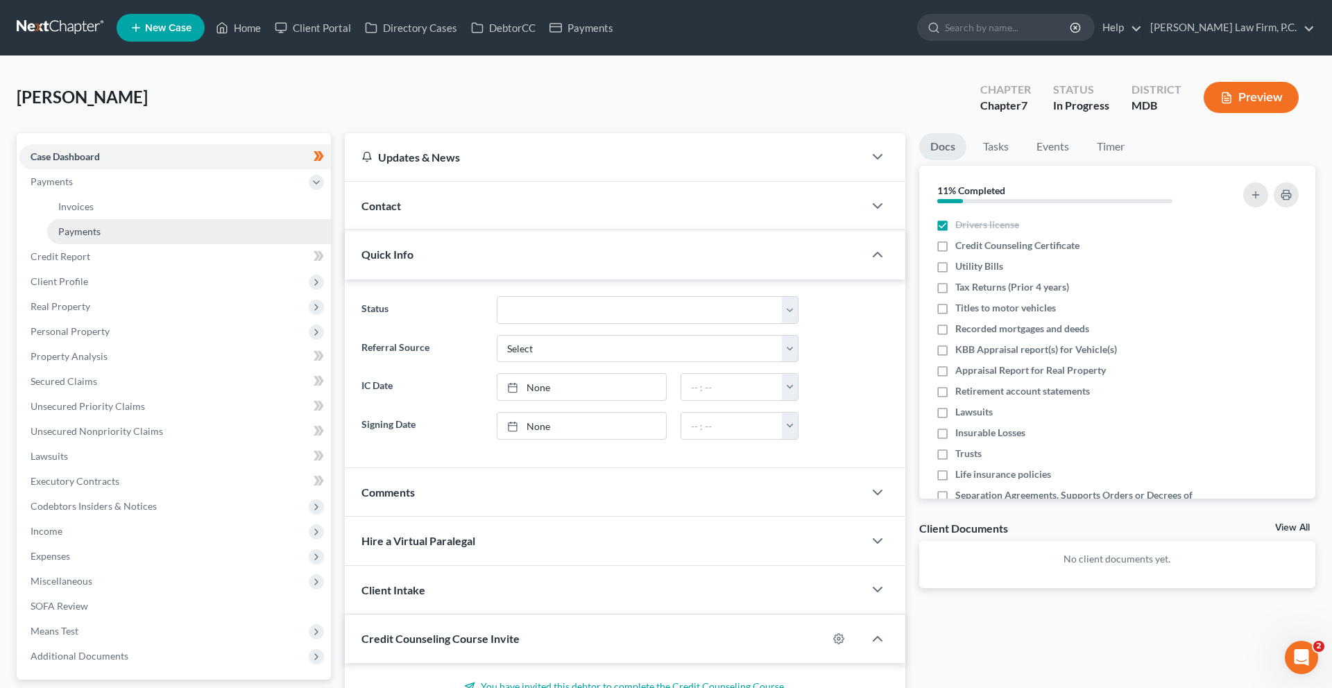
click at [158, 244] on link "Payments" at bounding box center [189, 231] width 284 height 25
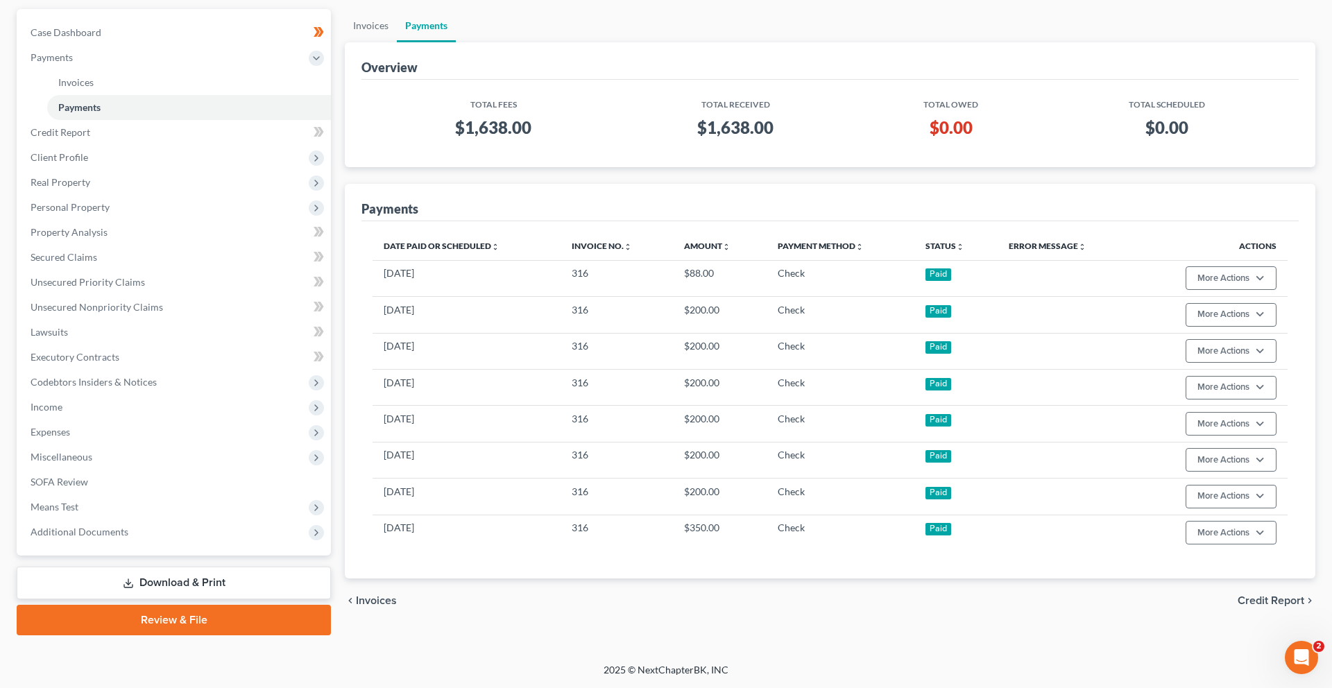
scroll to position [226, 0]
click at [130, 120] on link "Credit Report" at bounding box center [175, 132] width 312 height 25
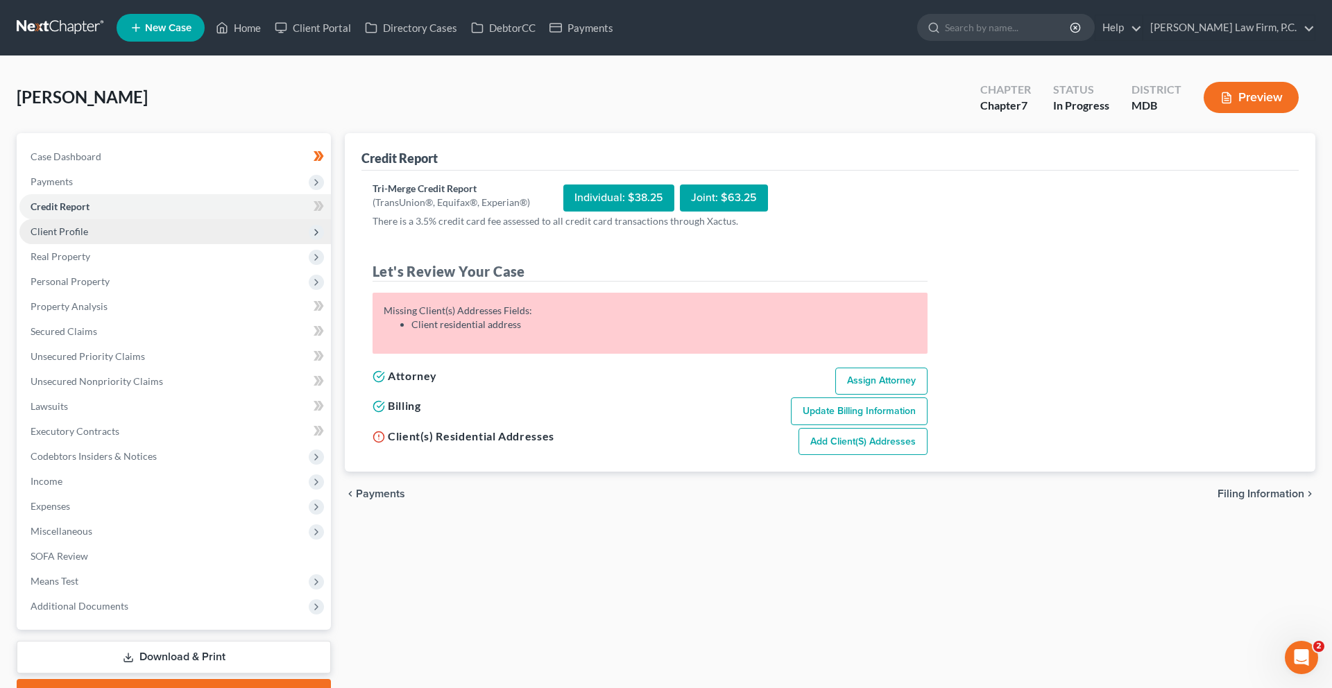
click at [88, 237] on span "Client Profile" at bounding box center [60, 232] width 58 height 12
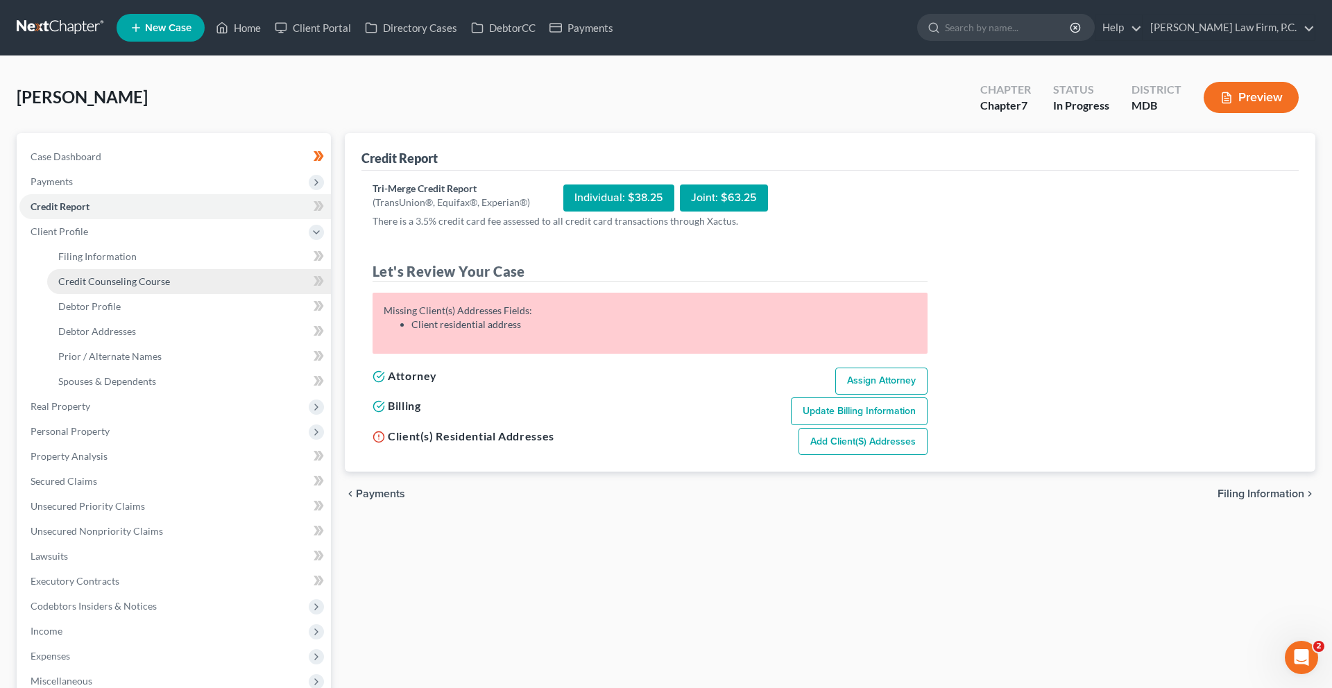
click at [125, 287] on span "Credit Counseling Course" at bounding box center [114, 282] width 112 height 12
